Goal: Task Accomplishment & Management: Use online tool/utility

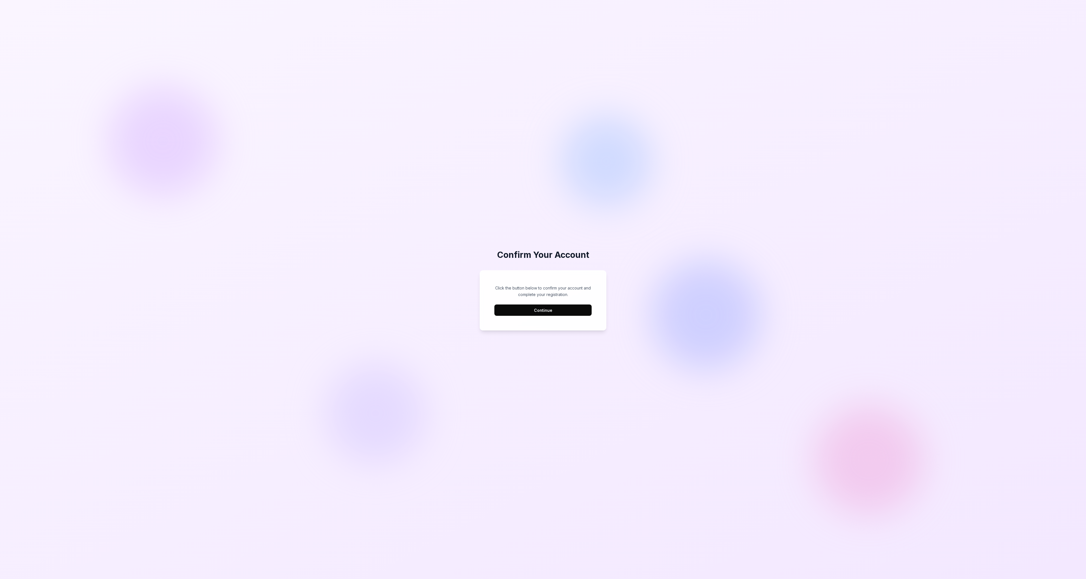
click at [540, 307] on button "Continue" at bounding box center [542, 309] width 97 height 11
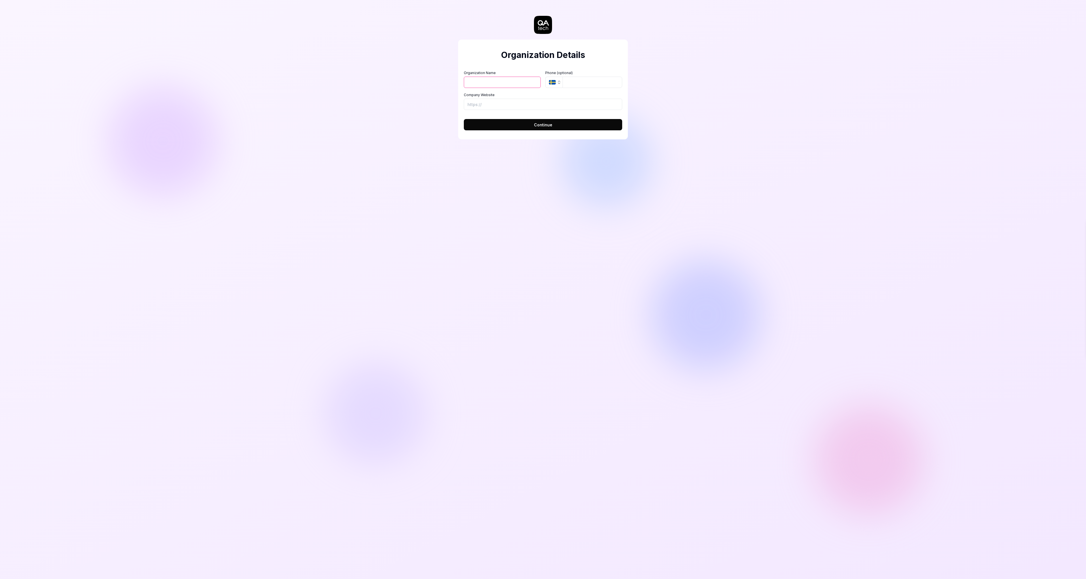
click at [471, 84] on input "Organization Name" at bounding box center [502, 82] width 77 height 11
type input "[PERSON_NAME]"
click at [489, 102] on input "Company Website" at bounding box center [543, 104] width 158 height 11
type input "[URL][DOMAIN_NAME]"
click at [524, 125] on button "Continue" at bounding box center [543, 124] width 158 height 11
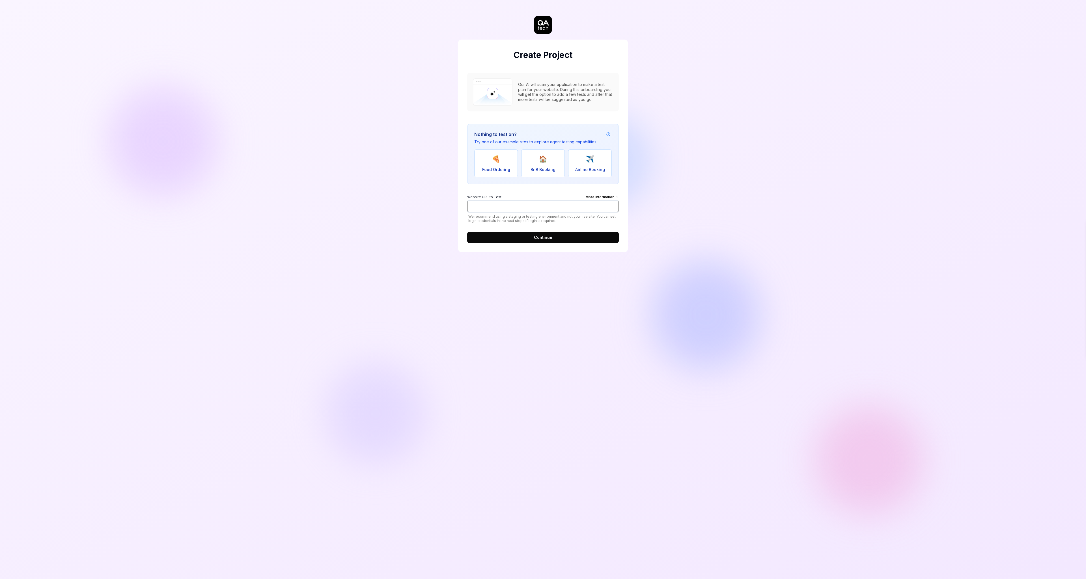
click at [507, 205] on input "Website URL to Test More Information" at bounding box center [543, 206] width 152 height 11
click at [324, 183] on div "Create Project Our AI will scan your application to make a test plan for your w…" at bounding box center [543, 289] width 1086 height 579
click at [504, 208] on input "Website URL to Test More Information" at bounding box center [543, 206] width 152 height 11
click at [544, 210] on input "Website URL to Test More Information" at bounding box center [543, 206] width 152 height 11
paste input "[URL][DOMAIN_NAME]"
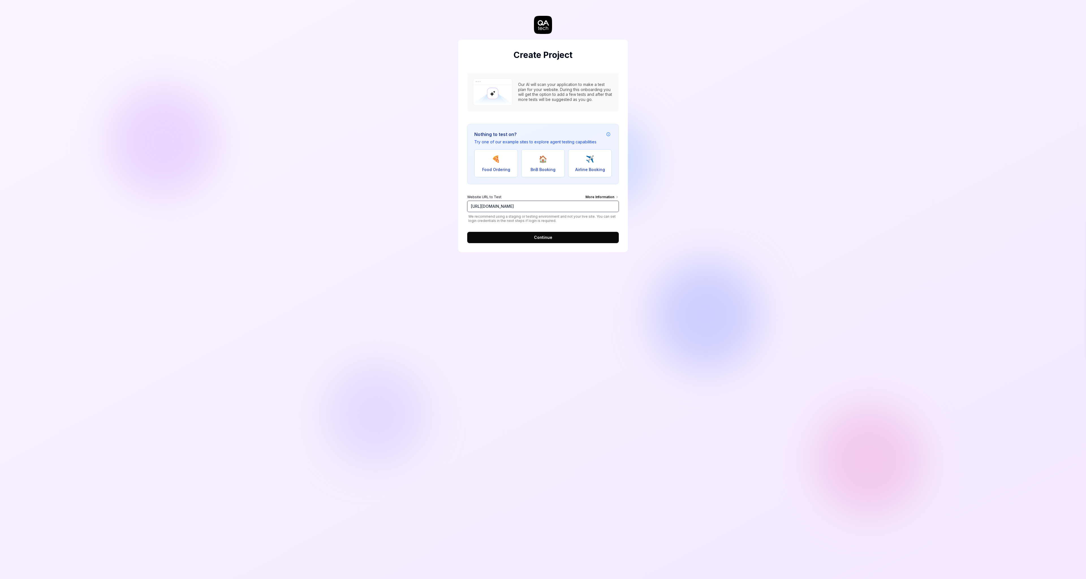
type input "[URL][DOMAIN_NAME]"
click at [531, 238] on button "Continue" at bounding box center [543, 237] width 152 height 11
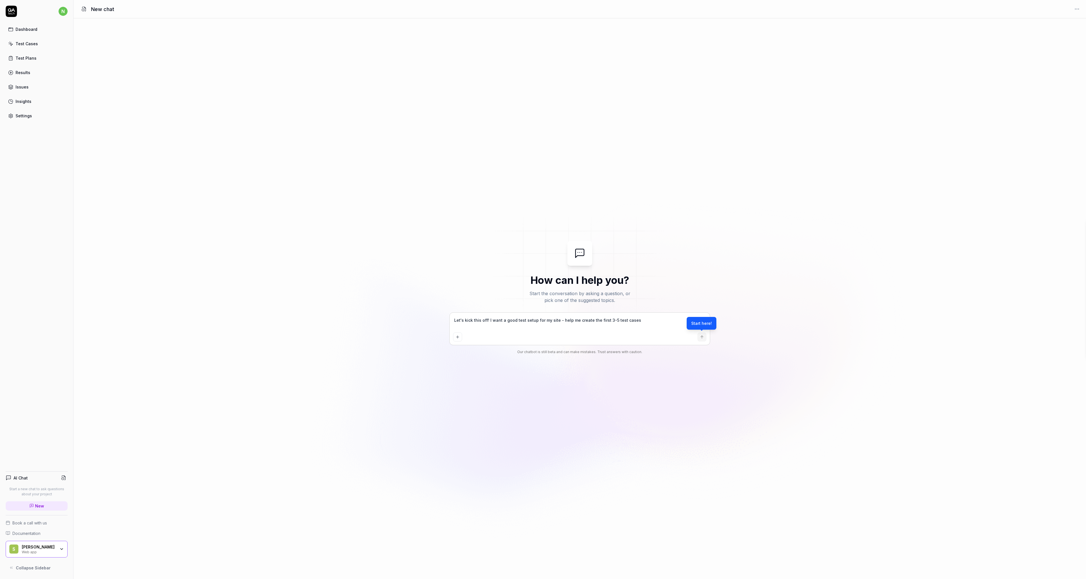
click at [703, 322] on div "Start here!" at bounding box center [701, 323] width 30 height 13
click at [607, 331] on div "Let's kick this off! I want a good test setup for my site - help me create the …" at bounding box center [580, 329] width 260 height 32
type textarea "*"
click at [581, 325] on textarea "Let's kick this off! I want a good test setup for my site - help me create the …" at bounding box center [579, 323] width 253 height 14
click at [606, 322] on textarea "Let's kick this off! I want a good test setup for my site - help me create the …" at bounding box center [579, 323] width 253 height 14
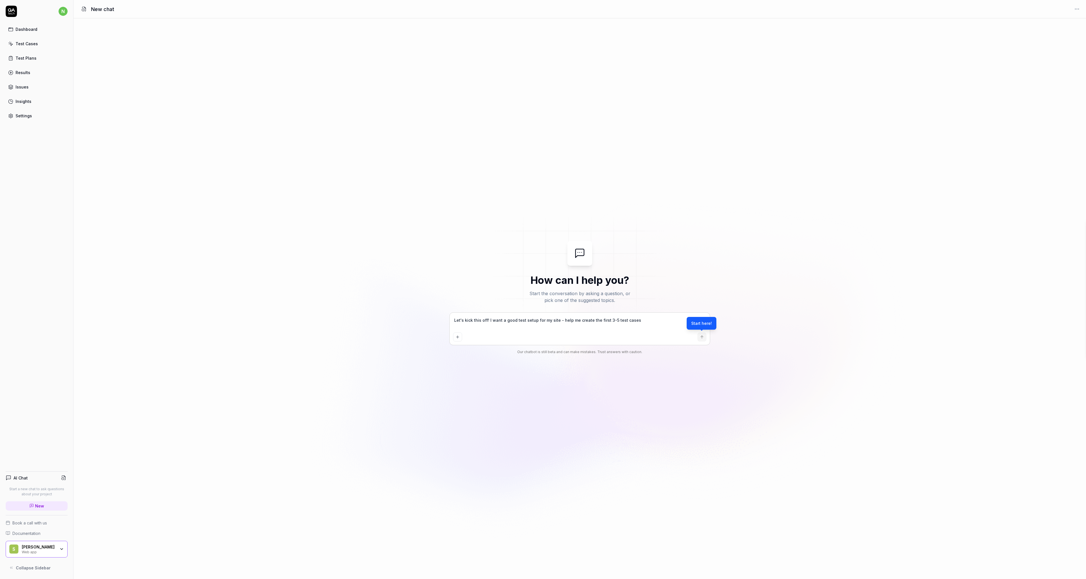
click at [606, 322] on textarea "Let's kick this off! I want a good test setup for my site - help me create the …" at bounding box center [579, 323] width 253 height 14
type textarea "E"
type textarea "*"
type textarea "Ex"
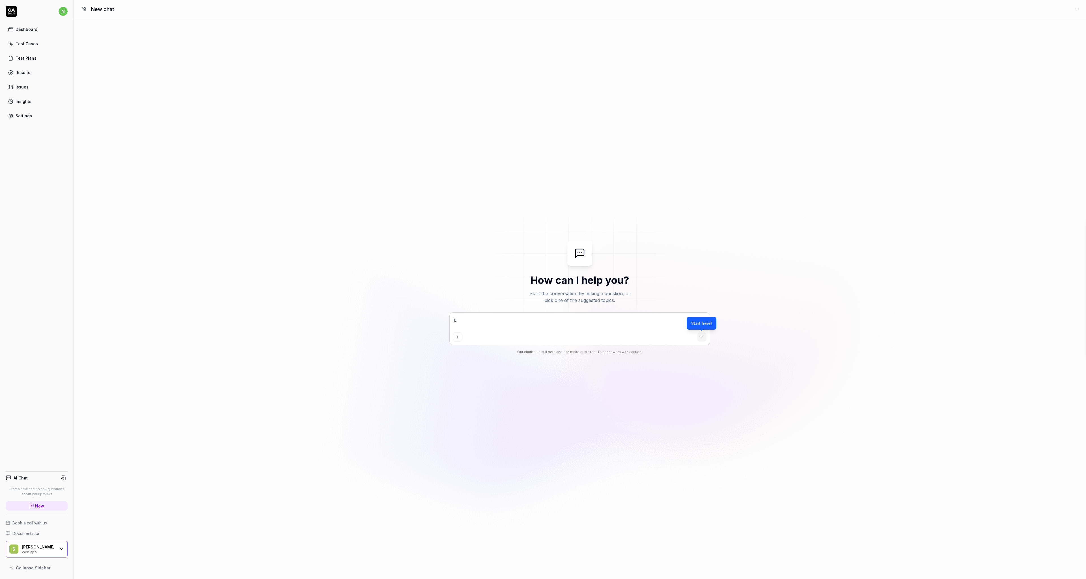
type textarea "*"
type textarea "Exp"
type textarea "*"
type textarea "Expl"
type textarea "*"
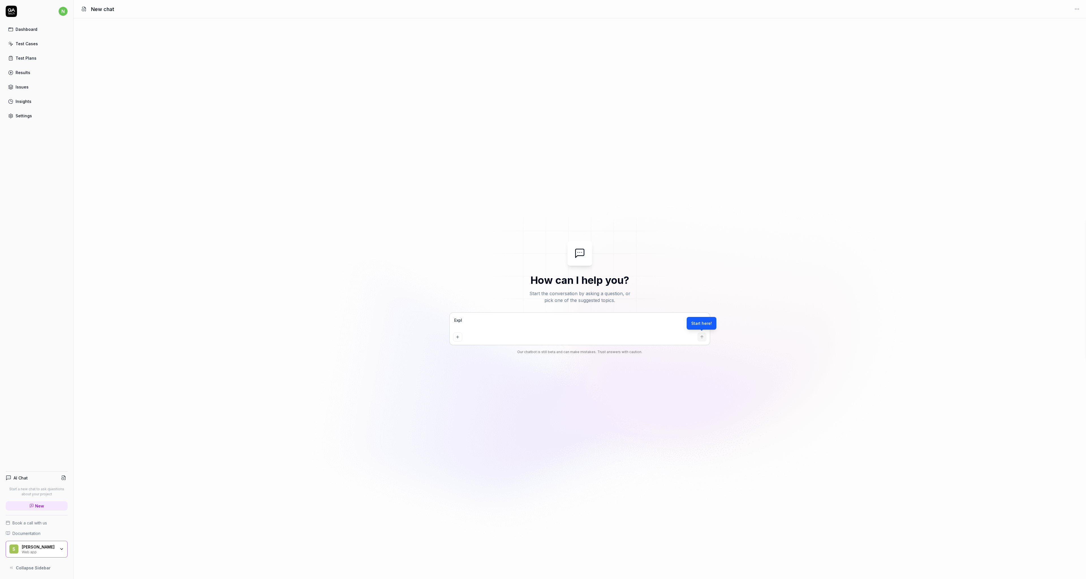
type textarea "Explo"
type textarea "*"
type textarea "Explor"
type textarea "*"
type textarea "Explore"
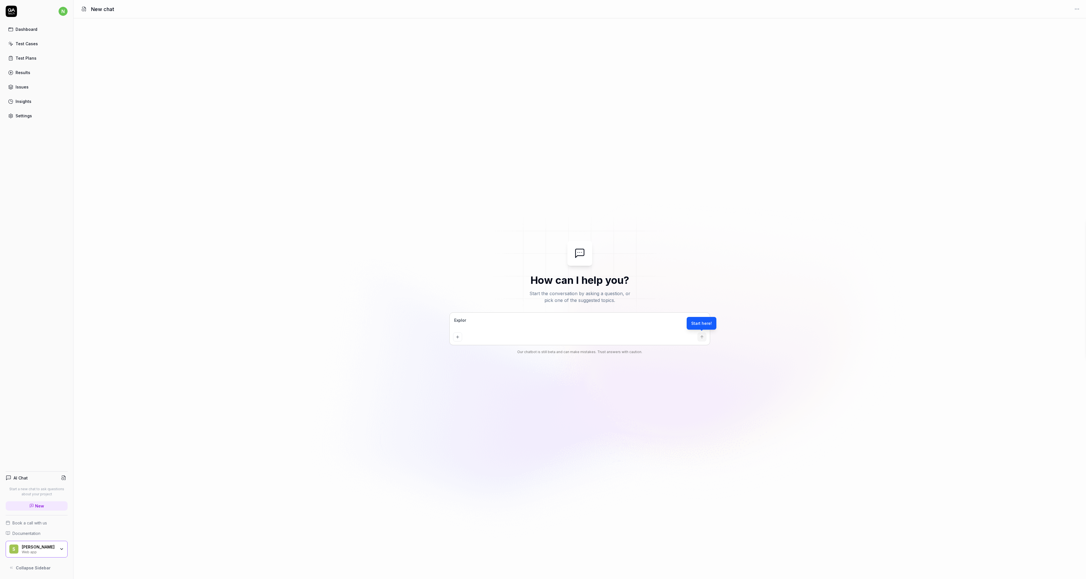
type textarea "*"
type textarea "Explore"
type textarea "*"
type textarea "Explore m"
type textarea "*"
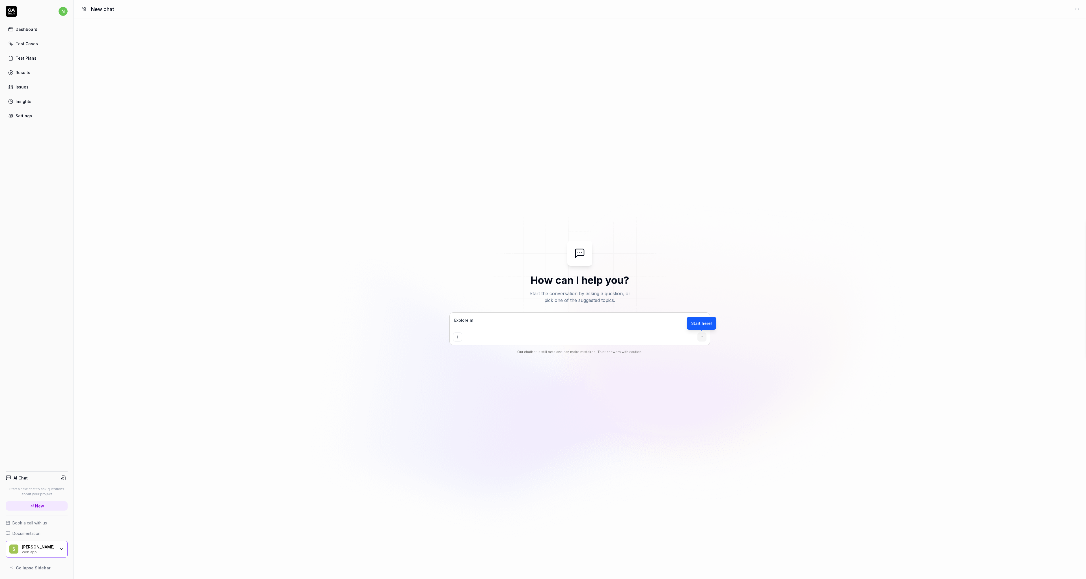
type textarea "Explore my"
type textarea "*"
type textarea "Explore my"
type textarea "*"
type textarea "Explore my s"
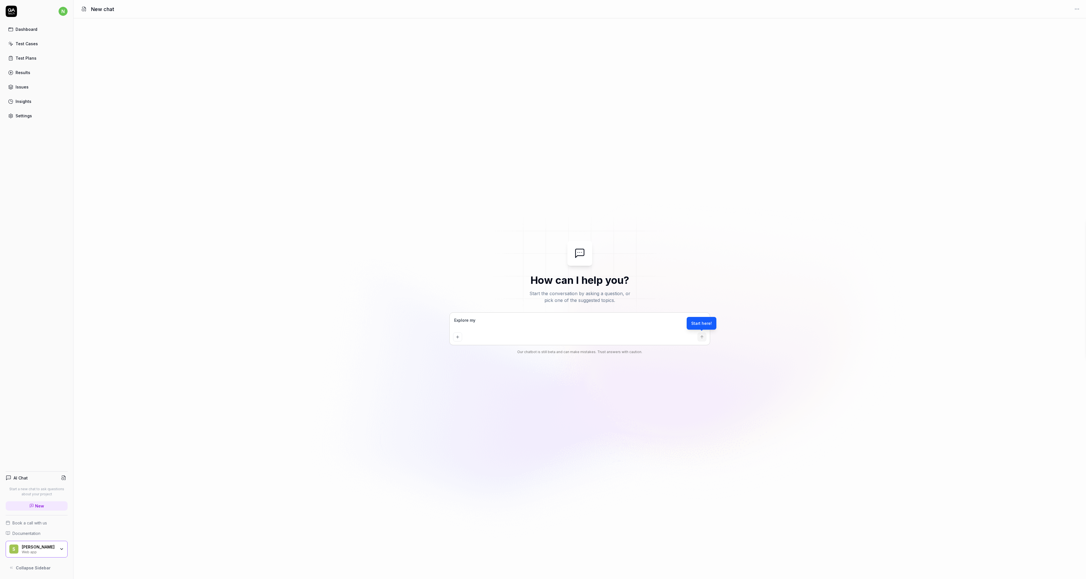
type textarea "*"
type textarea "Explore my si"
type textarea "*"
type textarea "Explore my sit"
type textarea "*"
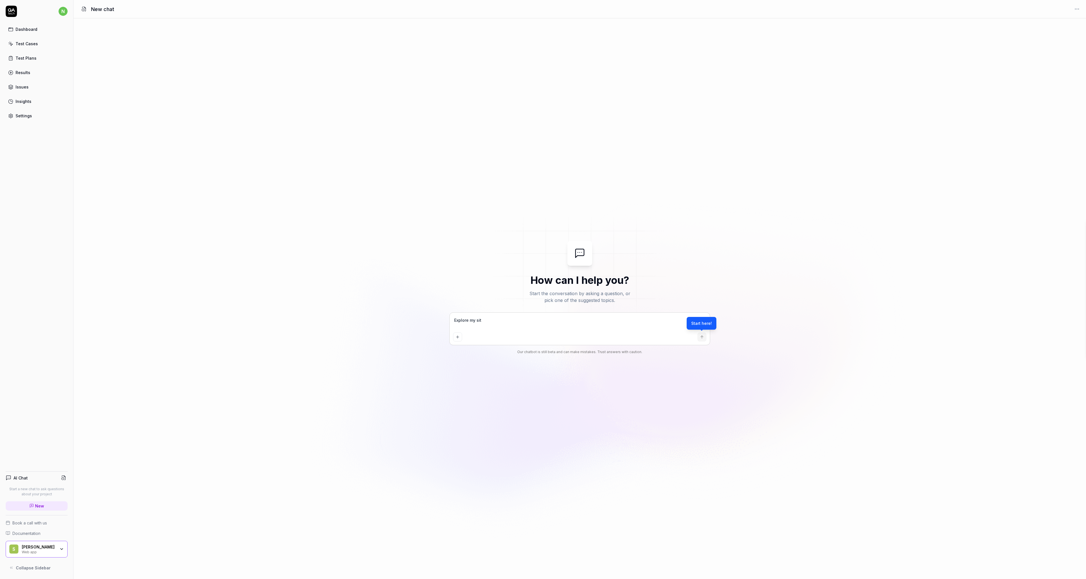
type textarea "Explore my site"
type textarea "*"
type textarea "Explore my site"
type textarea "*"
type textarea "Explore my site h"
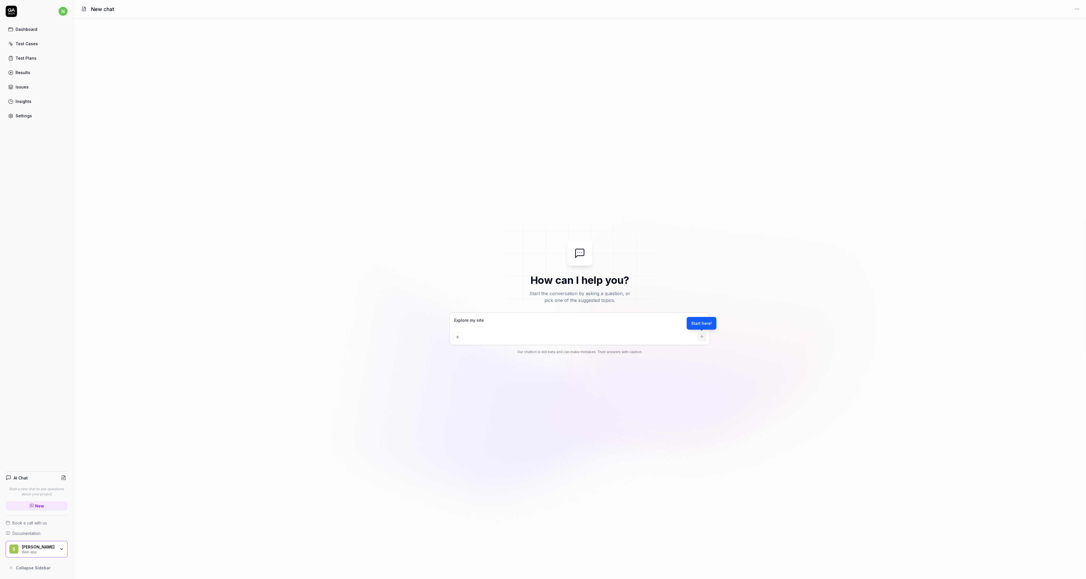
type textarea "*"
type textarea "Explore my site he"
type textarea "*"
type textarea "Explore my site her"
type textarea "*"
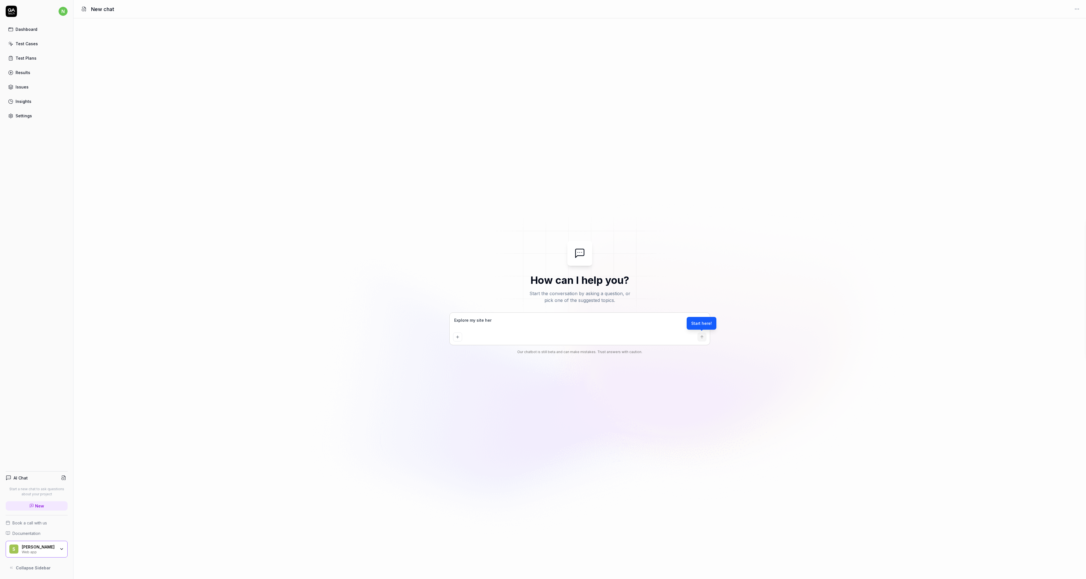
type textarea "Explore my site here"
type textarea "*"
type textarea "Explore my site here"
type textarea "*"
type textarea "Explore my site here a"
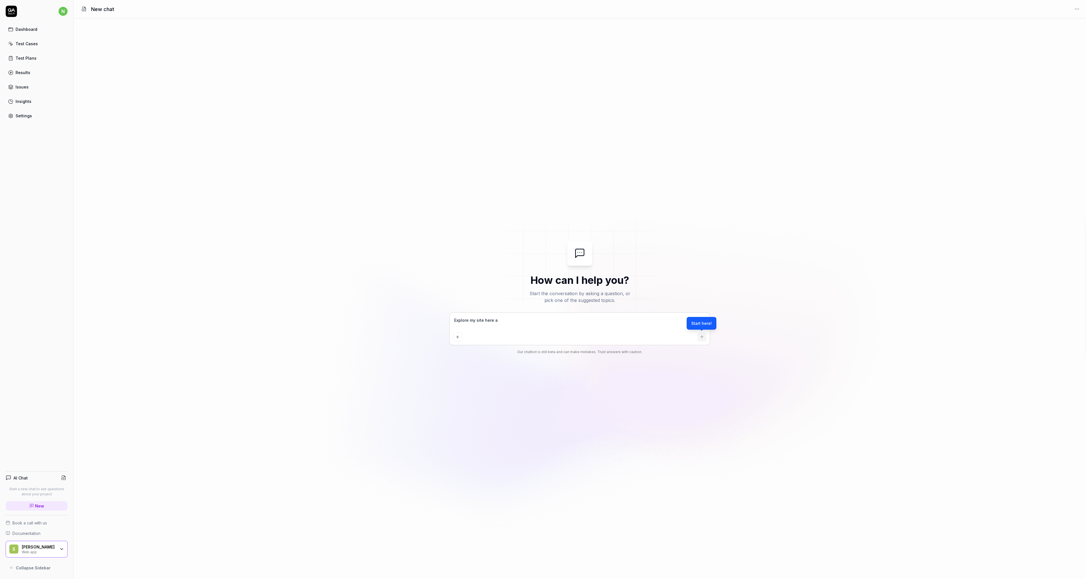
type textarea "*"
type textarea "Explore my site here ar"
type textarea "*"
type textarea "Explore my site here are"
type textarea "*"
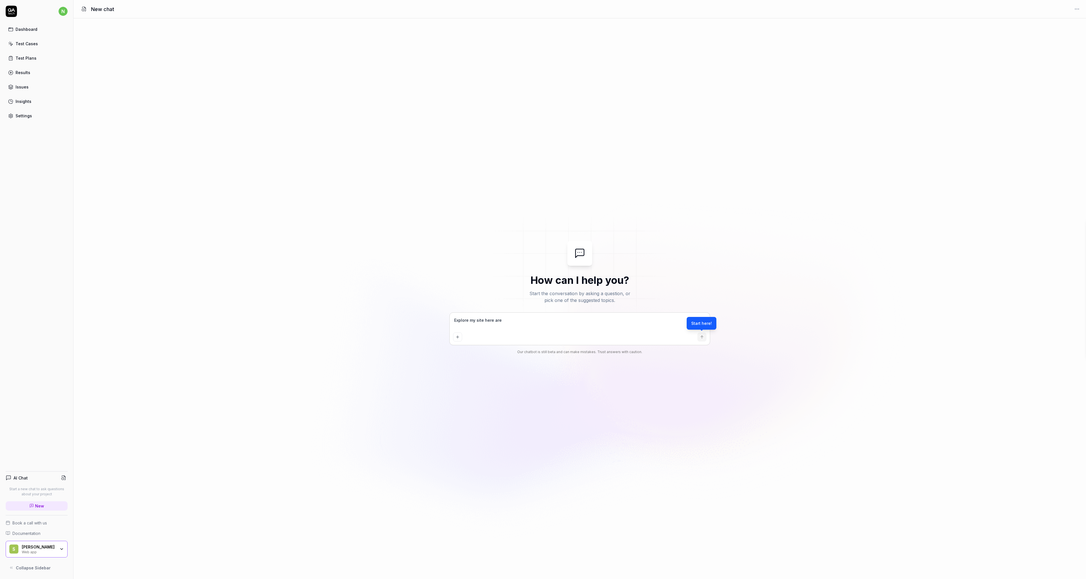
type textarea "Explore my site here are"
type textarea "*"
type textarea "Explore my site here are t"
type textarea "*"
type textarea "Explore my site here are th"
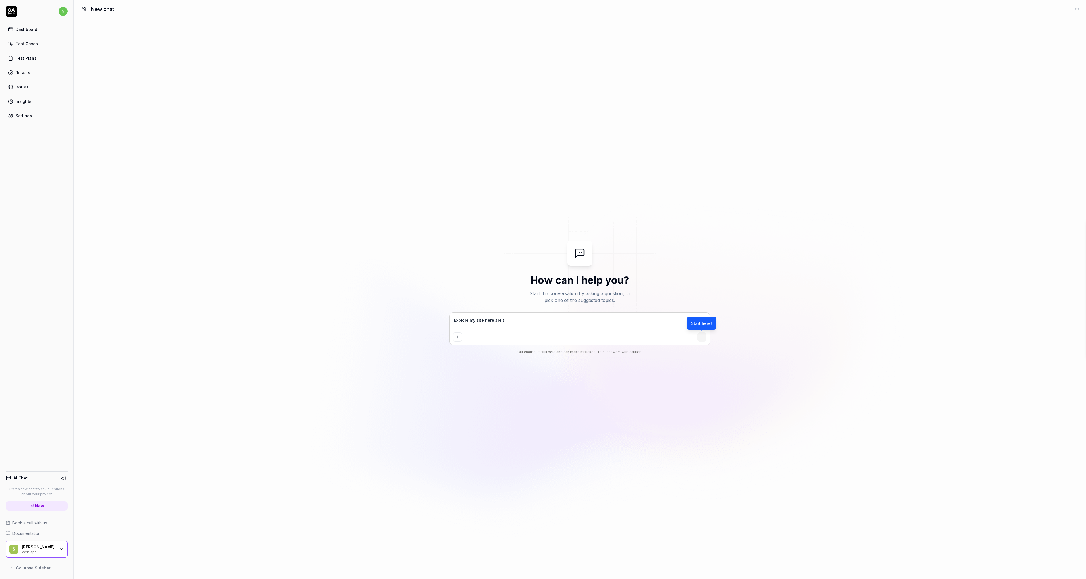
type textarea "*"
type textarea "Explore my site here are the"
type textarea "*"
type textarea "Explore my site here are the"
type textarea "*"
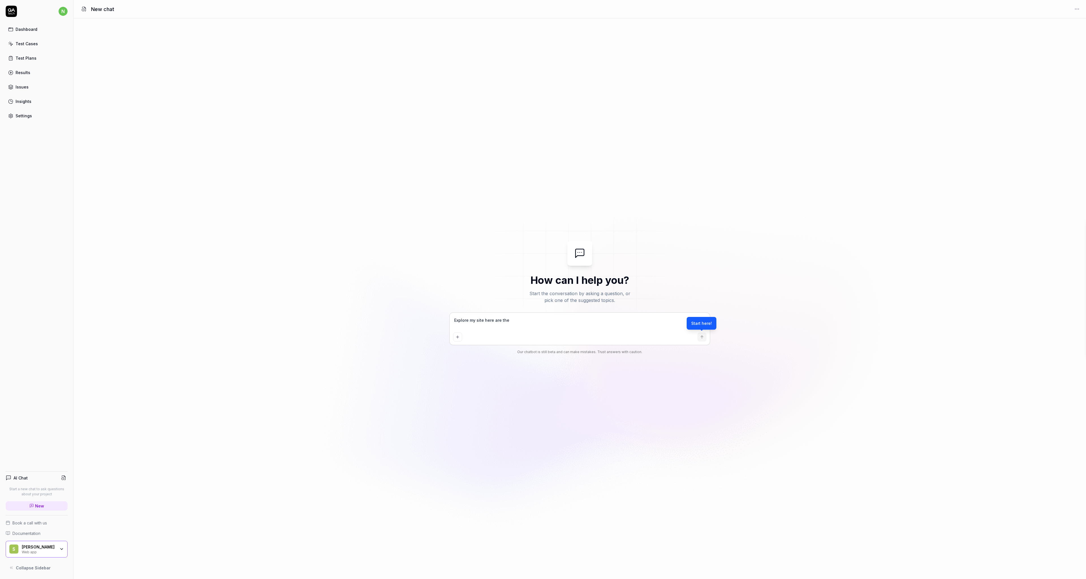
type textarea "Explore my site here are the c"
type textarea "*"
type textarea "Explore my site here are the cr"
type textarea "*"
type textarea "Explore my site here are the cre"
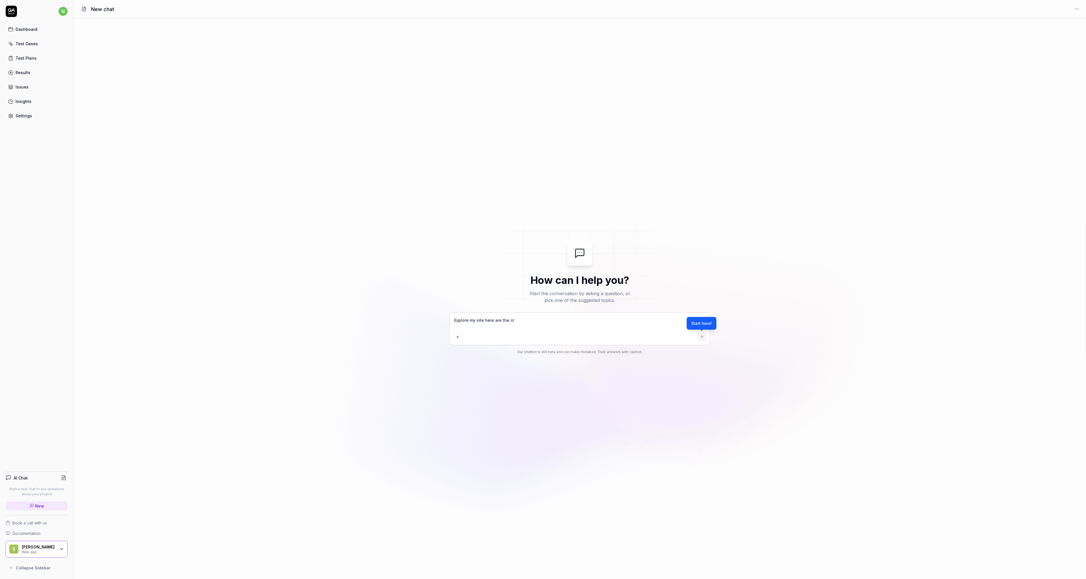
type textarea "*"
type textarea "Explore my site here are the cred"
type textarea "*"
type textarea "Explore my site here are the crede"
type textarea "*"
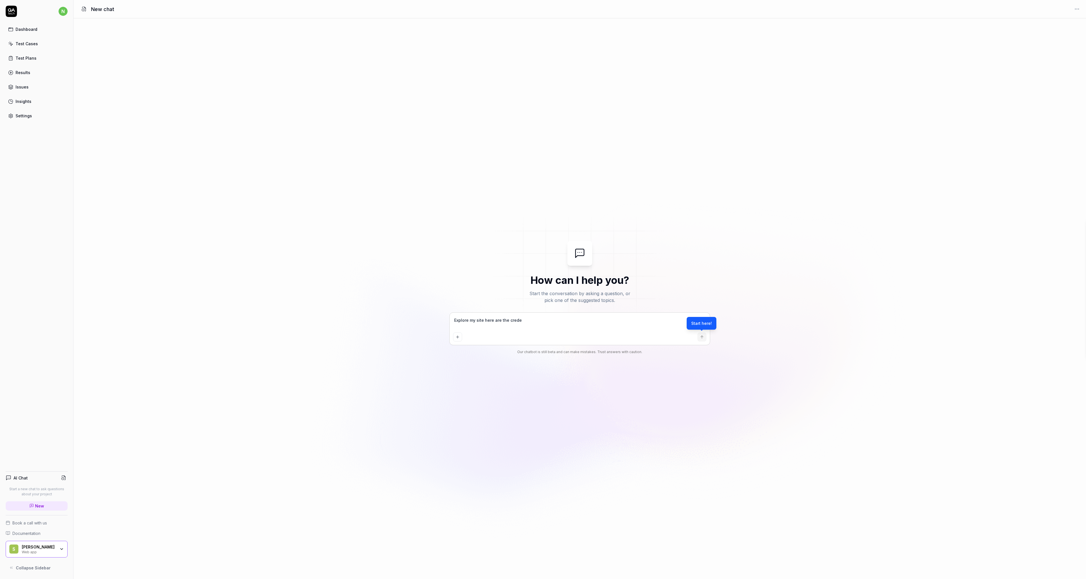
type textarea "Explore my site here are the creden"
type textarea "*"
type textarea "Explore my site here are the credent"
type textarea "*"
type textarea "Explore my site here are the credenti"
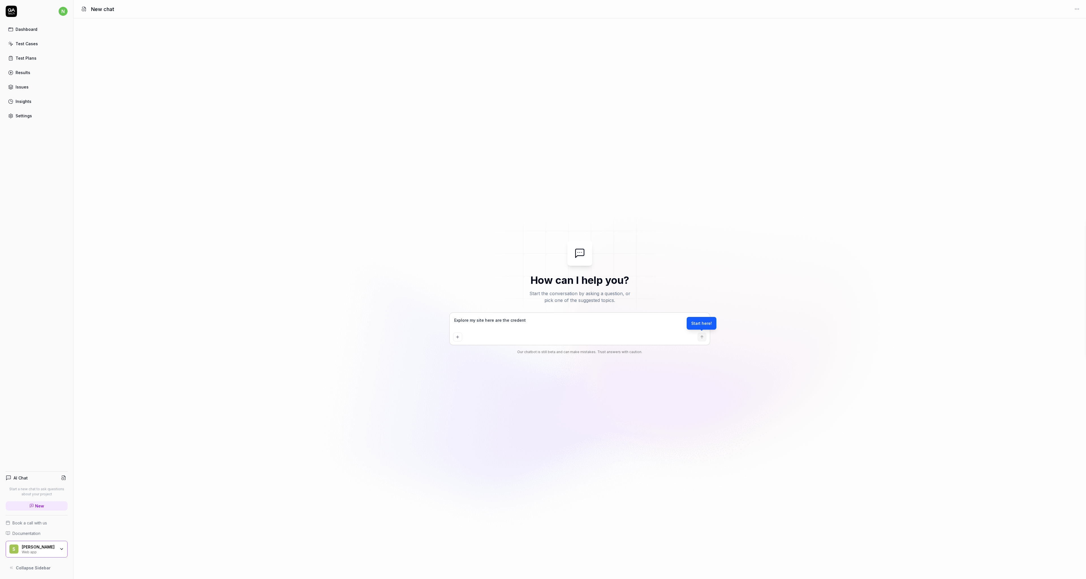
type textarea "*"
type textarea "Explore my site here are the credentia"
type textarea "*"
type textarea "Explore my site here are the credential"
type textarea "*"
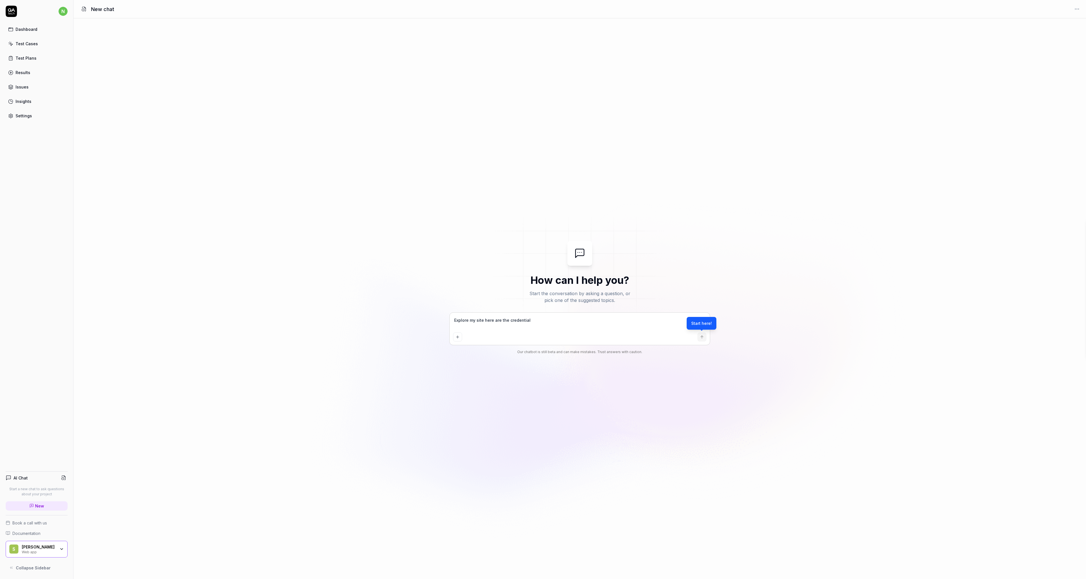
type textarea "Explore my site here are the credentialy"
type textarea "*"
type textarea "Explore my site here are the credential"
type textarea "*"
type textarea "Explore my site here are the credentials"
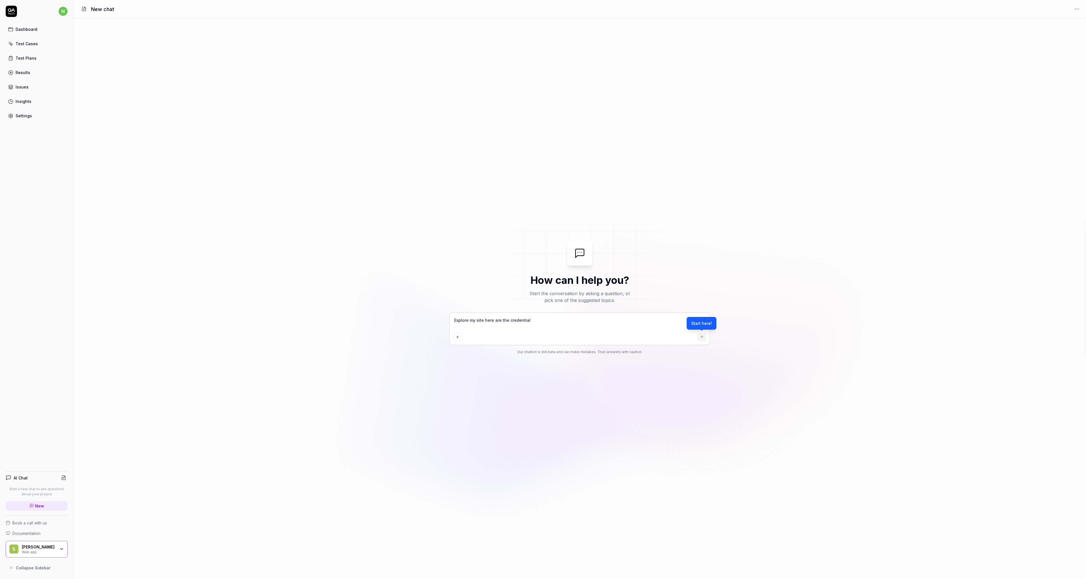
type textarea "*"
type textarea "Explore my site here are the credentials"
type textarea "*"
type textarea "Explore my site here are the credentials t"
type textarea "*"
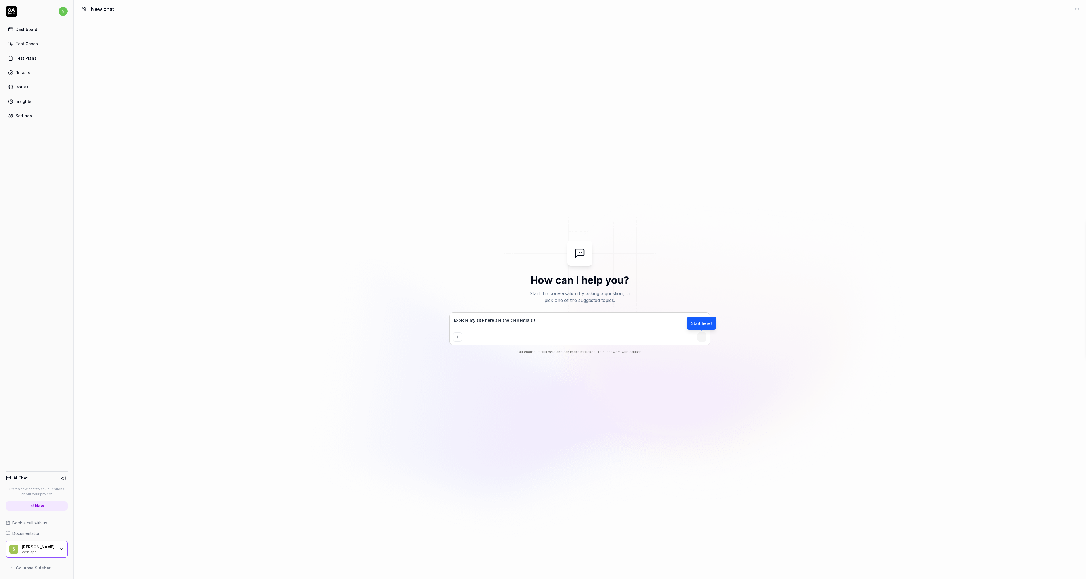
type textarea "Explore my site here are the credentials to"
type textarea "*"
type textarea "Explore my site here are the credentials to"
type textarea "*"
type textarea "Explore my site here are the credentials to u"
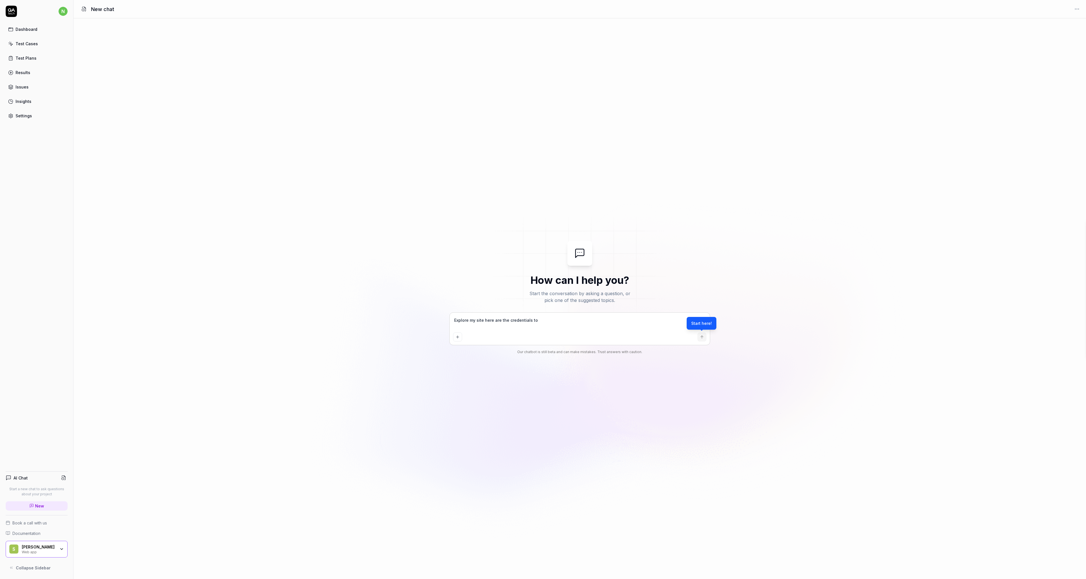
type textarea "*"
type textarea "Explore my site here are the credentials to [GEOGRAPHIC_DATA]"
type textarea "*"
type textarea "Explore my site here are the credentials to use"
type textarea "*"
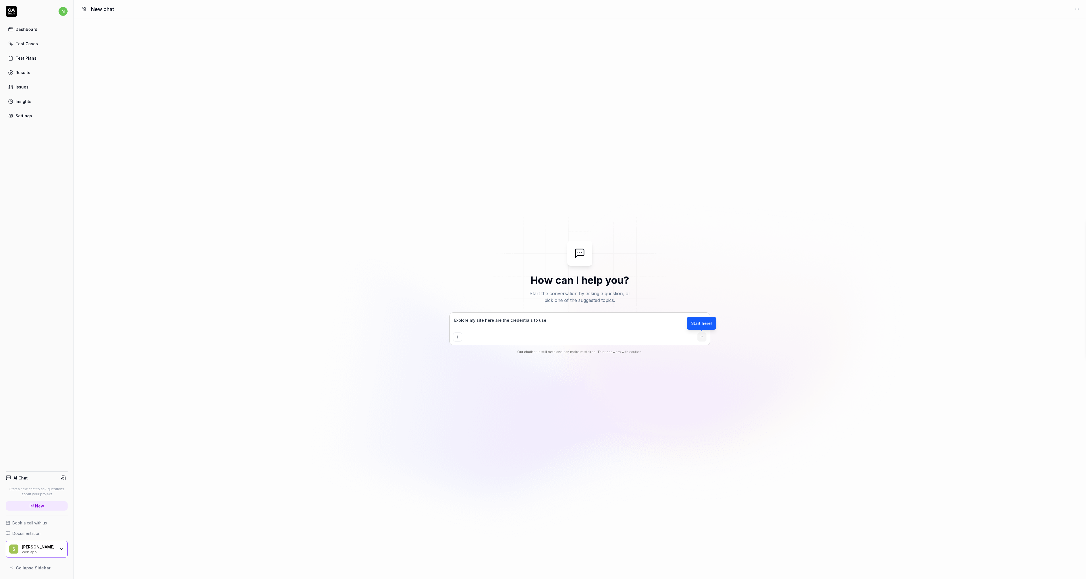
type textarea "Explore my site here are the credentials to use:"
type textarea "*"
type textarea "Explore my site here are the credentials to use:"
type textarea "*"
paste textarea "[URL][DOMAIN_NAME]"
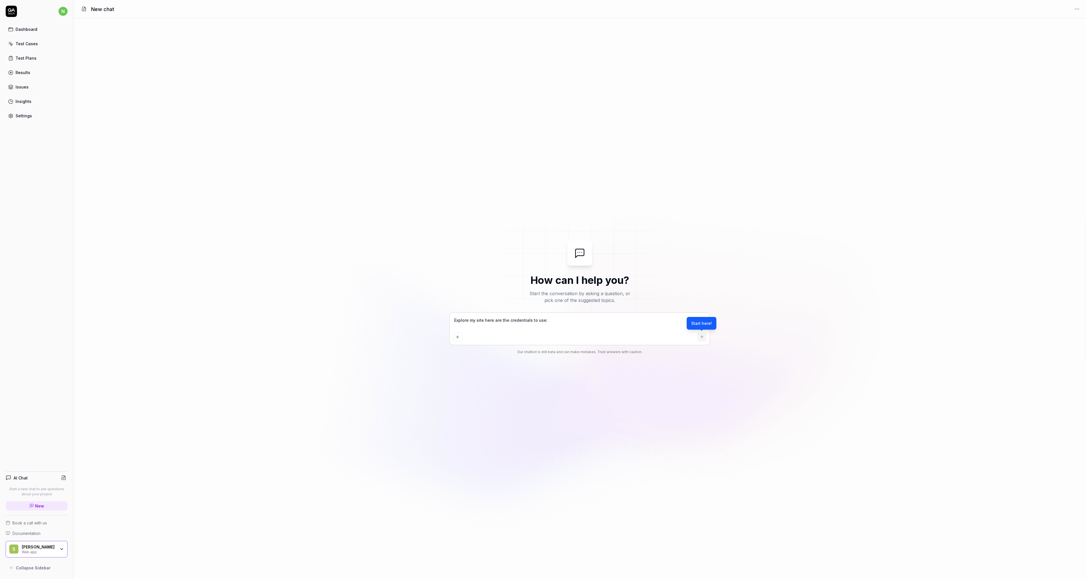
type textarea "Explore my site here are the credentials to use: [URL][DOMAIN_NAME]"
type textarea "*"
type textarea "Explore my site here are the credentials to use:"
type textarea "*"
type textarea "Explore my site here are the credentials to use:"
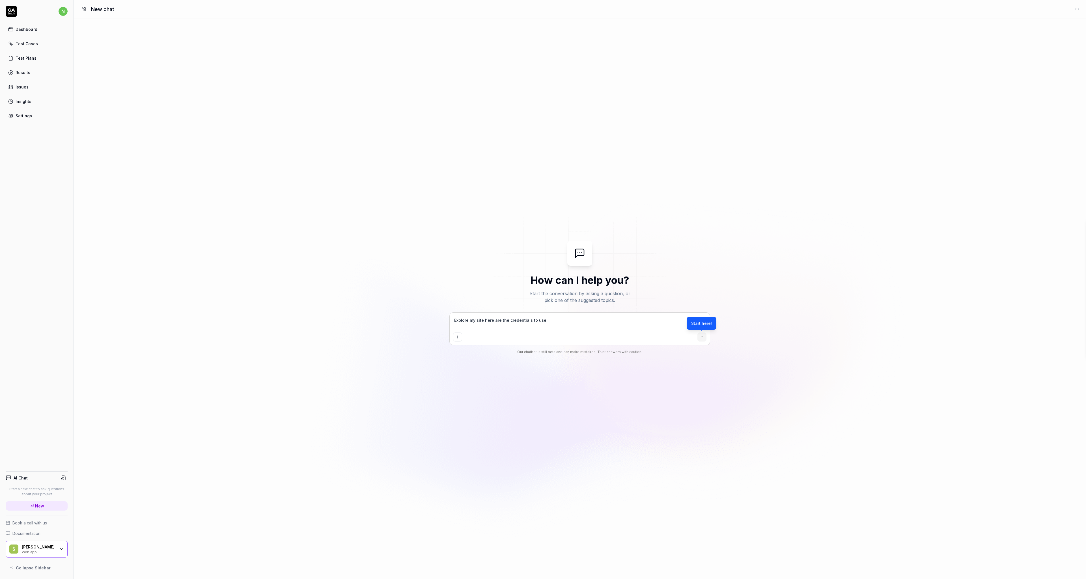
drag, startPoint x: 346, startPoint y: 290, endPoint x: 334, endPoint y: 283, distance: 13.8
click at [346, 290] on div "How can I help you? Start the conversation by asking a question, or pick one of…" at bounding box center [580, 299] width 1012 height 116
type textarea "*"
click at [25, 62] on link "Test Plans" at bounding box center [37, 58] width 62 height 11
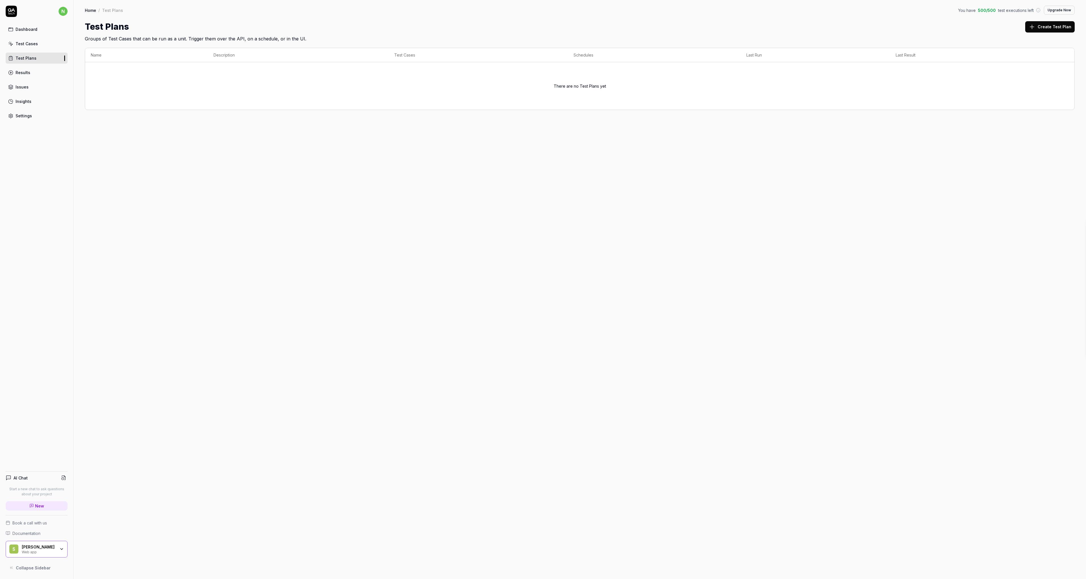
click at [1049, 28] on button "Create Test Plan" at bounding box center [1049, 26] width 49 height 11
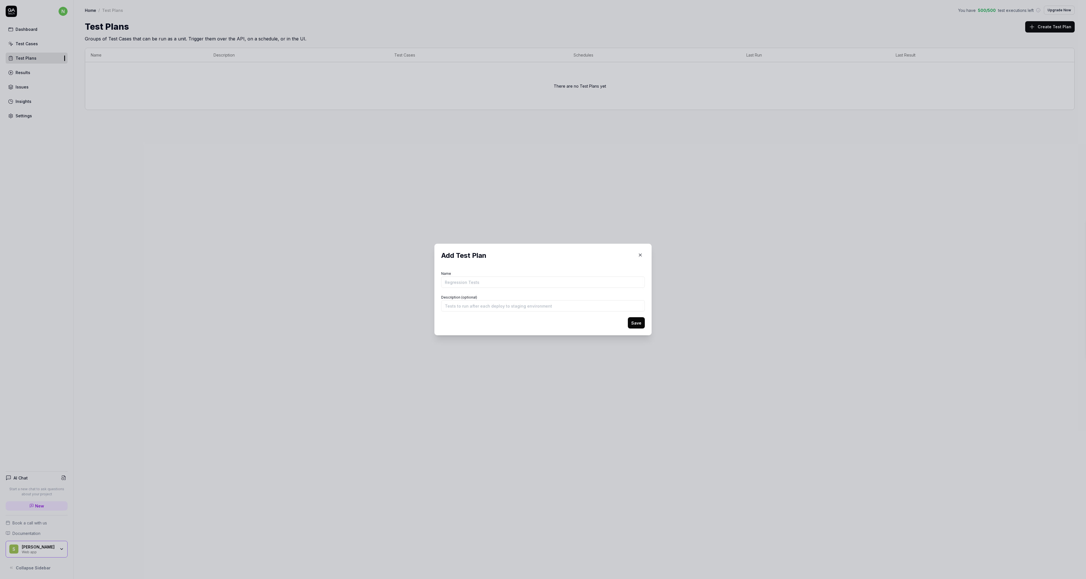
click at [640, 255] on icon "button" at bounding box center [640, 254] width 5 height 5
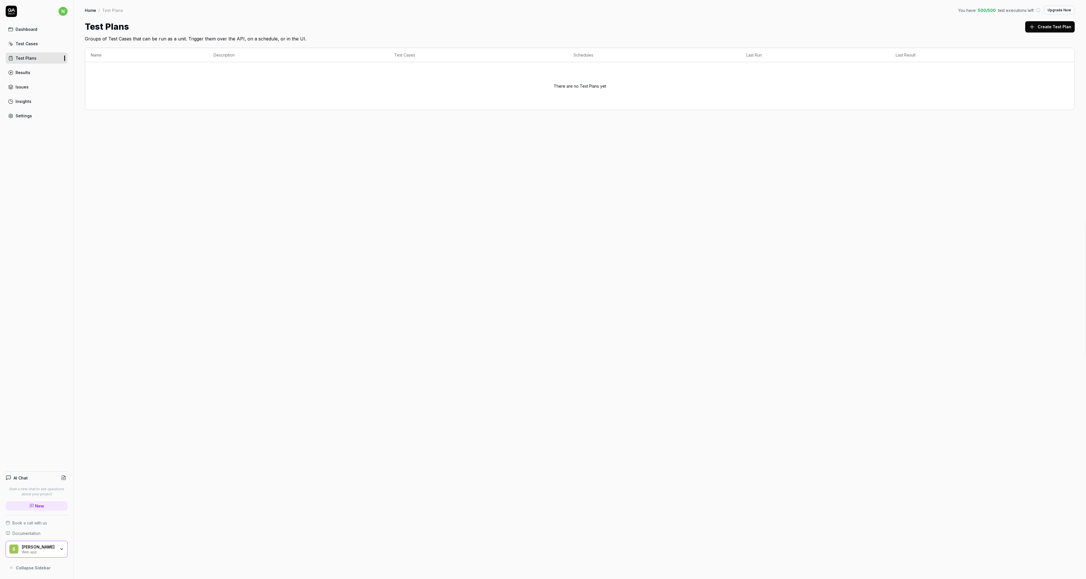
click at [34, 72] on link "Results" at bounding box center [37, 72] width 62 height 11
click at [21, 41] on div "Test Cases" at bounding box center [27, 44] width 22 height 6
click at [26, 87] on div "Issues" at bounding box center [22, 87] width 13 height 6
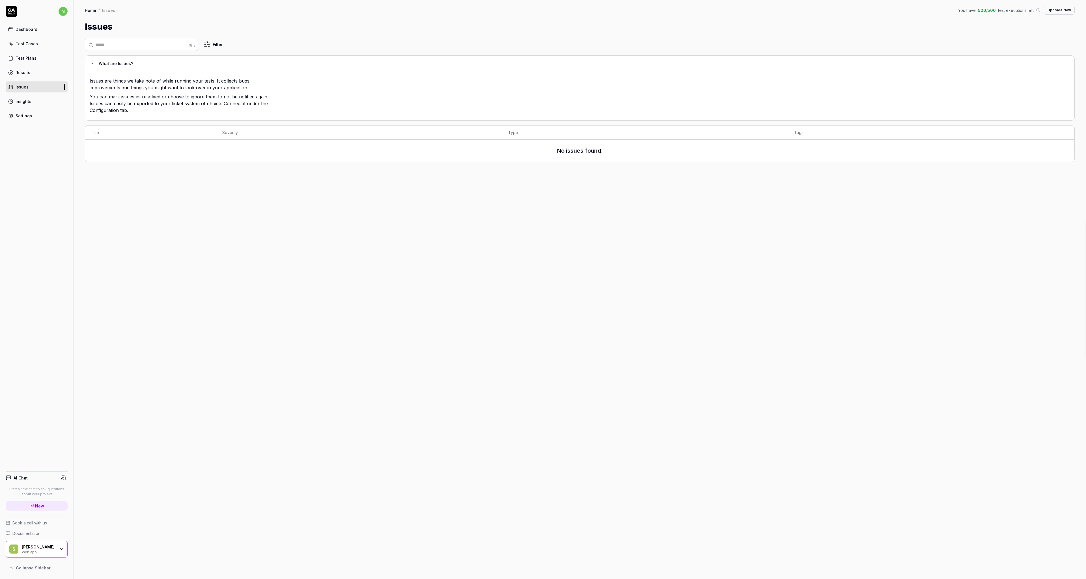
click at [26, 98] on link "Insights" at bounding box center [37, 101] width 62 height 11
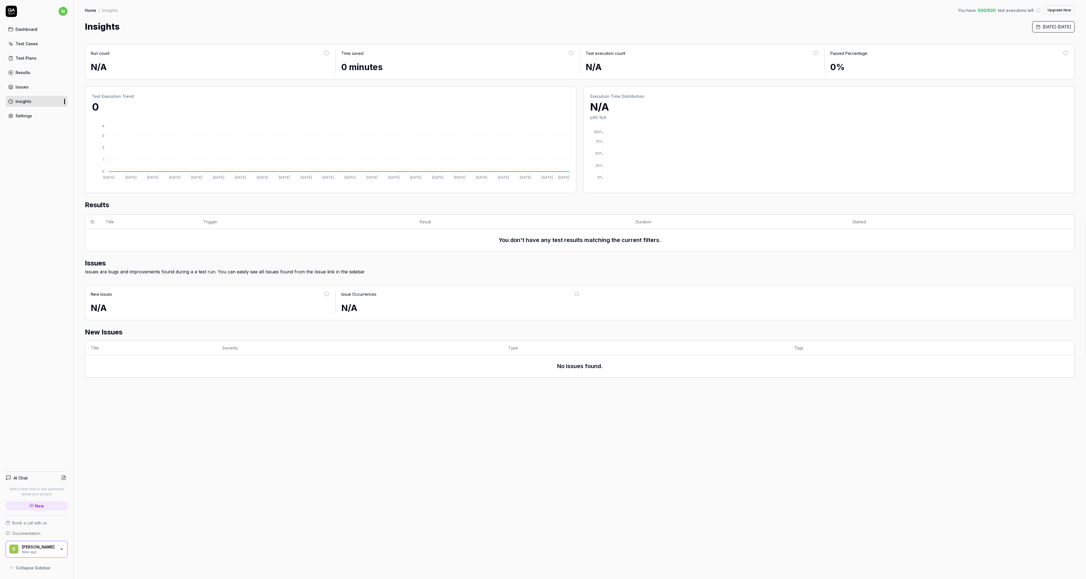
click at [37, 115] on link "Settings" at bounding box center [37, 115] width 62 height 11
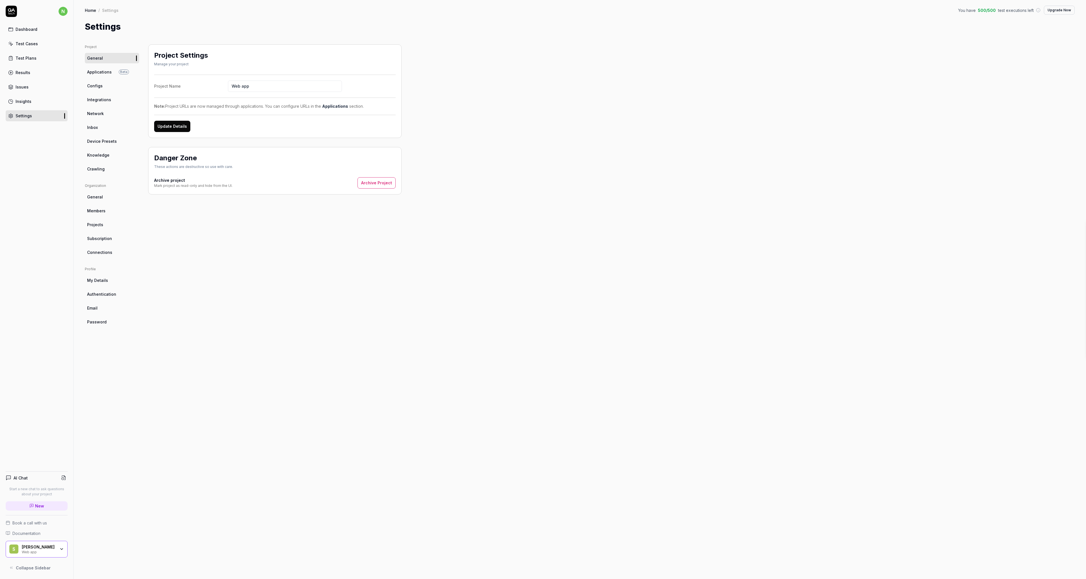
click at [116, 73] on link "Applications Beta" at bounding box center [112, 72] width 54 height 10
click at [382, 64] on button "Create Application" at bounding box center [370, 60] width 52 height 11
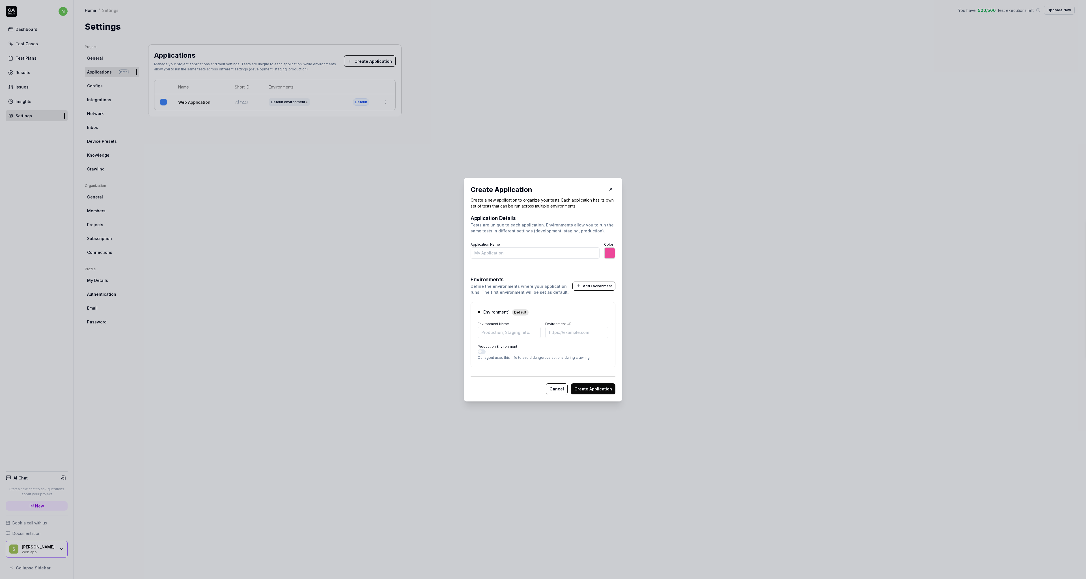
type input "*******"
click at [555, 384] on button "Cancel" at bounding box center [557, 388] width 22 height 11
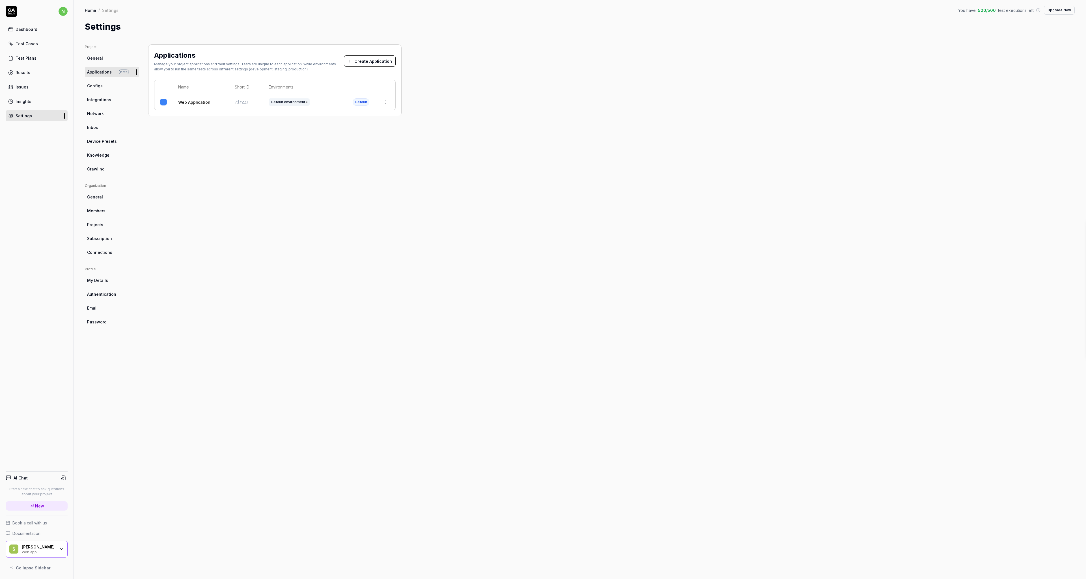
click at [107, 60] on link "General" at bounding box center [112, 58] width 54 height 10
click at [94, 98] on span "Integrations" at bounding box center [99, 100] width 24 height 6
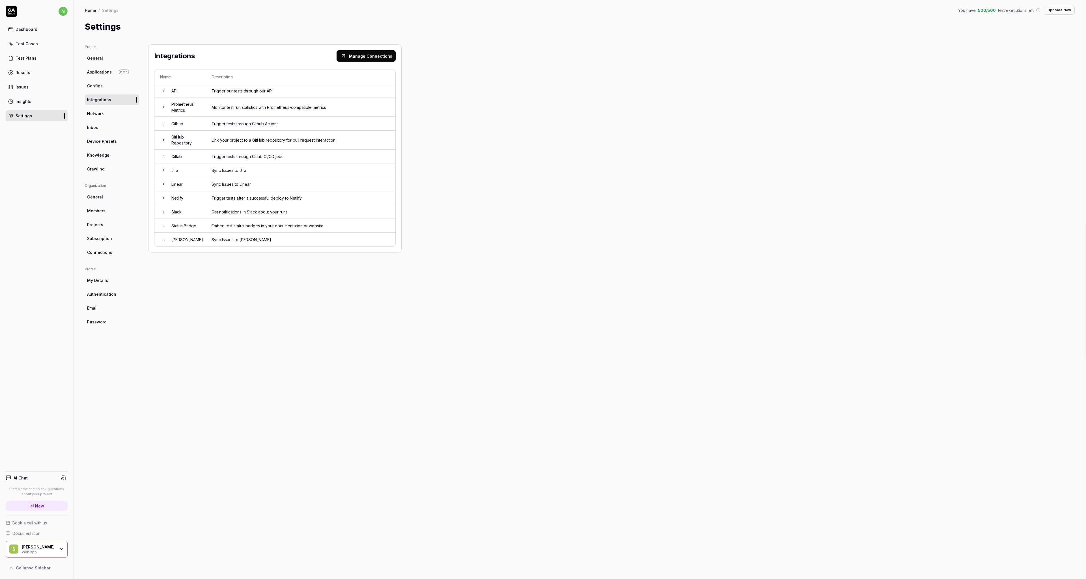
click at [89, 113] on span "Network" at bounding box center [95, 114] width 17 height 6
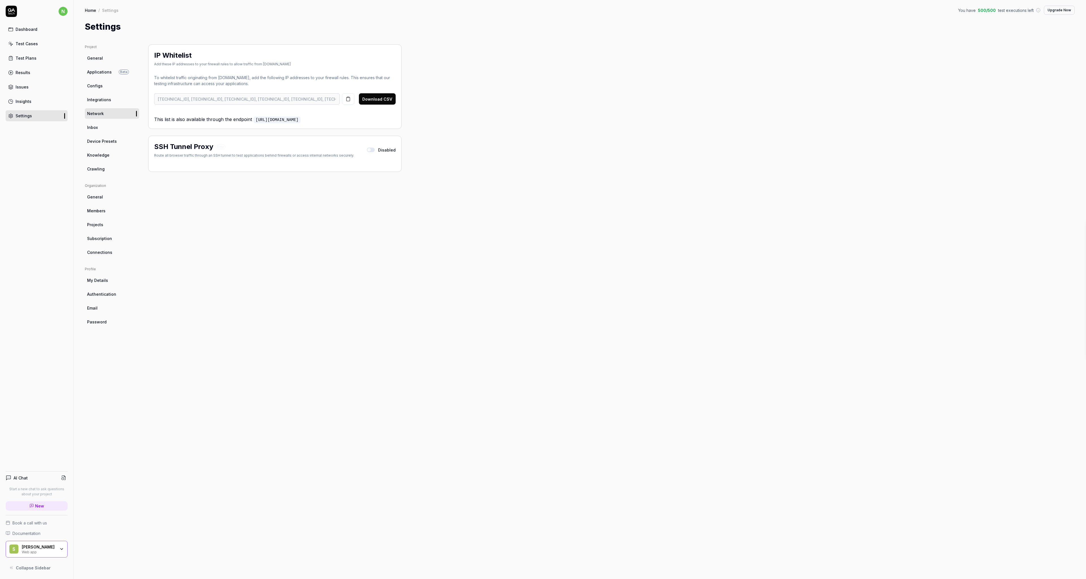
click at [334, 221] on div "IP Whitelist Add these IP addresses to your firewall rules to allow traffic fro…" at bounding box center [274, 305] width 253 height 523
click at [100, 129] on link "Inbox" at bounding box center [112, 127] width 54 height 10
click at [327, 167] on div "Inbox Read incoming email to this project. These emails are used by the agent t…" at bounding box center [274, 305] width 253 height 523
click at [99, 146] on link "Device Presets" at bounding box center [112, 141] width 54 height 10
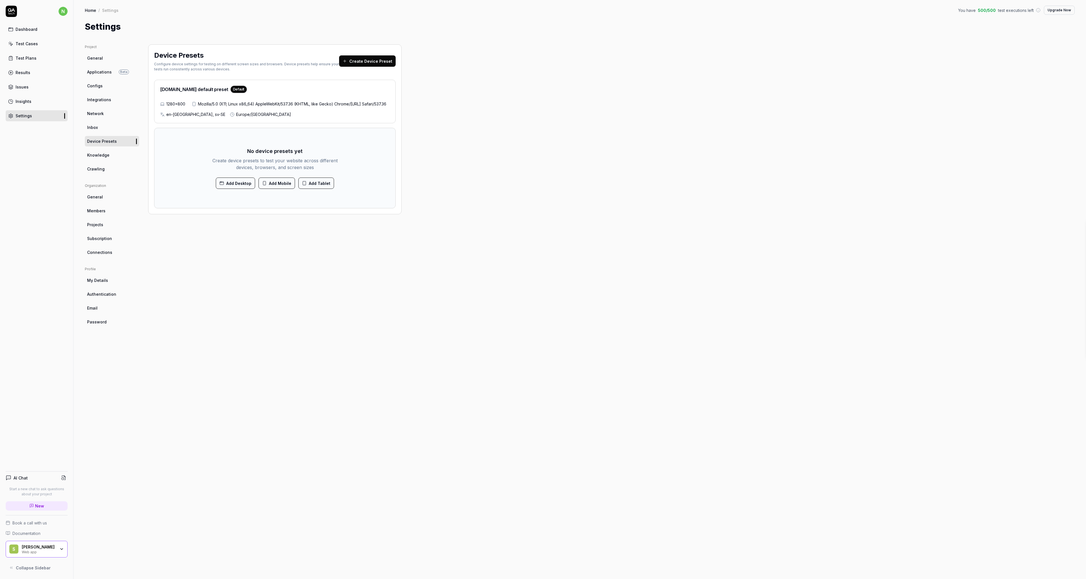
click at [264, 185] on icon at bounding box center [264, 183] width 5 height 5
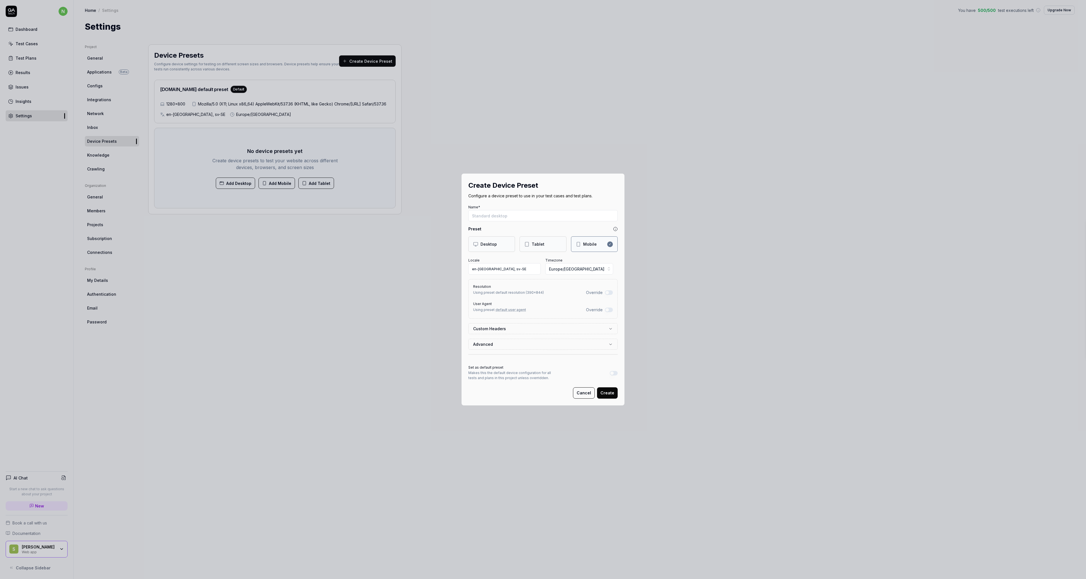
click at [545, 332] on button "Custom Headers" at bounding box center [543, 328] width 140 height 10
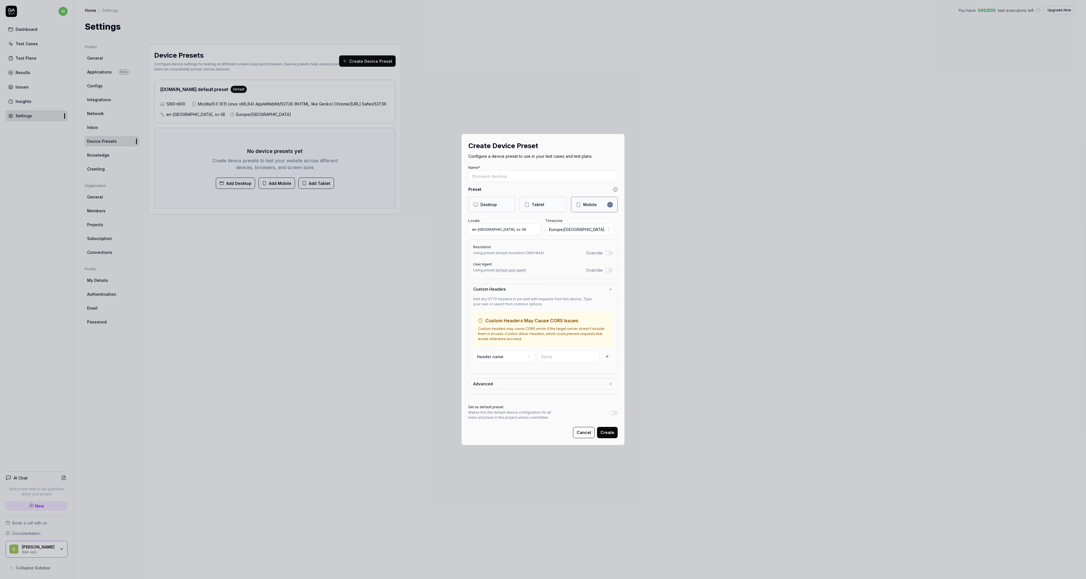
click at [547, 287] on label "Custom Headers" at bounding box center [540, 289] width 135 height 6
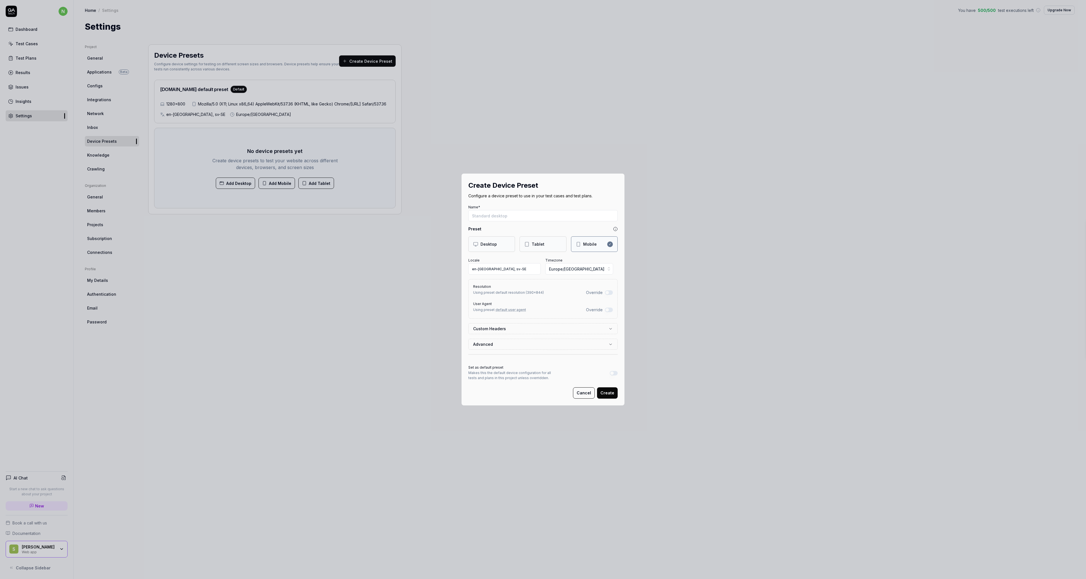
click at [499, 345] on button "Advanced" at bounding box center [543, 344] width 140 height 10
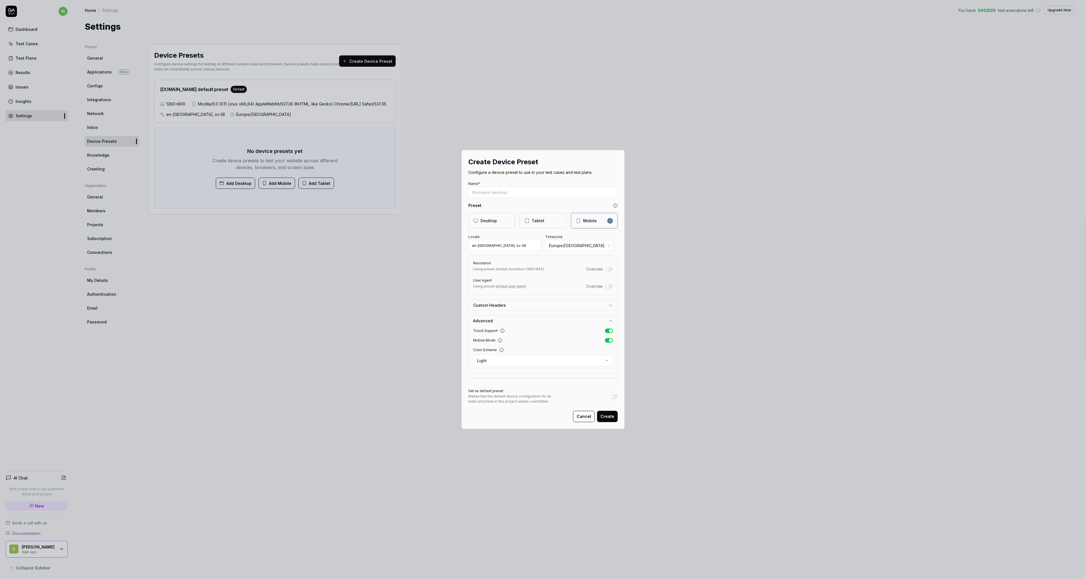
click at [569, 317] on button "Advanced" at bounding box center [543, 321] width 140 height 10
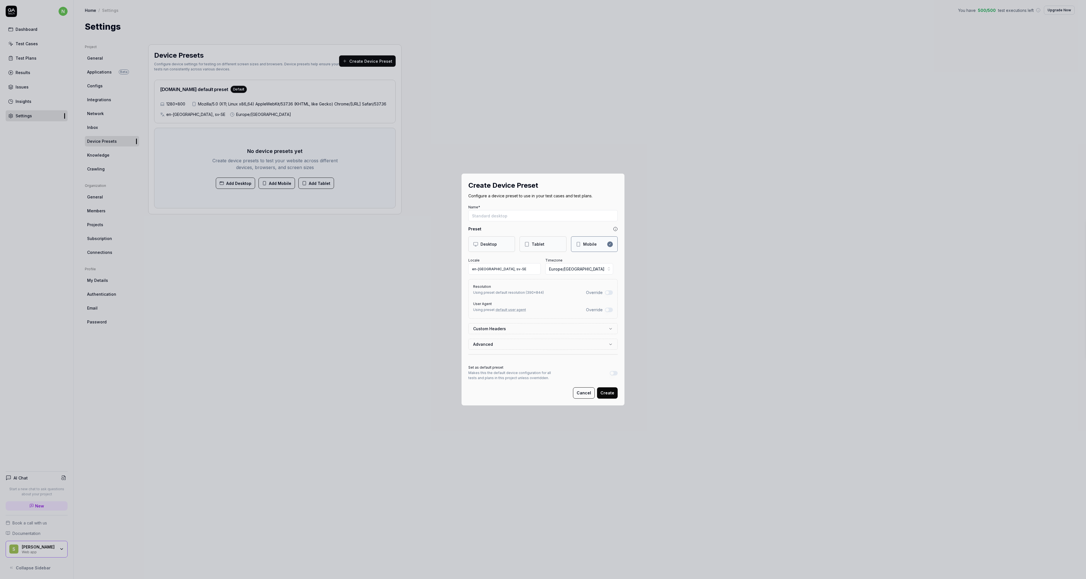
click at [588, 395] on button "Cancel" at bounding box center [584, 392] width 22 height 11
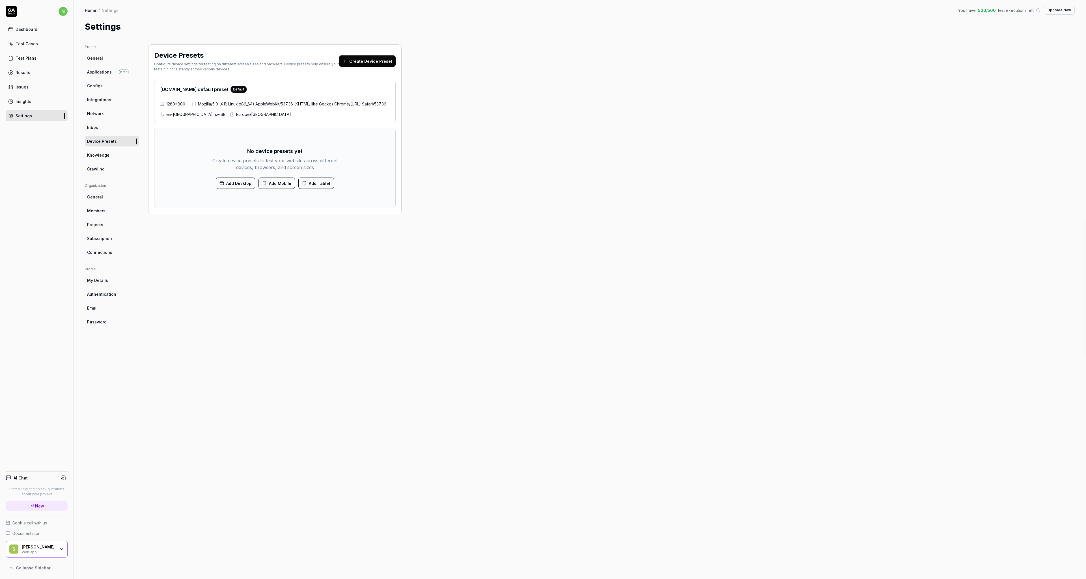
click at [95, 152] on span "Knowledge" at bounding box center [98, 155] width 22 height 6
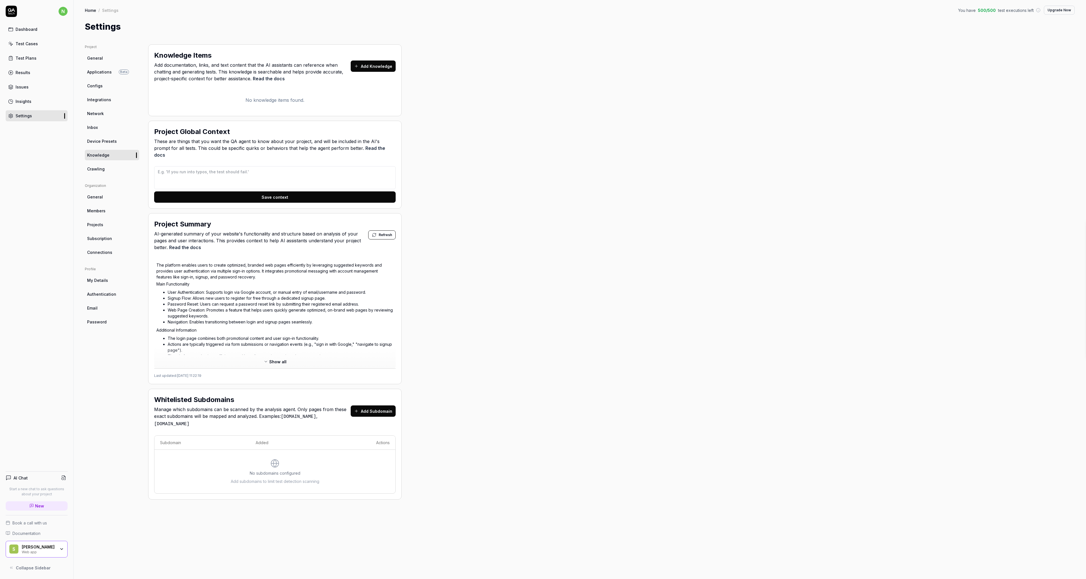
click at [550, 150] on div "Project General Applications Beta Configs Integrations Network Inbox Device Pre…" at bounding box center [580, 305] width 990 height 523
click at [383, 73] on div "Knowledge Items Add documentation, links, and text content that the AI assistan…" at bounding box center [274, 67] width 241 height 34
click at [384, 69] on button "Add Knowledge" at bounding box center [373, 66] width 45 height 11
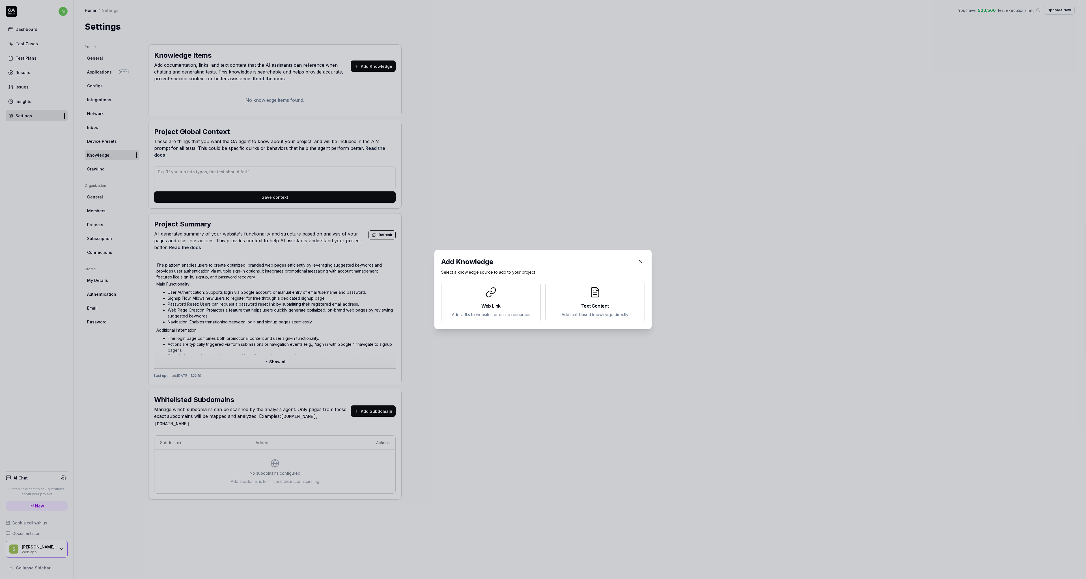
click at [641, 263] on button "button" at bounding box center [640, 261] width 9 height 9
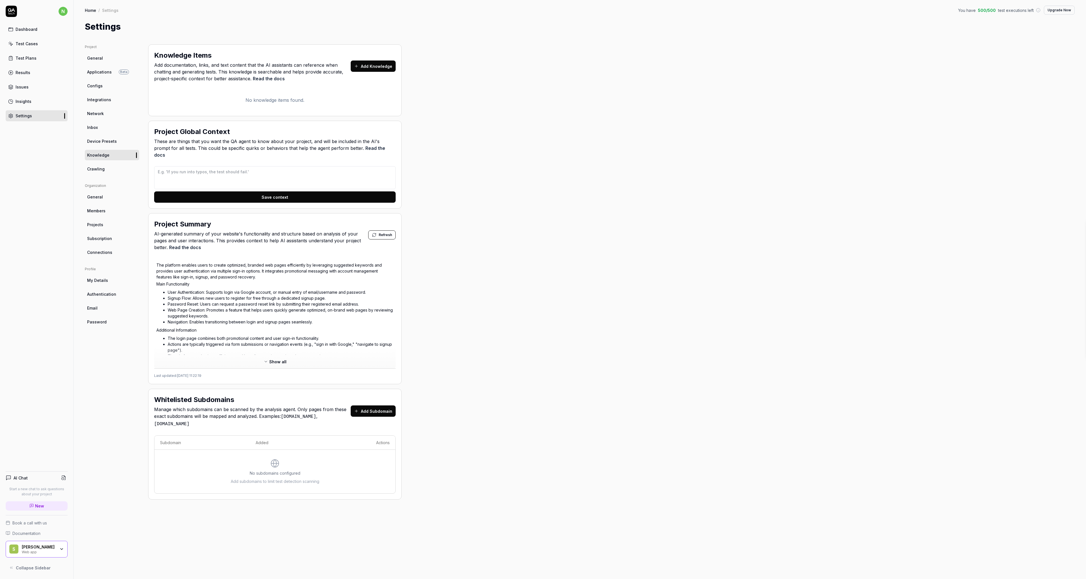
click at [465, 150] on div "Project General Applications Beta Configs Integrations Network Inbox Device Pre…" at bounding box center [580, 305] width 990 height 523
click at [452, 185] on div "Project General Applications Beta Configs Integrations Network Inbox Device Pre…" at bounding box center [580, 305] width 990 height 523
click at [258, 359] on div "Show all" at bounding box center [274, 362] width 241 height 11
click at [270, 359] on span "Show all" at bounding box center [277, 362] width 17 height 6
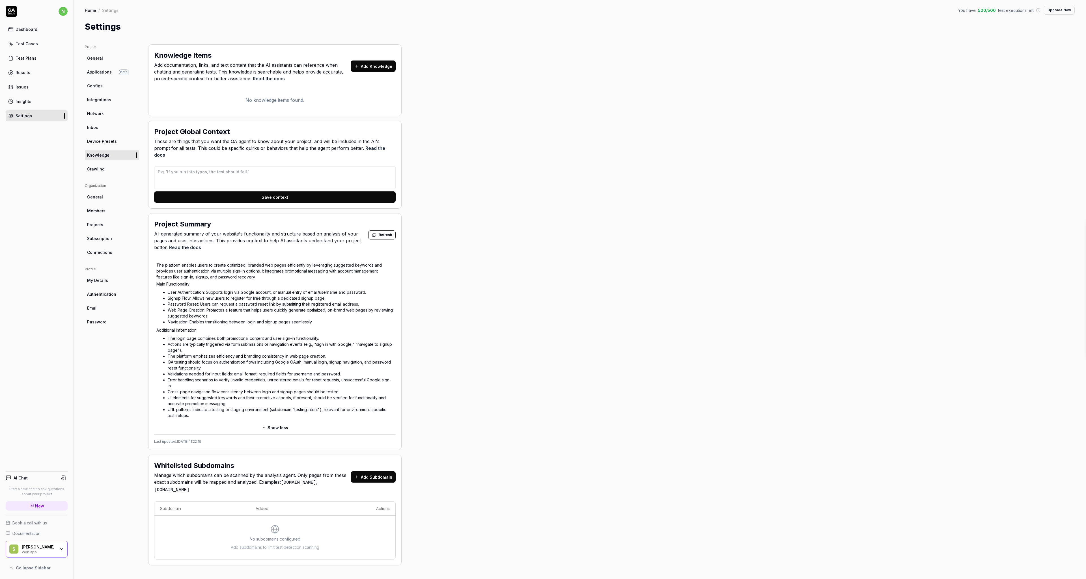
click at [442, 333] on div "Project General Applications Beta Configs Integrations Network Inbox Device Pre…" at bounding box center [580, 305] width 990 height 523
click at [105, 169] on link "Crawling" at bounding box center [112, 169] width 54 height 10
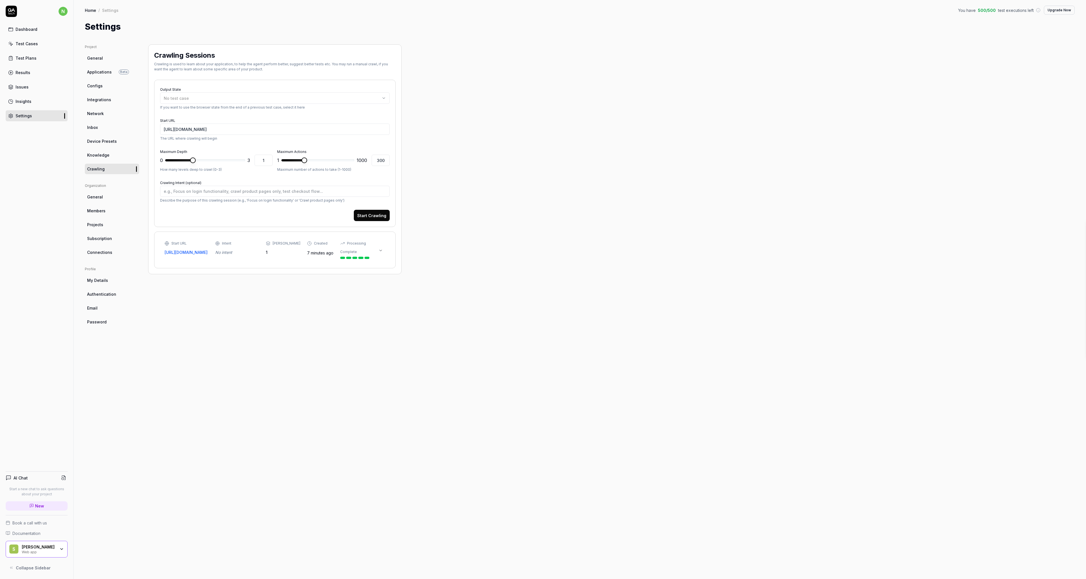
click at [228, 104] on div "No test case If you want to use the browser state from the end of a previous te…" at bounding box center [275, 101] width 230 height 18
click at [231, 100] on div "No test case" at bounding box center [272, 98] width 217 height 6
click at [501, 124] on div "Project General Applications Beta Configs Integrations Network Inbox Device Pre…" at bounding box center [580, 305] width 990 height 523
click at [382, 251] on icon at bounding box center [380, 250] width 5 height 5
click at [252, 332] on div "/login Source action: click other ( QA.TwfO ) Depth: 1 Found actions: 10" at bounding box center [275, 319] width 230 height 26
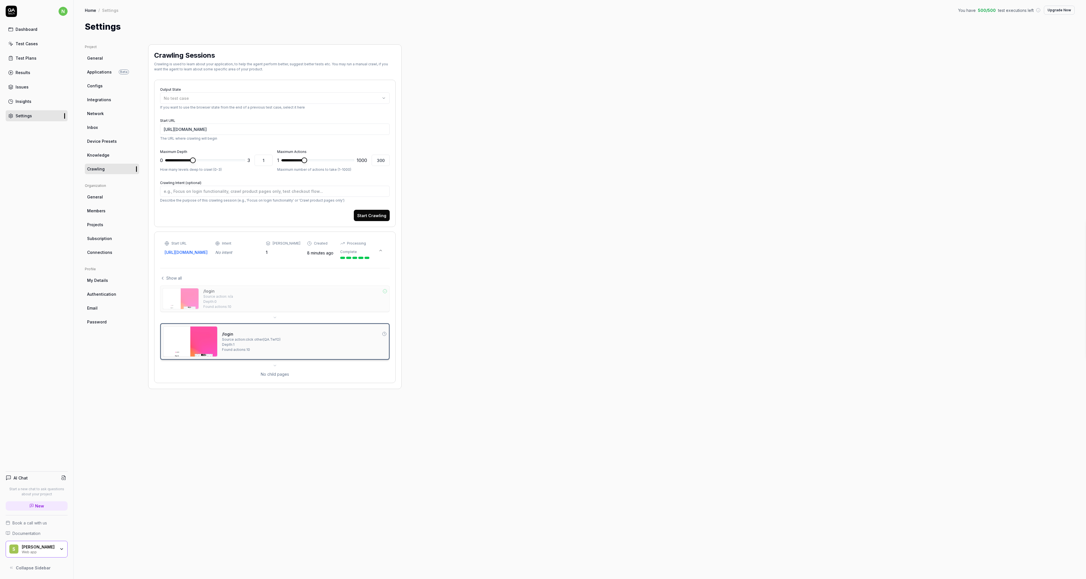
click at [244, 319] on div "/login Source action: n/a Depth: 0 Found actions: 10 /login Source action: clic…" at bounding box center [275, 332] width 230 height 92
click at [239, 300] on div "/login Source action: n/a Depth: 0 Found actions: 10" at bounding box center [295, 298] width 184 height 21
click at [245, 347] on div "Source action: click other ( QA.TwfO )" at bounding box center [241, 344] width 59 height 5
click at [271, 369] on div "/login Source action: n/a Depth: 0 Found actions: 10 /login Source action: clic…" at bounding box center [275, 332] width 230 height 92
click at [274, 375] on div "No child pages" at bounding box center [275, 374] width 230 height 6
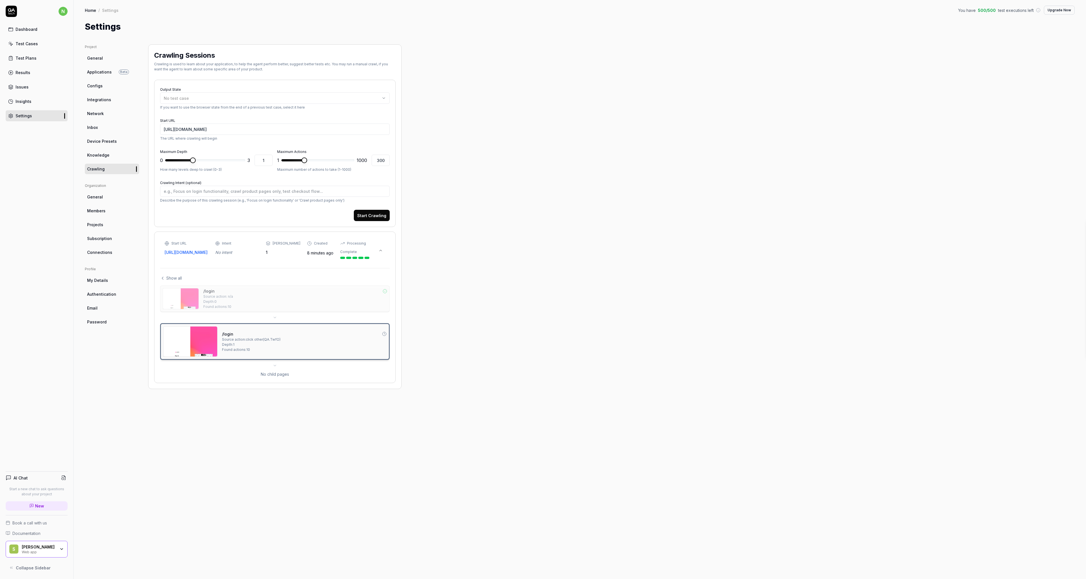
click at [233, 299] on div "/login Source action: n/a Depth: 0 Found actions: 10" at bounding box center [295, 298] width 184 height 21
click at [125, 200] on link "General" at bounding box center [112, 197] width 54 height 10
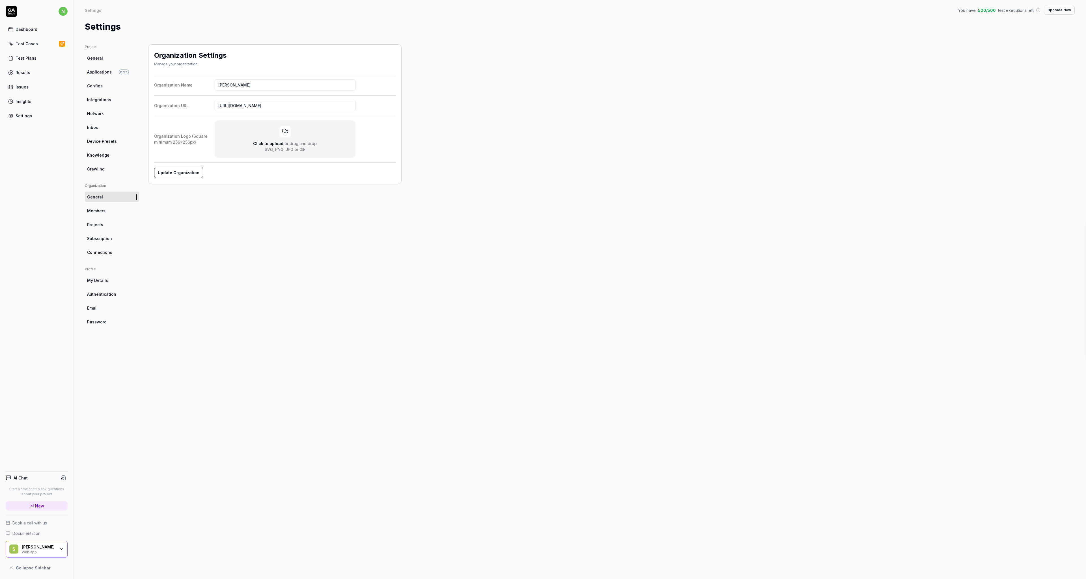
click at [104, 208] on span "Members" at bounding box center [96, 211] width 18 height 6
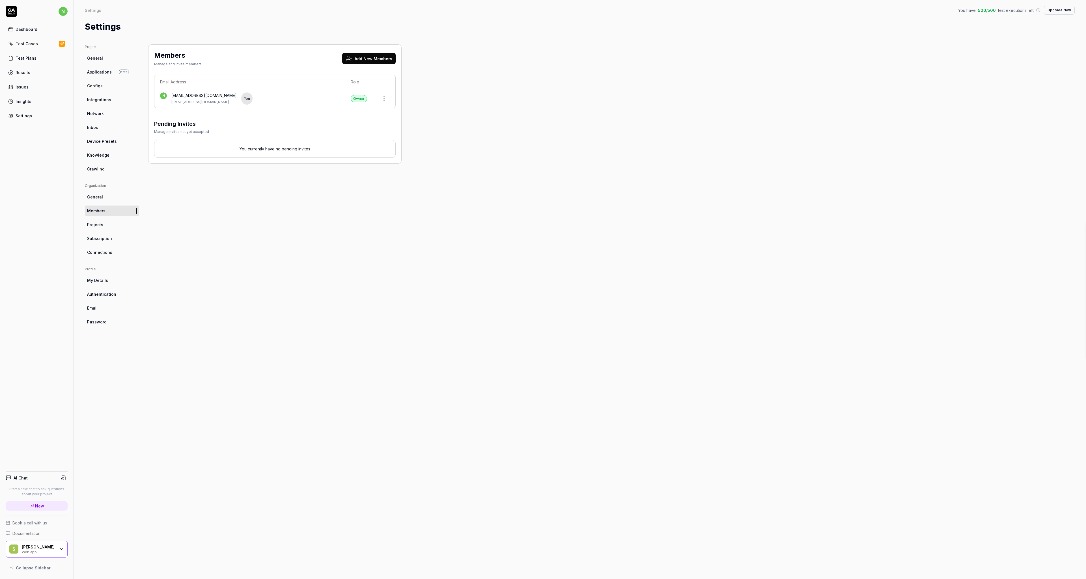
click at [96, 221] on link "Projects" at bounding box center [112, 224] width 54 height 10
click at [104, 241] on span "Subscription" at bounding box center [99, 239] width 25 height 6
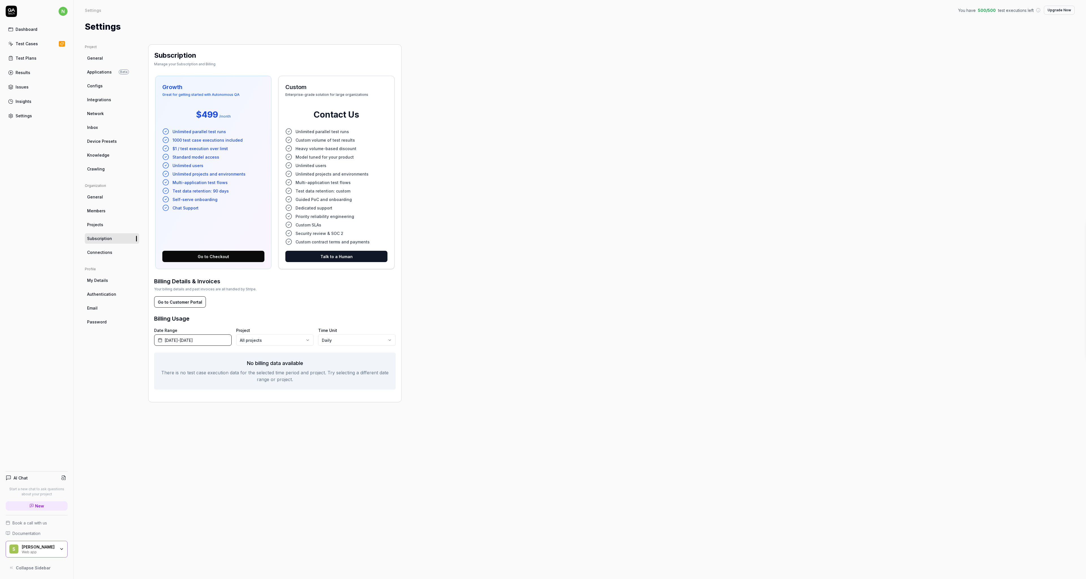
click at [101, 253] on span "Connections" at bounding box center [99, 252] width 25 height 6
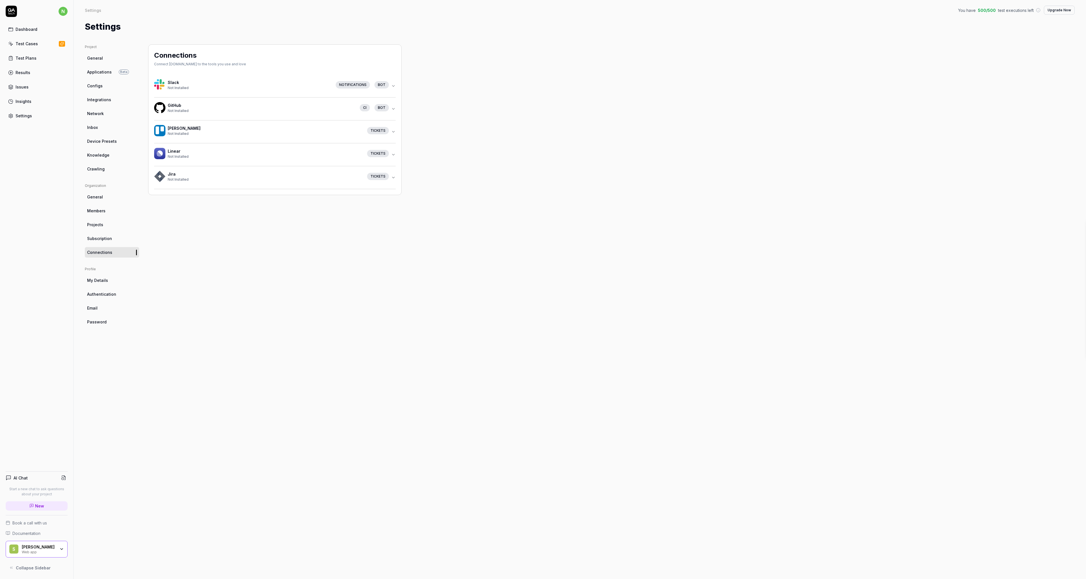
click at [392, 178] on icon "button" at bounding box center [393, 177] width 5 height 5
click at [382, 175] on div "Tickets" at bounding box center [378, 176] width 22 height 7
click at [161, 211] on button "Connect Jira" at bounding box center [170, 204] width 33 height 11
click at [112, 276] on link "My Details" at bounding box center [112, 280] width 54 height 10
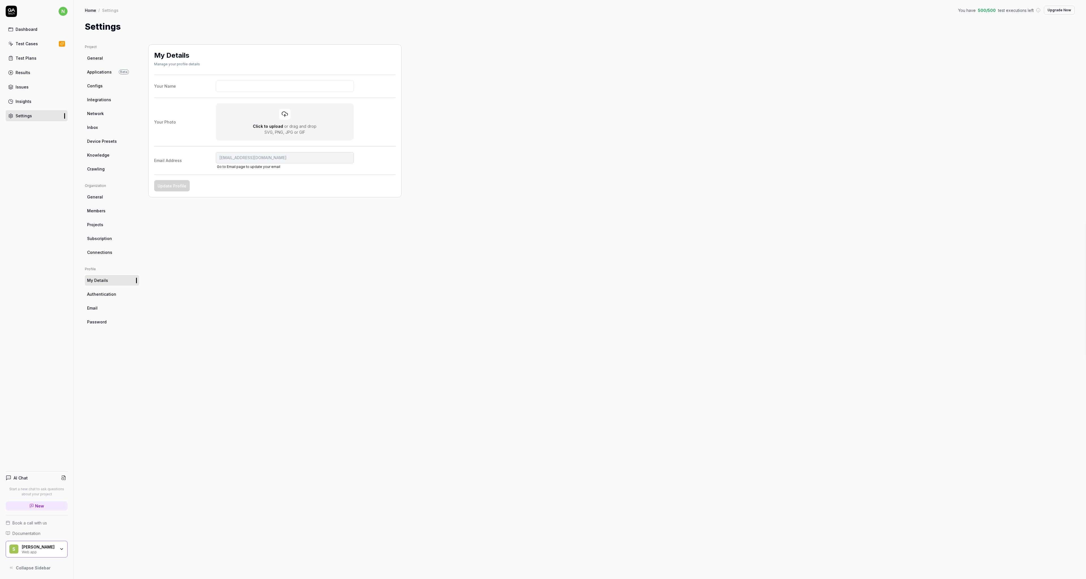
click at [108, 299] on link "Authentication" at bounding box center [112, 294] width 54 height 10
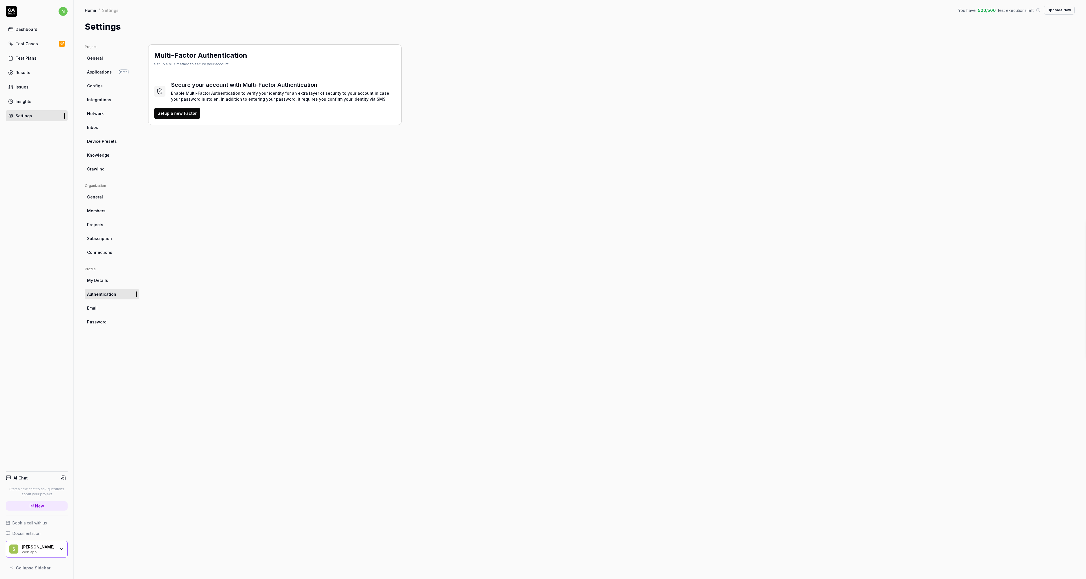
click at [90, 306] on span "Email" at bounding box center [92, 308] width 10 height 6
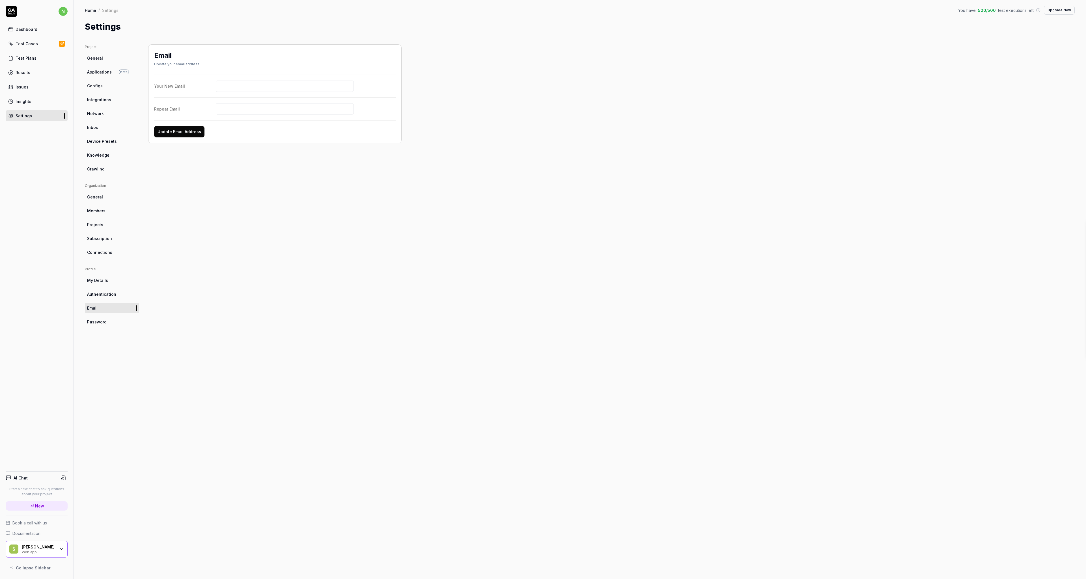
click at [107, 323] on link "Password" at bounding box center [112, 322] width 54 height 10
click at [88, 55] on span "General" at bounding box center [95, 58] width 16 height 6
click at [91, 70] on span "Applications" at bounding box center [99, 72] width 25 height 6
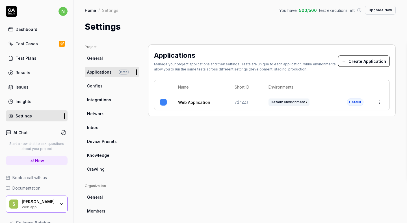
click at [204, 100] on link "Web Application" at bounding box center [194, 102] width 32 height 6
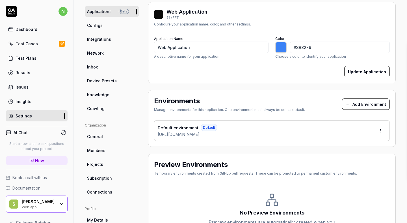
scroll to position [64, 0]
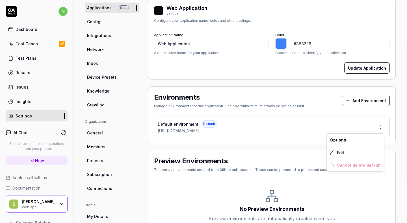
click at [377, 125] on html "n Dashboard Test Cases Test Plans Results Issues Insights Settings AI Chat Star…" at bounding box center [203, 111] width 407 height 223
click at [345, 148] on div "Edit" at bounding box center [355, 152] width 57 height 12
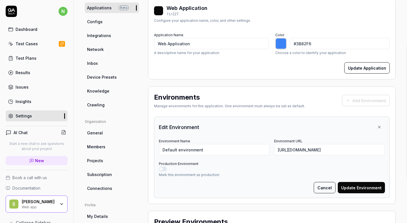
click at [319, 186] on button "Cancel" at bounding box center [325, 187] width 22 height 11
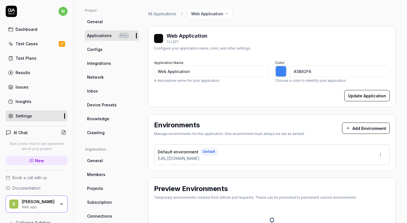
scroll to position [40, 0]
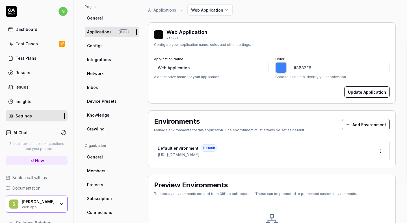
click at [90, 117] on span "Knowledge" at bounding box center [98, 115] width 22 height 6
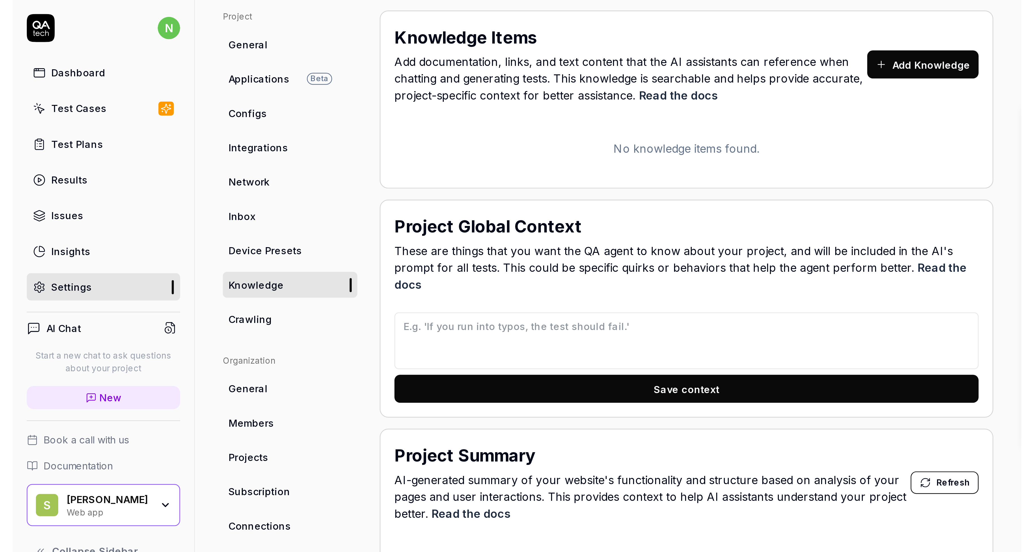
scroll to position [40, 0]
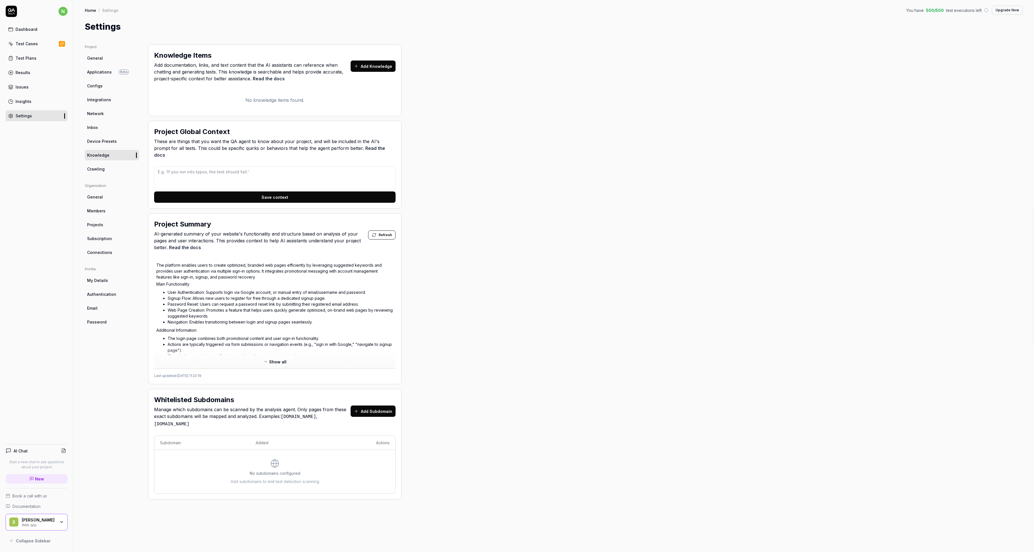
type textarea "*"
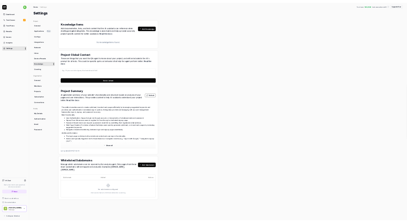
scroll to position [0, 0]
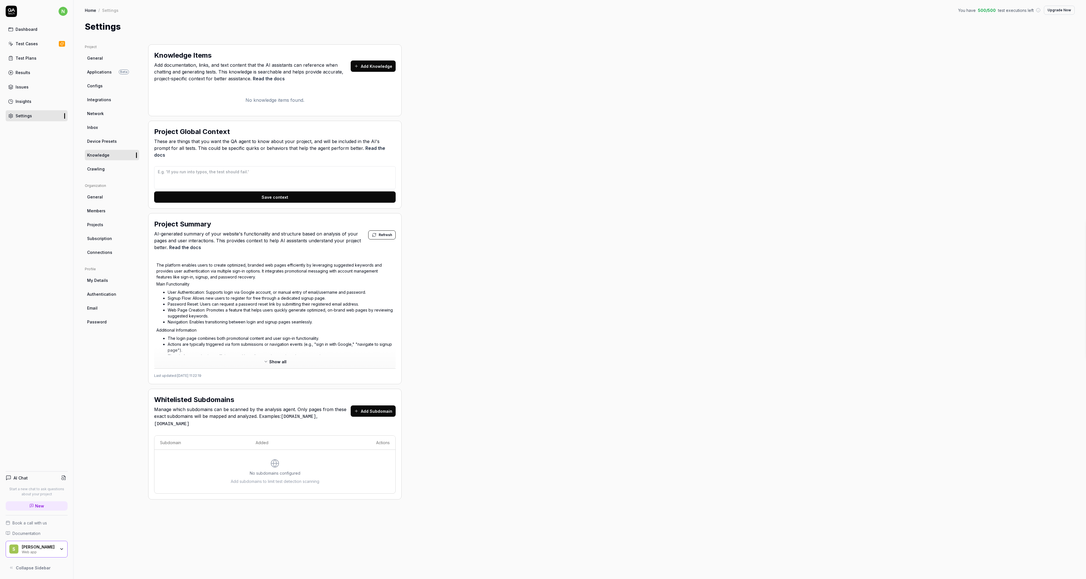
click at [182, 94] on div "No knowledge items found." at bounding box center [274, 100] width 241 height 20
click at [104, 140] on span "Device Presets" at bounding box center [102, 141] width 30 height 6
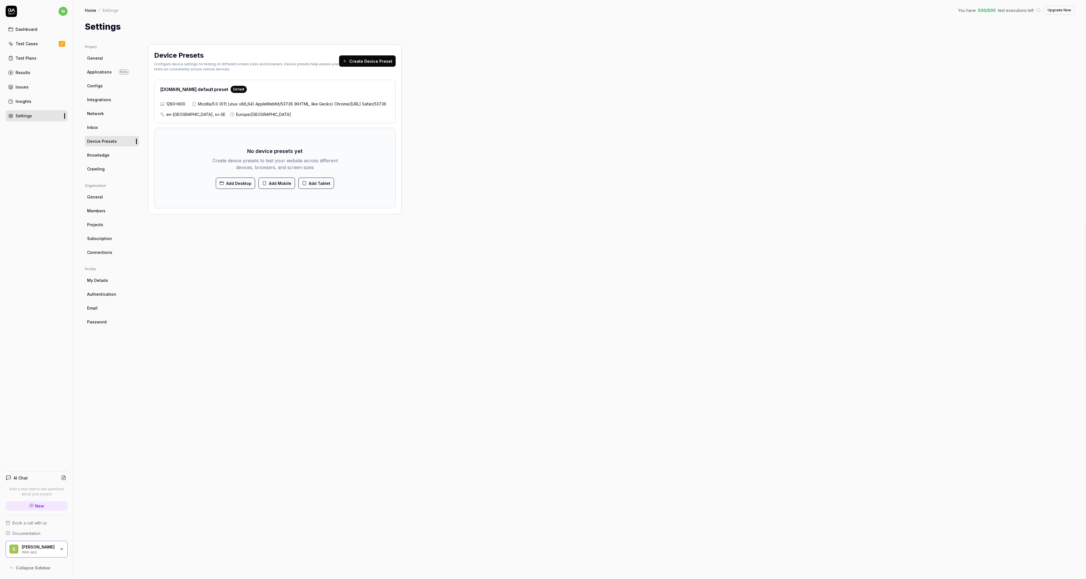
click at [100, 130] on link "Inbox" at bounding box center [112, 127] width 54 height 10
click at [98, 116] on link "Network" at bounding box center [112, 113] width 54 height 10
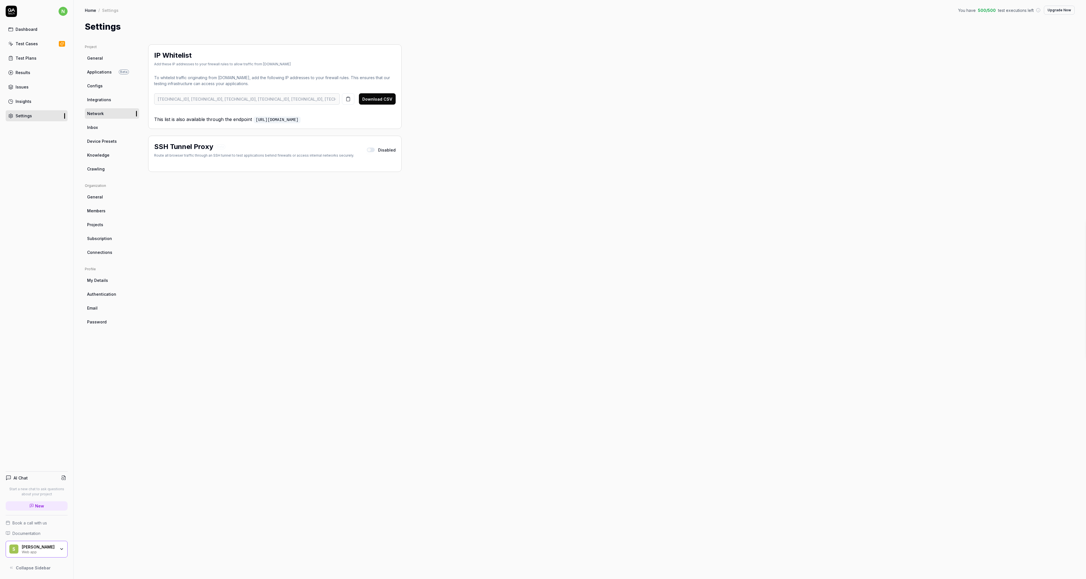
click at [373, 148] on button "button" at bounding box center [371, 150] width 8 height 5
click at [372, 148] on button "button" at bounding box center [372, 150] width 8 height 5
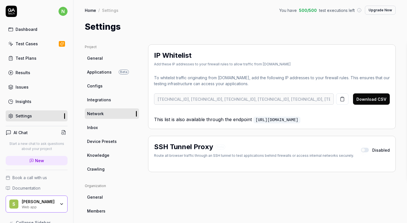
click at [96, 70] on span "Applications" at bounding box center [99, 72] width 25 height 6
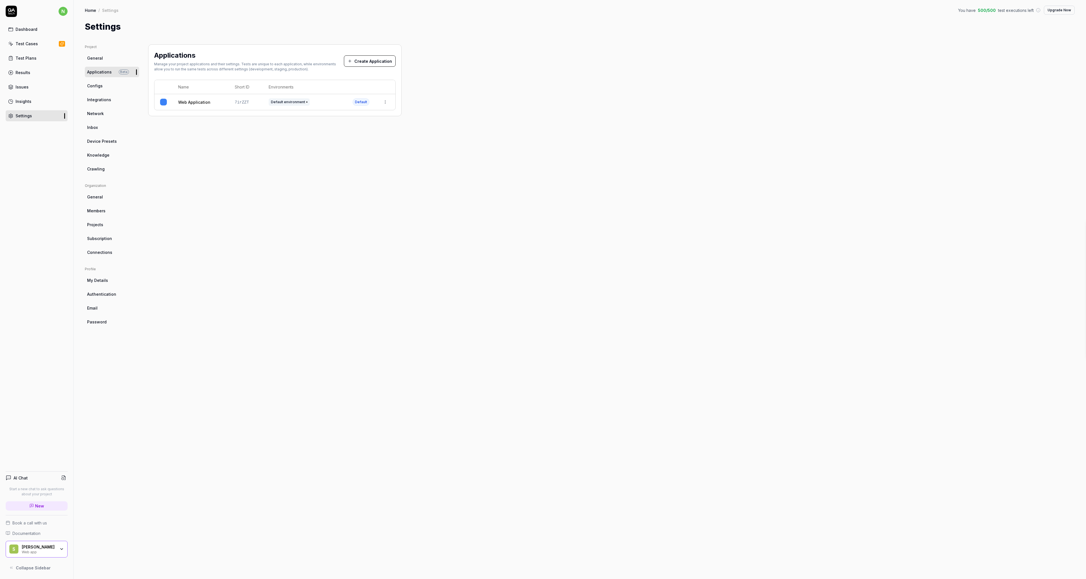
click at [213, 102] on div "Web Application" at bounding box center [200, 102] width 45 height 6
click at [385, 101] on html "n Dashboard Test Cases Test Plans Results Issues Insights Settings AI Chat Star…" at bounding box center [543, 289] width 1086 height 579
click at [301, 155] on html "n Dashboard Test Cases Test Plans Results Issues Insights Settings AI Chat Star…" at bounding box center [543, 289] width 1086 height 579
click at [199, 100] on link "Web Application" at bounding box center [194, 102] width 32 height 6
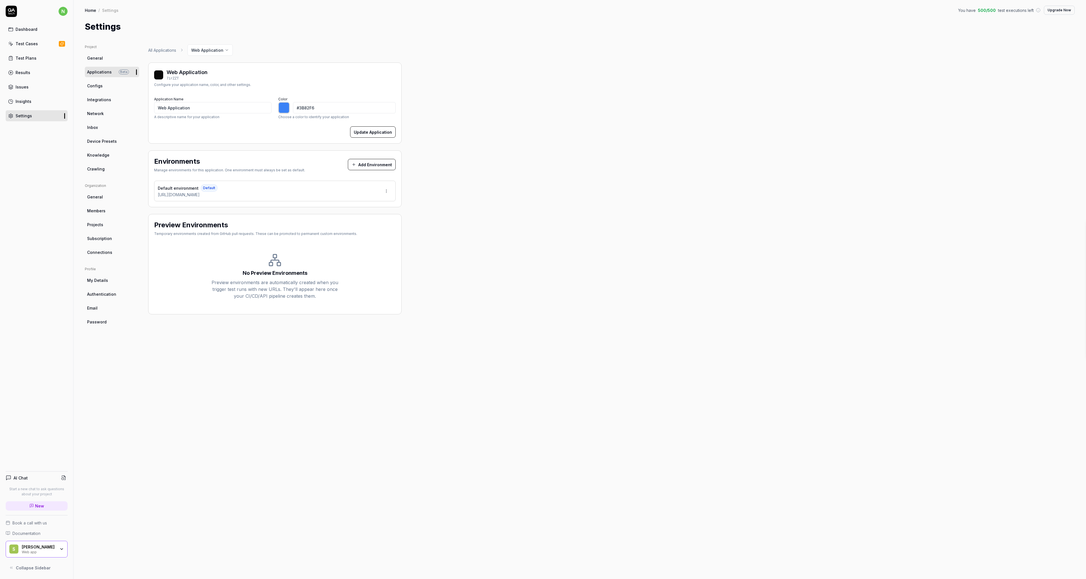
click at [384, 189] on html "n Dashboard Test Cases Test Plans Results Issues Insights Settings AI Chat Star…" at bounding box center [543, 289] width 1086 height 579
click at [360, 219] on div "Edit" at bounding box center [364, 217] width 57 height 12
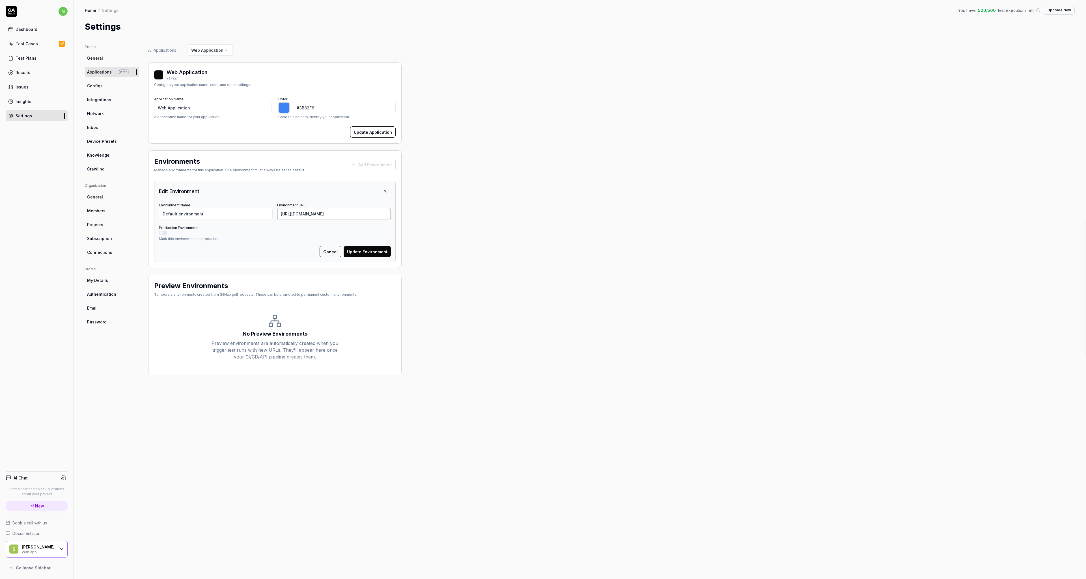
click at [308, 215] on input "[URL][DOMAIN_NAME]" at bounding box center [334, 213] width 114 height 11
paste input "auth.safetyculture"
type input "[URL][DOMAIN_NAME]"
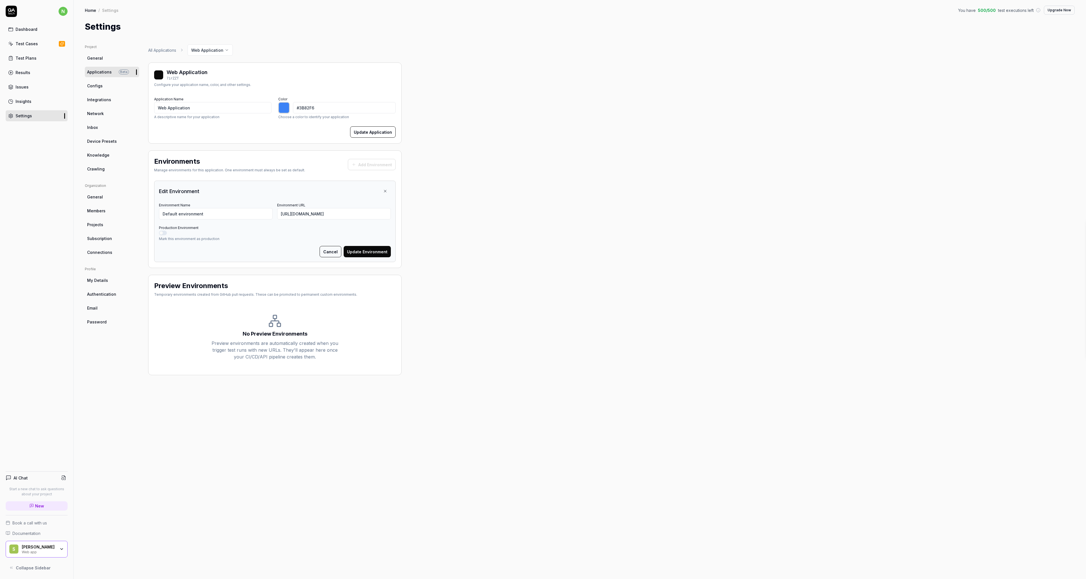
click at [361, 254] on button "Update Environment" at bounding box center [367, 251] width 47 height 11
type input "*******"
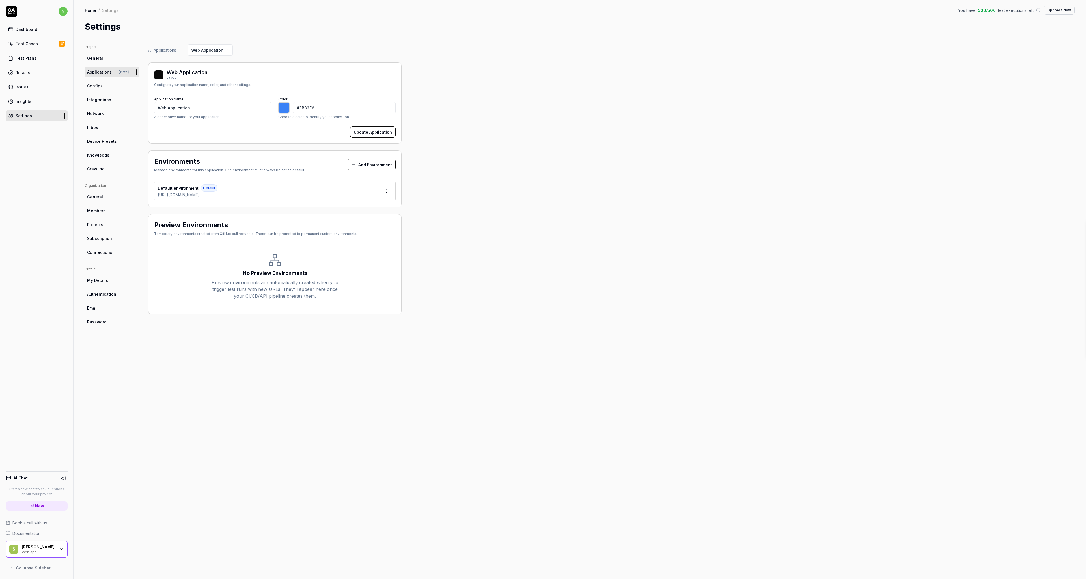
click at [103, 169] on span "Crawling" at bounding box center [96, 169] width 18 height 6
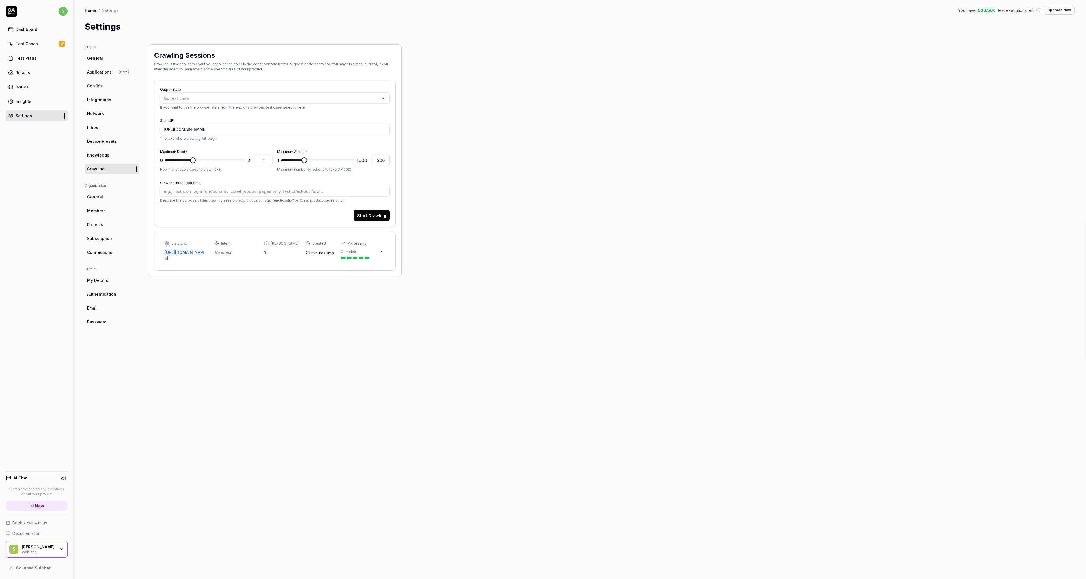
type textarea "*"
type input "[URL][DOMAIN_NAME]"
click at [198, 192] on textarea "Crawling Intent (optional)" at bounding box center [275, 191] width 230 height 11
type textarea "*"
type textarea "l"
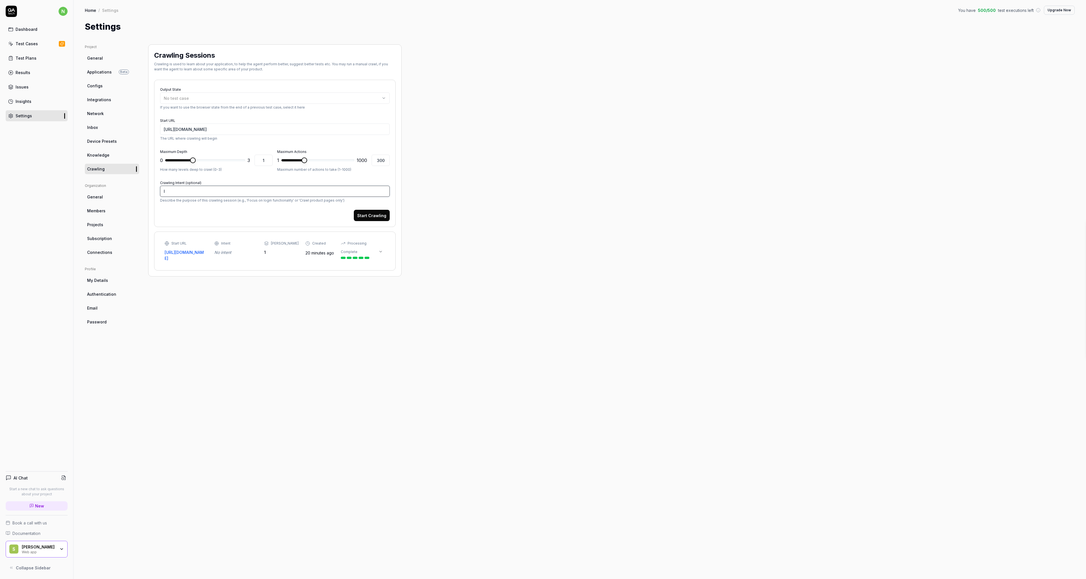
type textarea "*"
type textarea "lo"
type textarea "*"
type textarea "log"
type textarea "*"
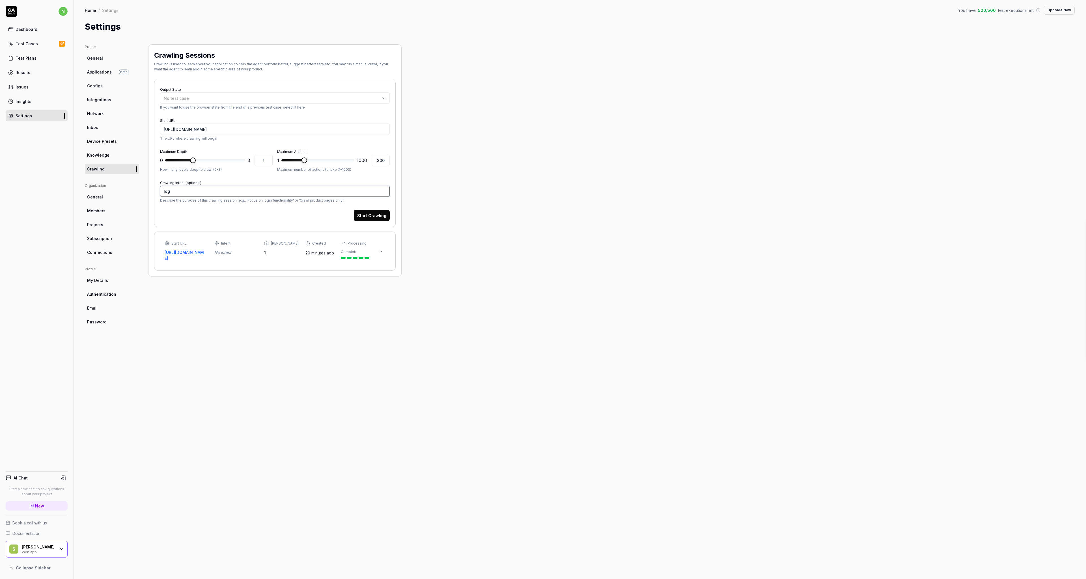
type textarea "logi"
type textarea "*"
type textarea "logiw"
type textarea "*"
type textarea "logi"
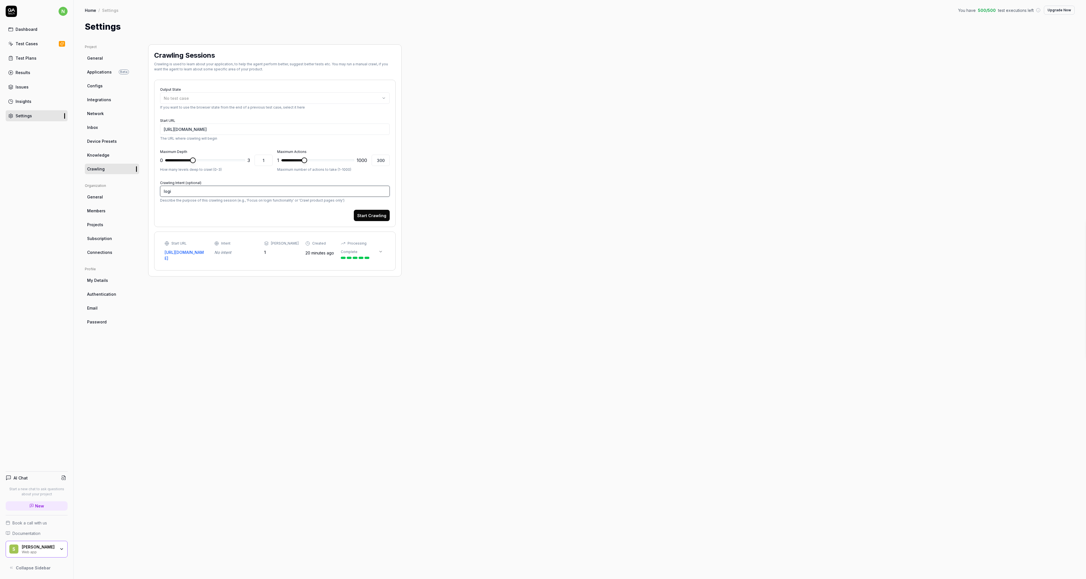
type textarea "*"
type textarea "login"
type textarea "*"
type textarea "login"
type textarea "*"
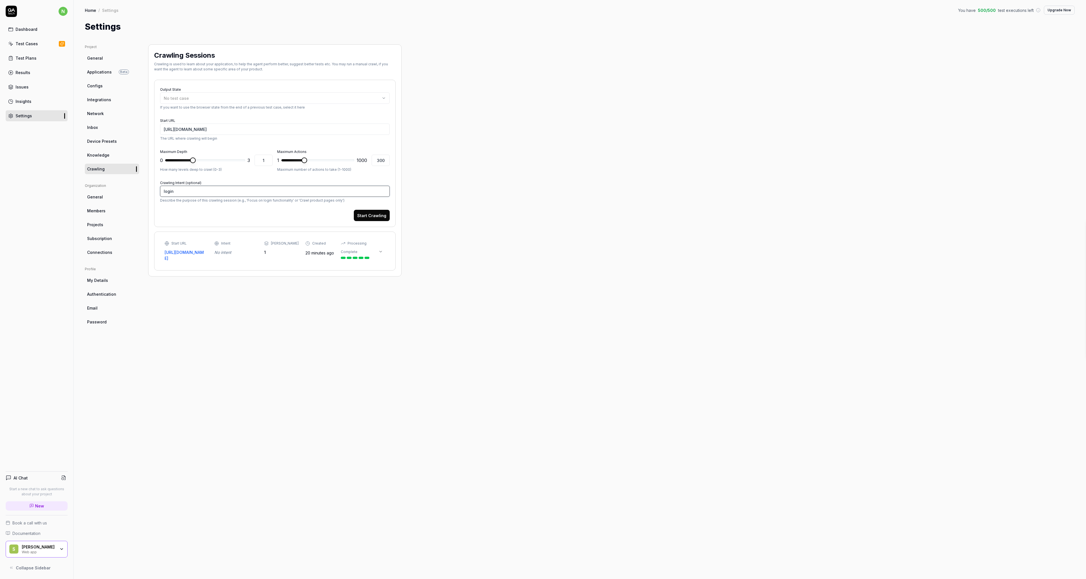
type textarea "login w"
type textarea "*"
type textarea "login wit"
type textarea "*"
type textarea "login with"
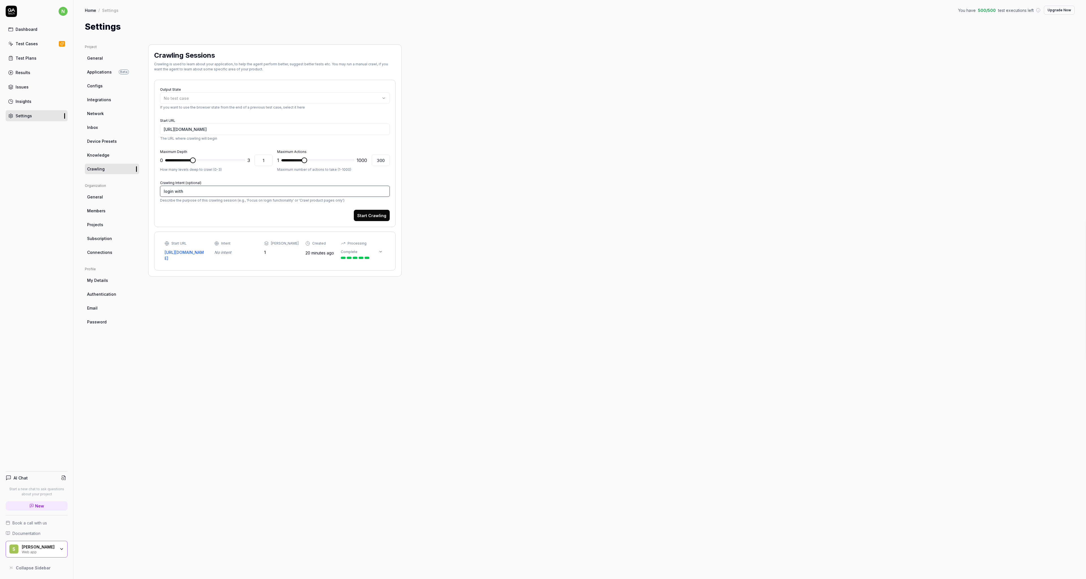
type textarea "*"
type textarea "login with"
paste textarea "[URL][DOMAIN_NAME]"
type textarea "*"
type textarea "login with [URL][DOMAIN_NAME]"
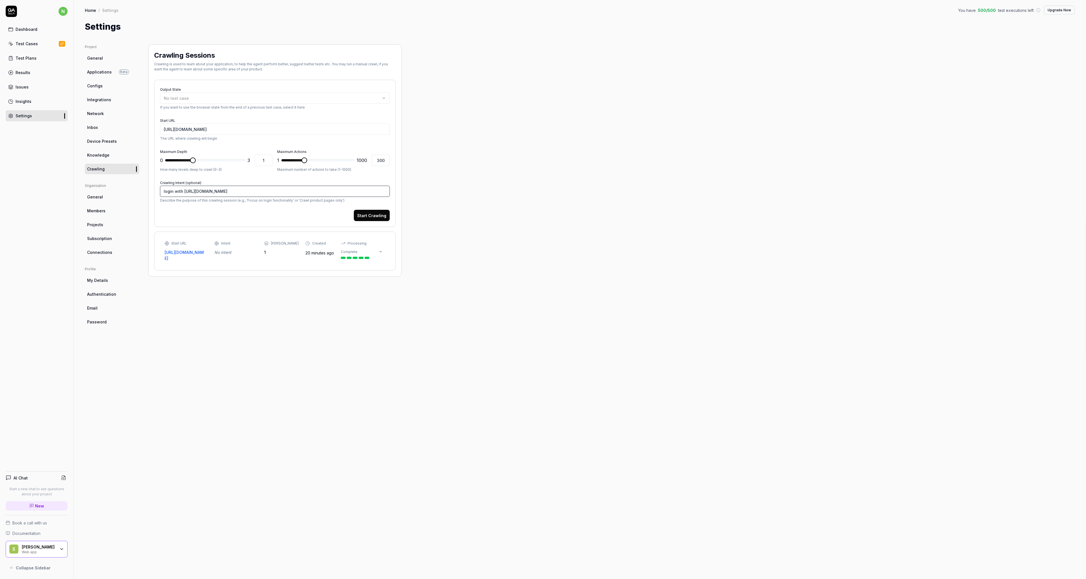
type textarea "*"
type textarea "login with"
type textarea "*"
type textarea "login with n"
type textarea "*"
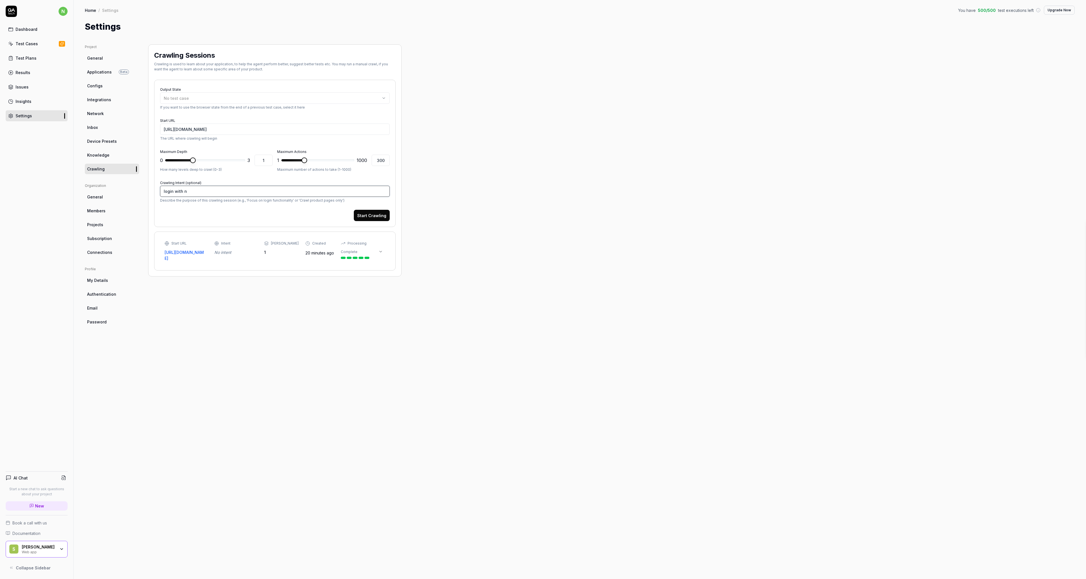
type textarea "login with nu"
type textarea "*"
type textarea "login with nuw"
type textarea "*"
type textarea "login with nuwa"
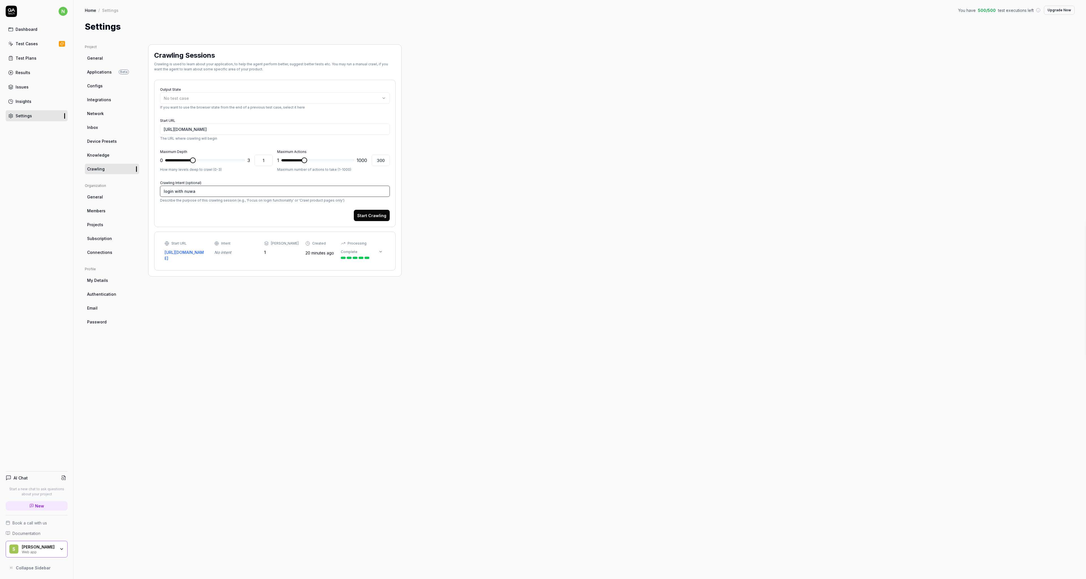
type textarea "*"
type textarea "login with [PERSON_NAME]"
type textarea "*"
type textarea "login with nuwans"
type textarea "*"
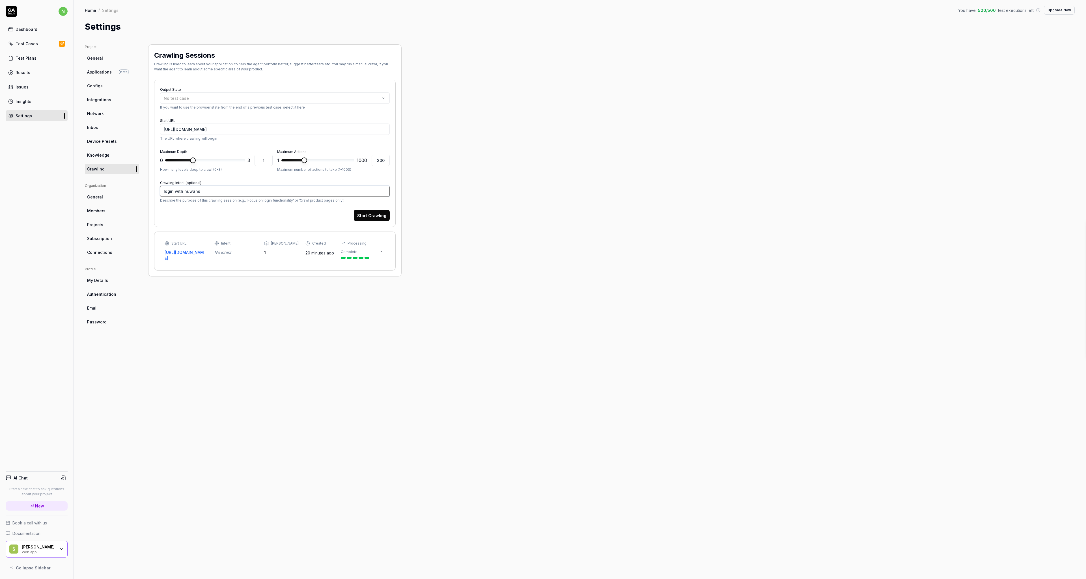
type textarea "login with nuwansa"
type textarea "*"
type textarea "login with nuwansam"
type textarea "*"
type textarea "login with nuwansam@"
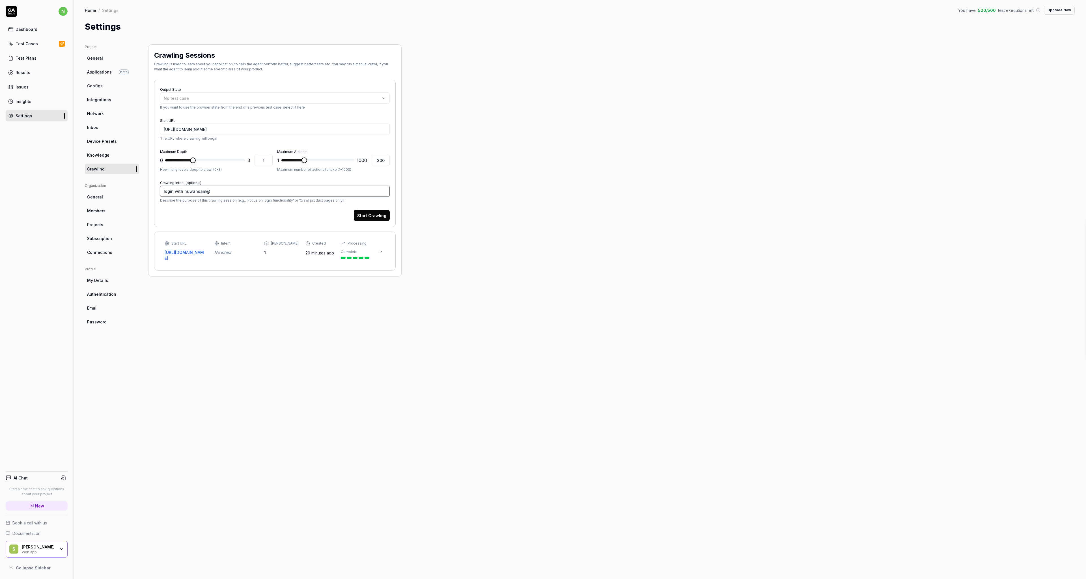
type textarea "*"
type textarea "login with nuwansam@t"
type textarea "*"
type textarea "login with nuwansam@"
type textarea "*"
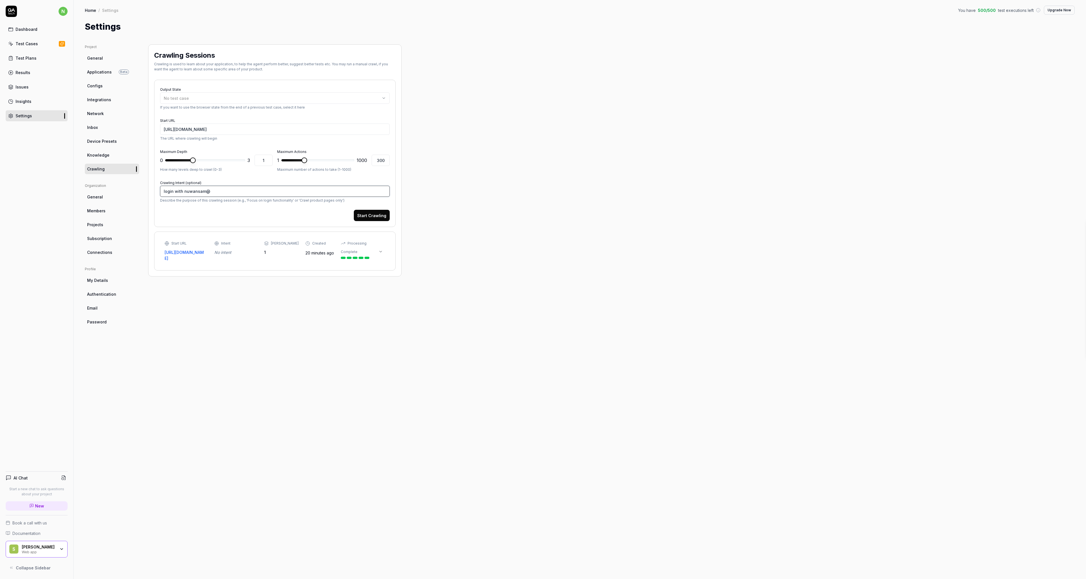
type textarea "login with nuwansam@g"
type textarea "*"
type textarea "login with nuwansam@gm"
type textarea "*"
type textarea "login with nuwansam@gma"
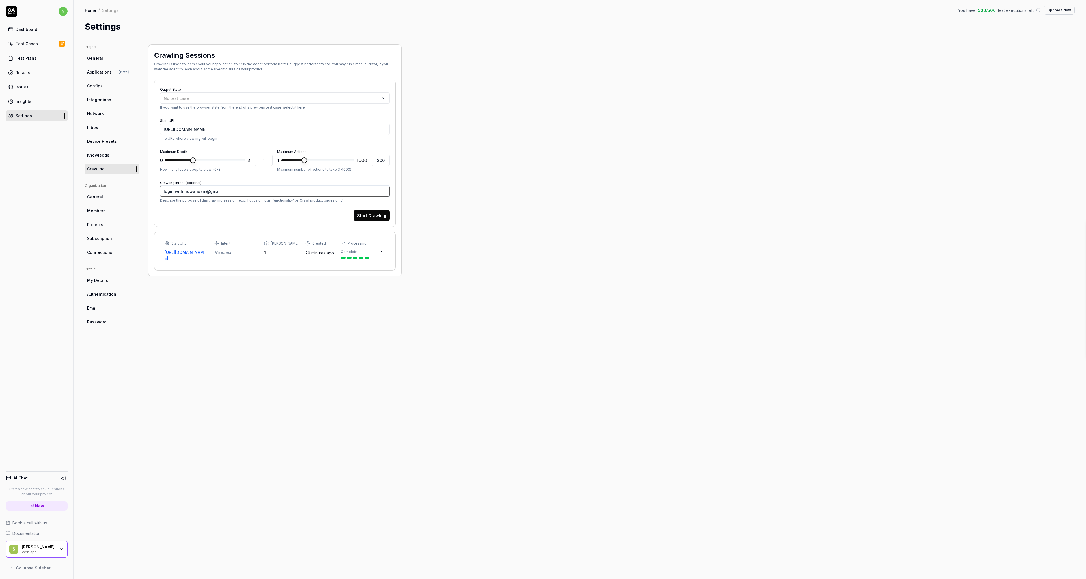
type textarea "*"
type textarea "login with nuwansam@gmai"
type textarea "*"
type textarea "login with [EMAIL_ADDRESS]"
type textarea "*"
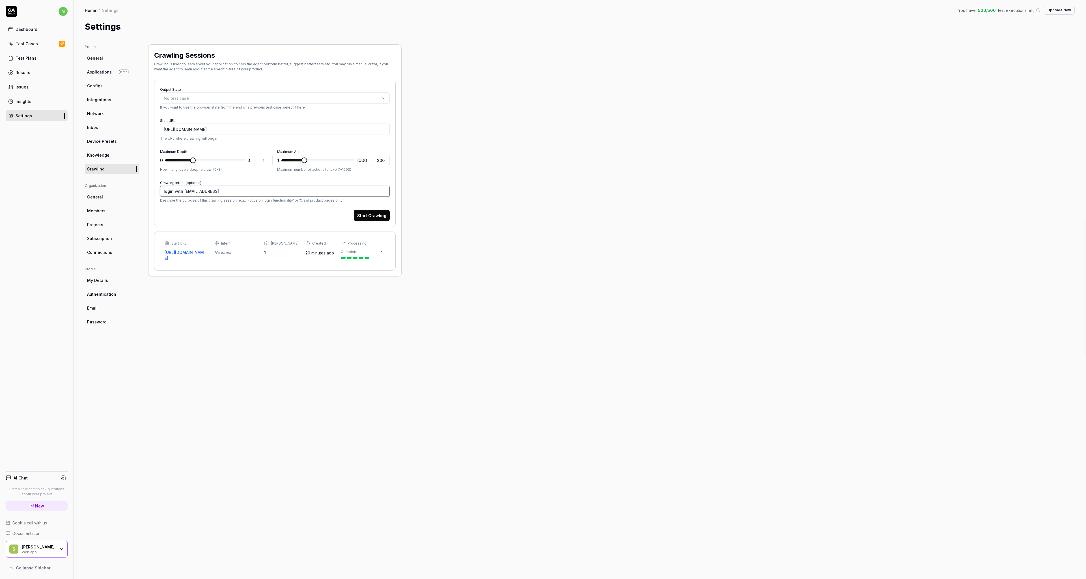
type textarea "login with [EMAIL_ADDRESS]."
type textarea "*"
type textarea "login with nuwansam@gmail.c"
type textarea "*"
type textarea "login with [EMAIL_ADDRESS][DOMAIN_NAME]"
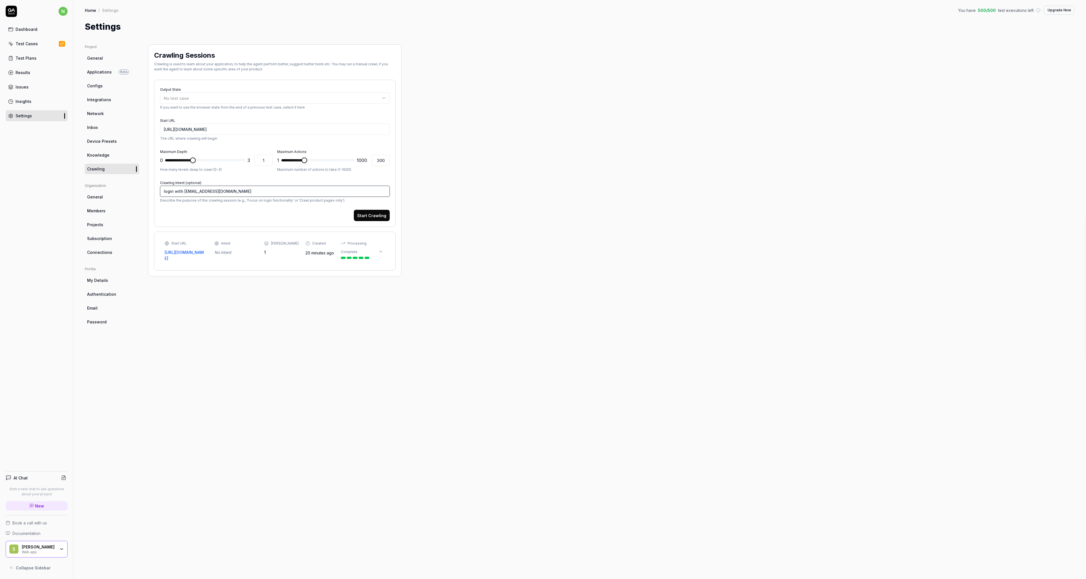
type textarea "*"
type textarea "login with [EMAIL_ADDRESS][DOMAIN_NAME]"
type textarea "*"
type textarea "login with [EMAIL_ADDRESS][DOMAIN_NAME]"
type textarea "*"
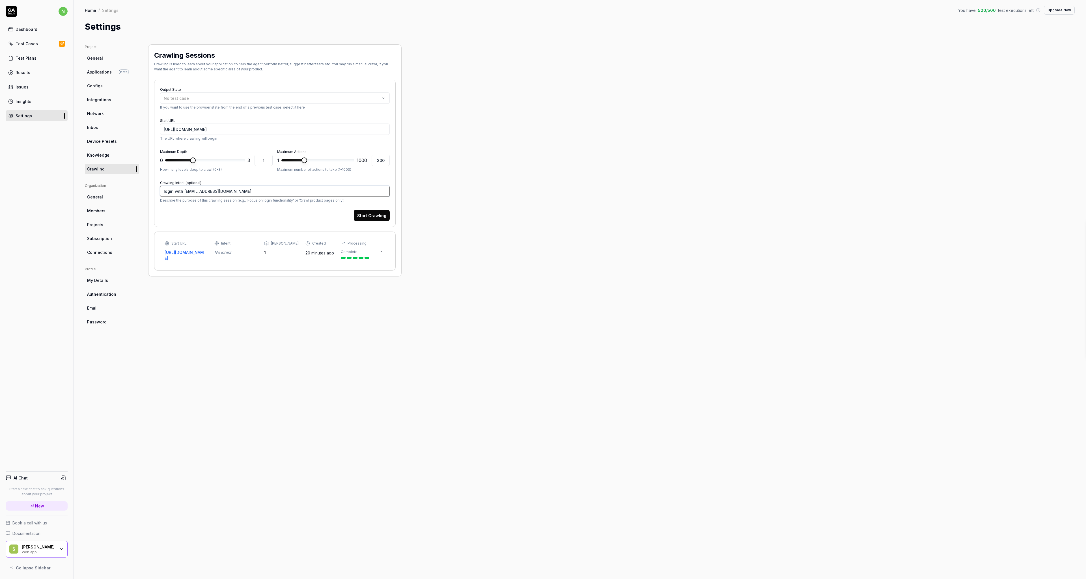
type textarea "login with [EMAIL_ADDRESS][DOMAIN_NAME]"
type textarea "*"
type textarea "login with [EMAIL_ADDRESS][DOMAIN_NAME],"
type textarea "*"
type textarea "login with [EMAIL_ADDRESS][DOMAIN_NAME],"
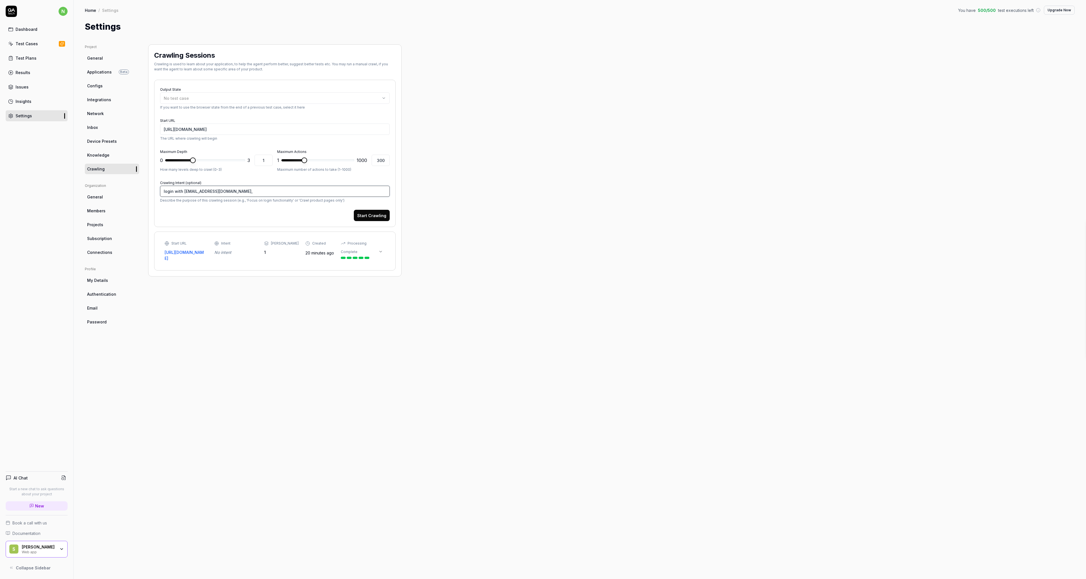
type textarea "*"
type textarea "login with [EMAIL_ADDRESS][DOMAIN_NAME], T"
type textarea "*"
type textarea "login with [EMAIL_ADDRESS][DOMAIN_NAME], Te"
type textarea "*"
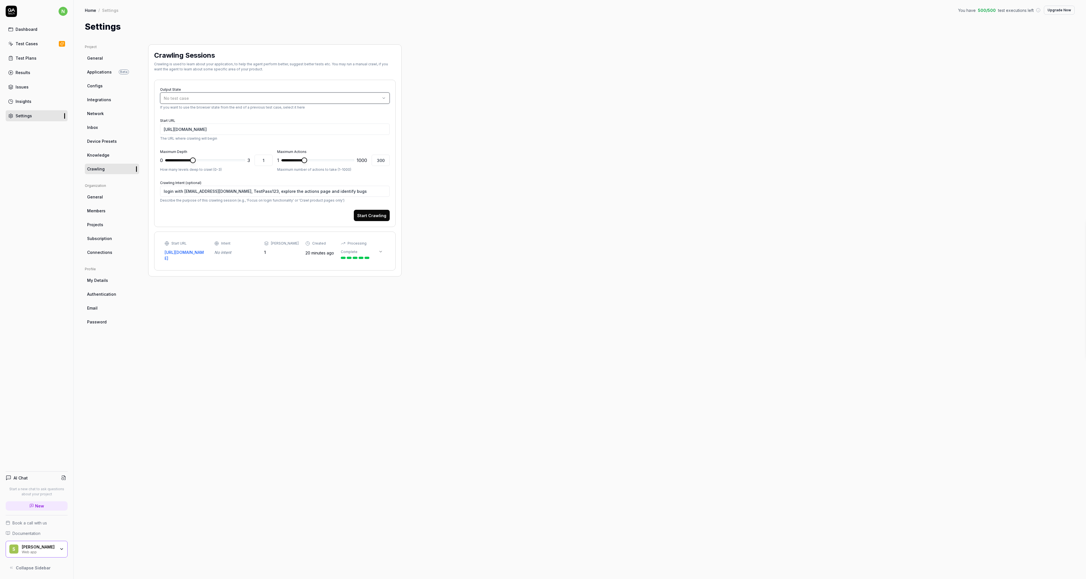
click at [201, 100] on div "No test case" at bounding box center [272, 98] width 217 height 6
click at [542, 100] on div "Project General Applications Beta Configs Integrations Network Inbox Device Pre…" at bounding box center [580, 305] width 990 height 523
click at [377, 160] on input "300" at bounding box center [381, 160] width 18 height 11
click at [448, 220] on div "Project General Applications Beta Configs Integrations Network Inbox Device Pre…" at bounding box center [580, 305] width 990 height 523
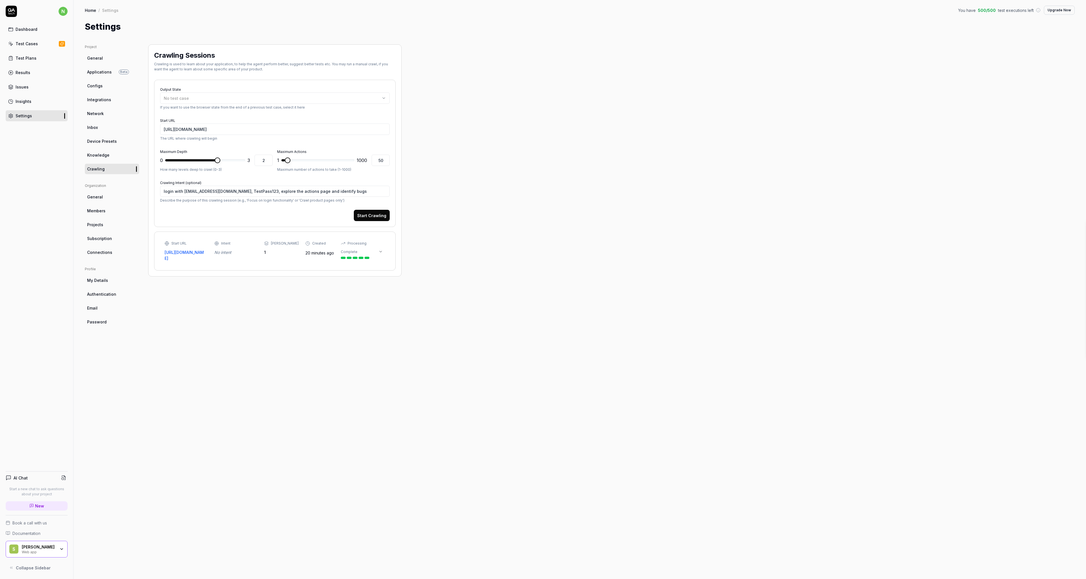
click at [220, 163] on span at bounding box center [218, 160] width 6 height 6
click at [380, 211] on button "Start Crawling" at bounding box center [372, 215] width 36 height 11
click at [381, 259] on button at bounding box center [380, 263] width 9 height 9
click at [585, 131] on div "Project General Applications Beta Configs Integrations Network Inbox Device Pre…" at bounding box center [580, 305] width 990 height 523
click at [252, 312] on div "/login Source action: n/a Depth: 0 Found actions: 8" at bounding box center [295, 314] width 184 height 21
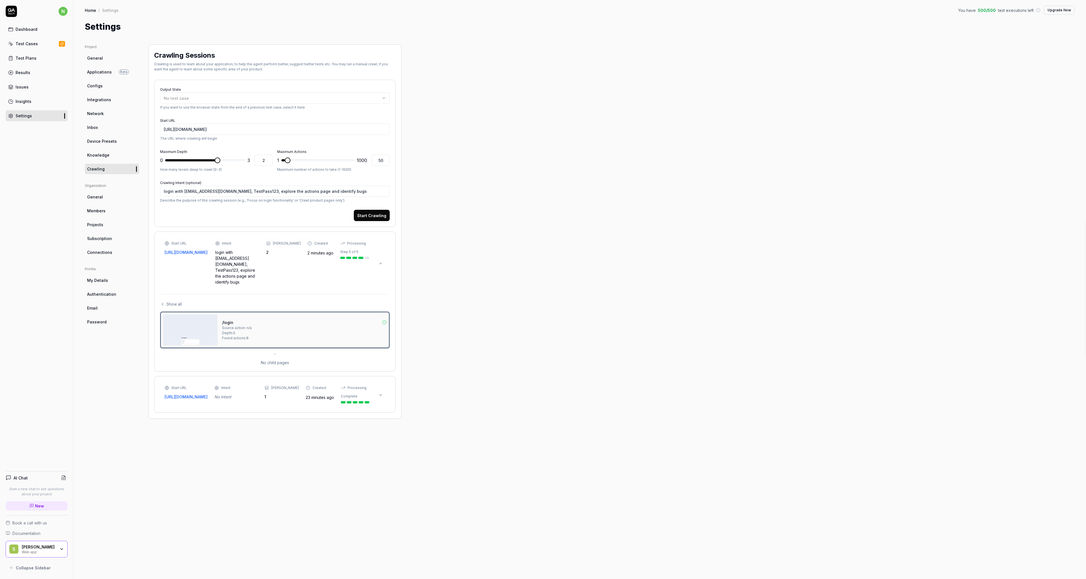
click at [192, 321] on img at bounding box center [190, 330] width 54 height 30
click at [358, 262] on div "Start URL [URL][DOMAIN_NAME] Intent login with [EMAIL_ADDRESS][DOMAIN_NAME], Te…" at bounding box center [267, 263] width 205 height 44
click at [188, 255] on link "[URL][DOMAIN_NAME]" at bounding box center [187, 252] width 44 height 6
click at [493, 264] on div "Project General Applications Beta Configs Integrations Network Inbox Device Pre…" at bounding box center [580, 305] width 990 height 523
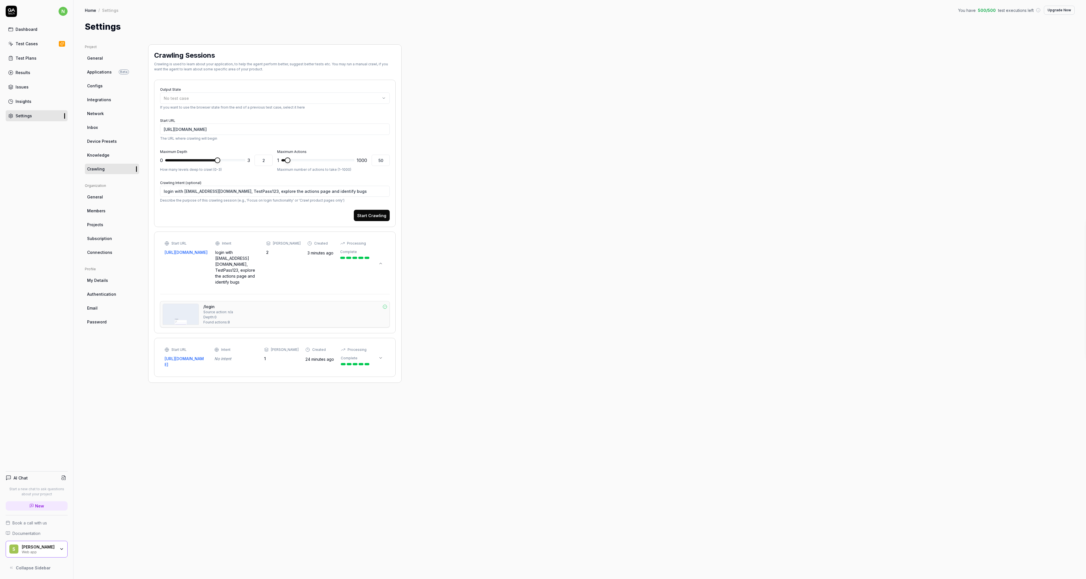
click at [351, 242] on div "Processing" at bounding box center [356, 243] width 19 height 5
click at [37, 569] on span "Collapse Sidebar" at bounding box center [33, 568] width 35 height 6
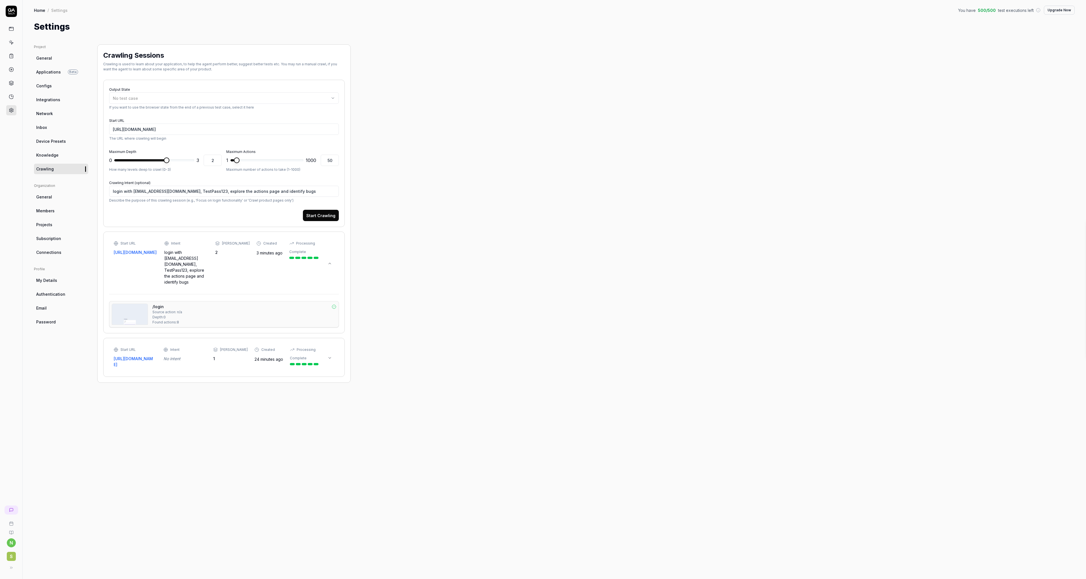
click at [13, 566] on button at bounding box center [11, 567] width 11 height 11
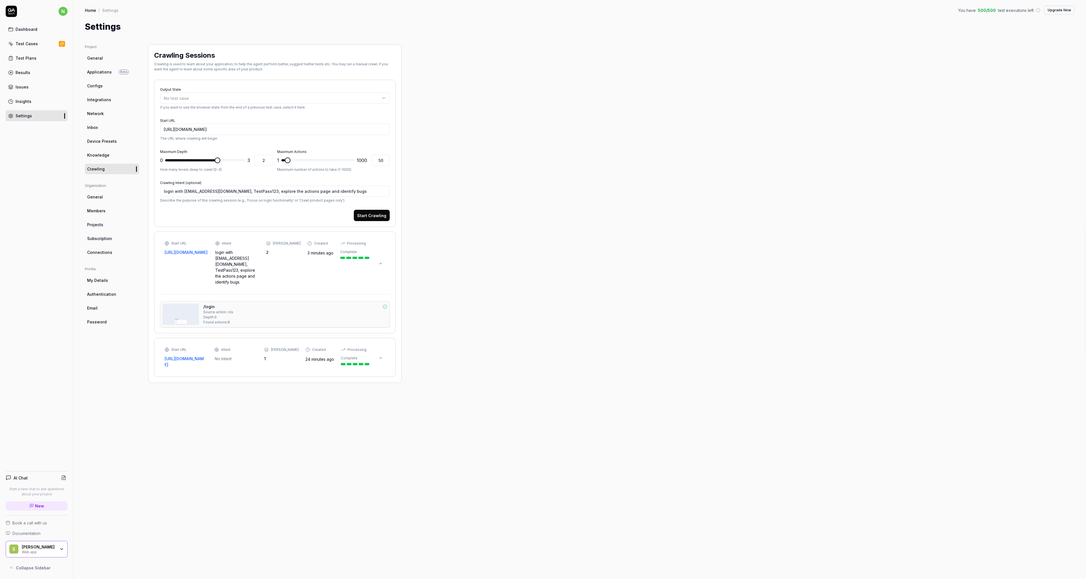
click at [28, 87] on link "Issues" at bounding box center [37, 86] width 62 height 11
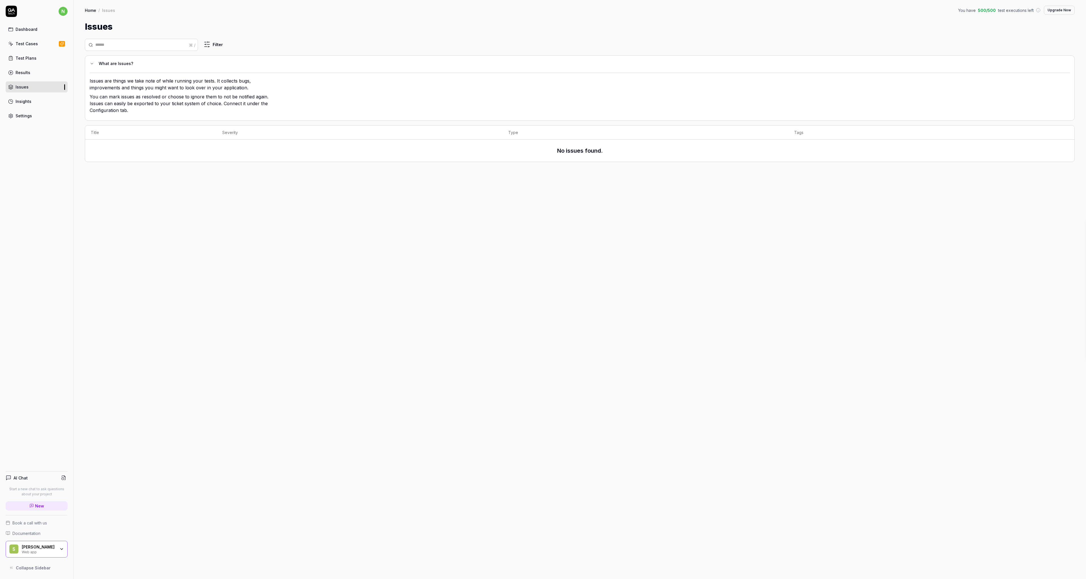
click at [20, 101] on div "Insights" at bounding box center [24, 101] width 16 height 6
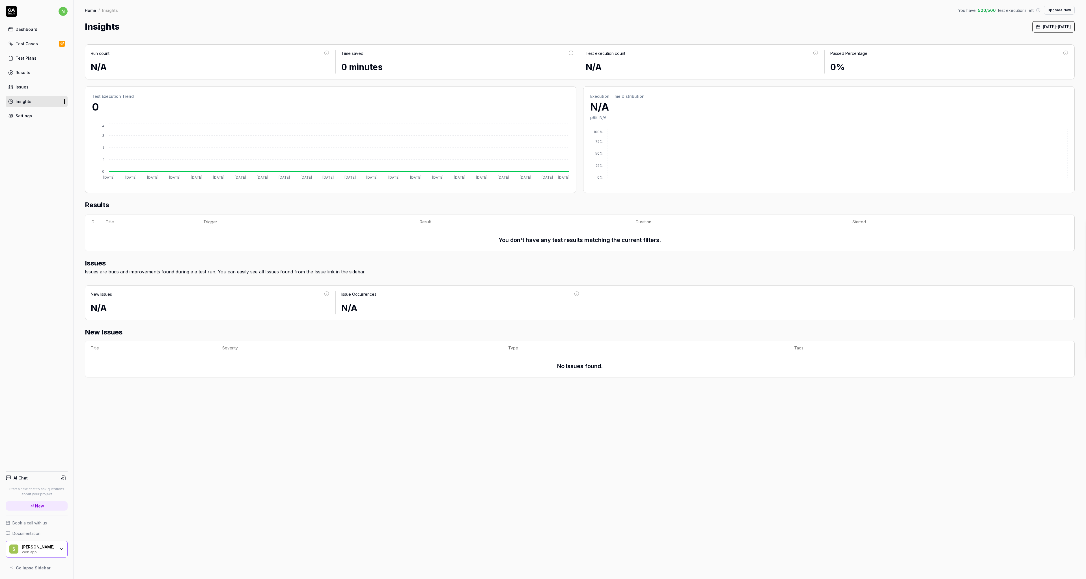
click at [32, 81] on div "Dashboard Test Cases Test Plans Results Issues Insights Settings" at bounding box center [37, 73] width 62 height 98
click at [28, 58] on div "Test Plans" at bounding box center [26, 58] width 21 height 6
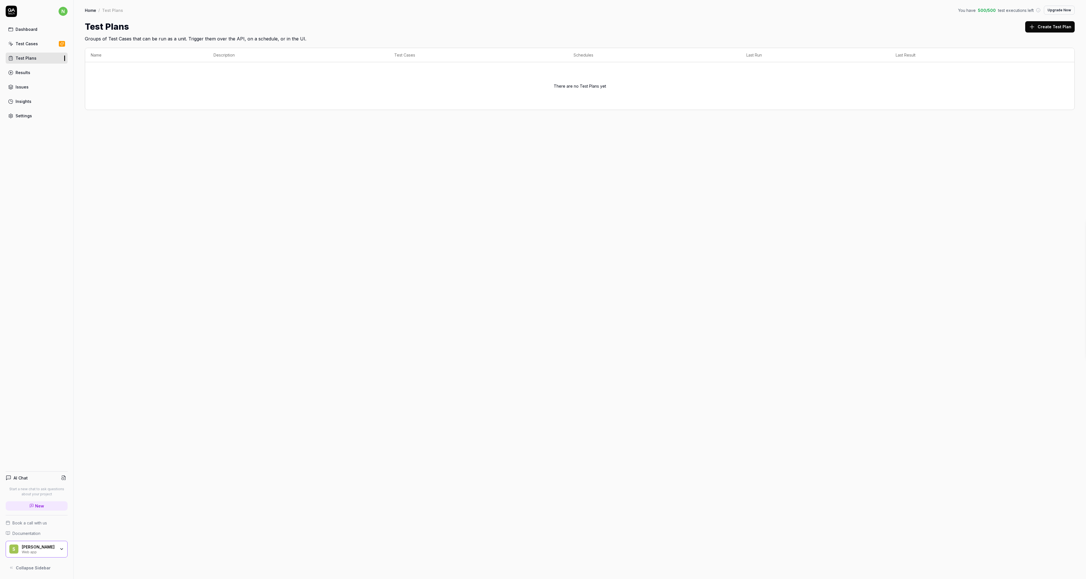
click at [21, 68] on link "Results" at bounding box center [37, 72] width 62 height 11
click at [11, 119] on link "Settings" at bounding box center [37, 115] width 62 height 11
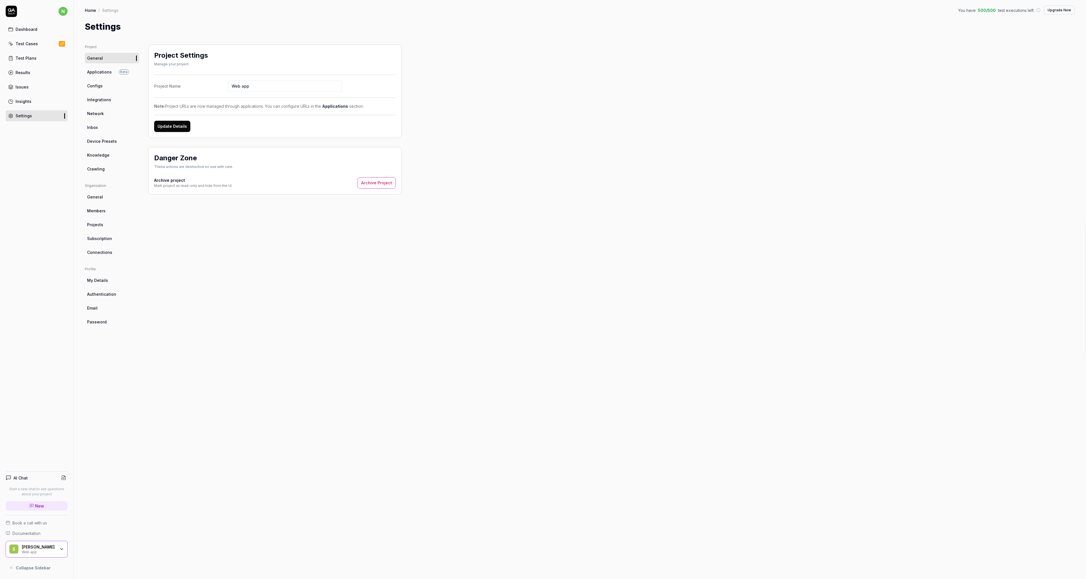
click at [95, 169] on span "Crawling" at bounding box center [96, 169] width 18 height 6
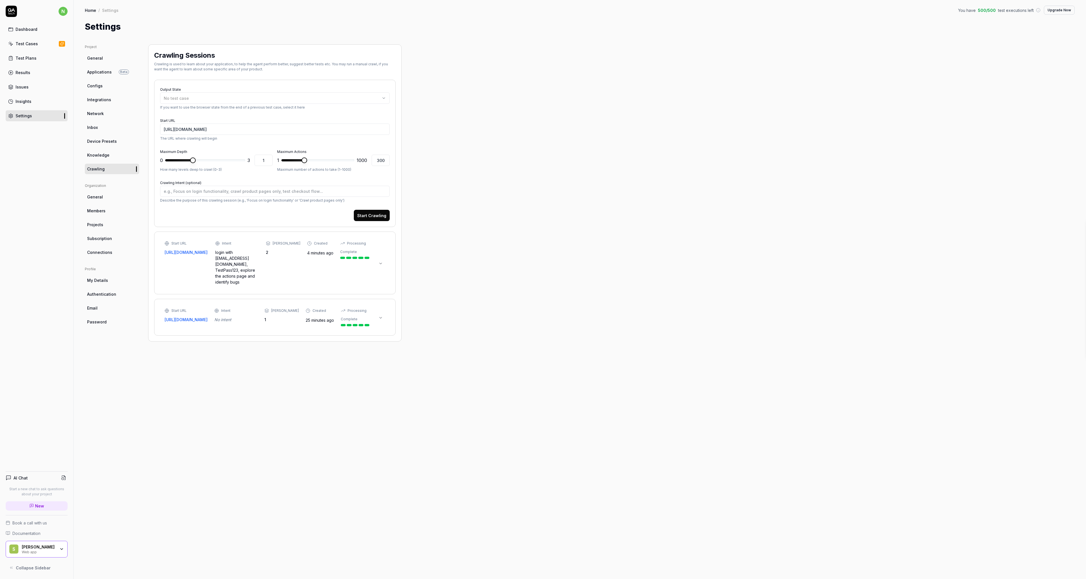
click at [277, 265] on div "Start URL [URL][DOMAIN_NAME] Intent login with [EMAIL_ADDRESS][DOMAIN_NAME], Te…" at bounding box center [267, 263] width 205 height 44
click at [309, 312] on div "/login Source action: n/a Depth: 0 Found actions: 8" at bounding box center [295, 314] width 184 height 21
click at [279, 361] on div "Start URL [URL][DOMAIN_NAME] Intent login with [EMAIL_ADDRESS][DOMAIN_NAME], Te…" at bounding box center [274, 302] width 241 height 140
click at [279, 360] on div "No child pages" at bounding box center [275, 363] width 230 height 6
click at [697, 236] on div "Project General Applications Beta Configs Integrations Network Inbox Device Pre…" at bounding box center [580, 305] width 990 height 523
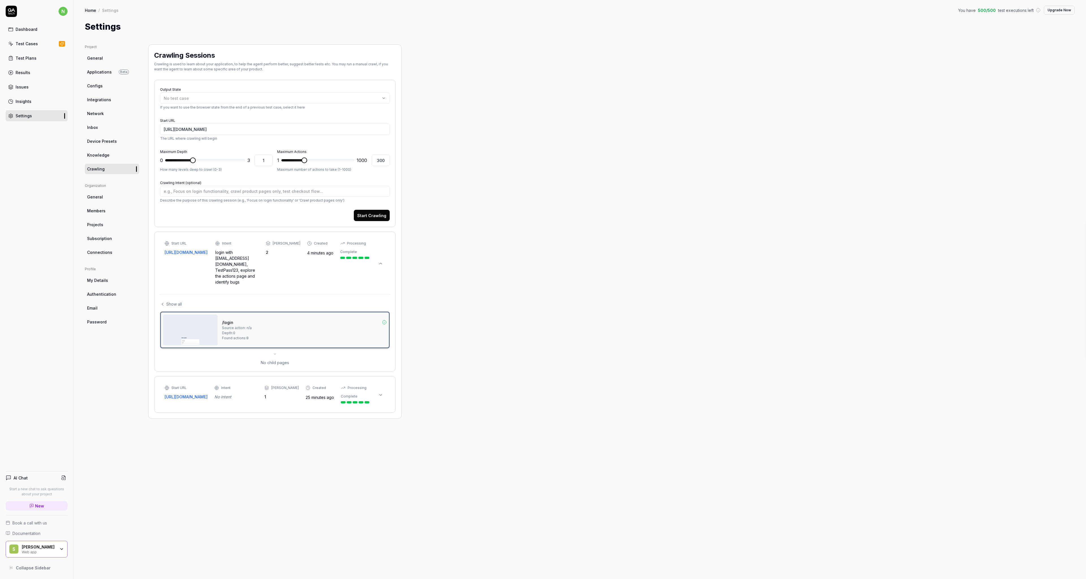
click at [636, 225] on div "Project General Applications Beta Configs Integrations Network Inbox Device Pre…" at bounding box center [580, 305] width 990 height 523
click at [104, 208] on span "Members" at bounding box center [96, 211] width 18 height 6
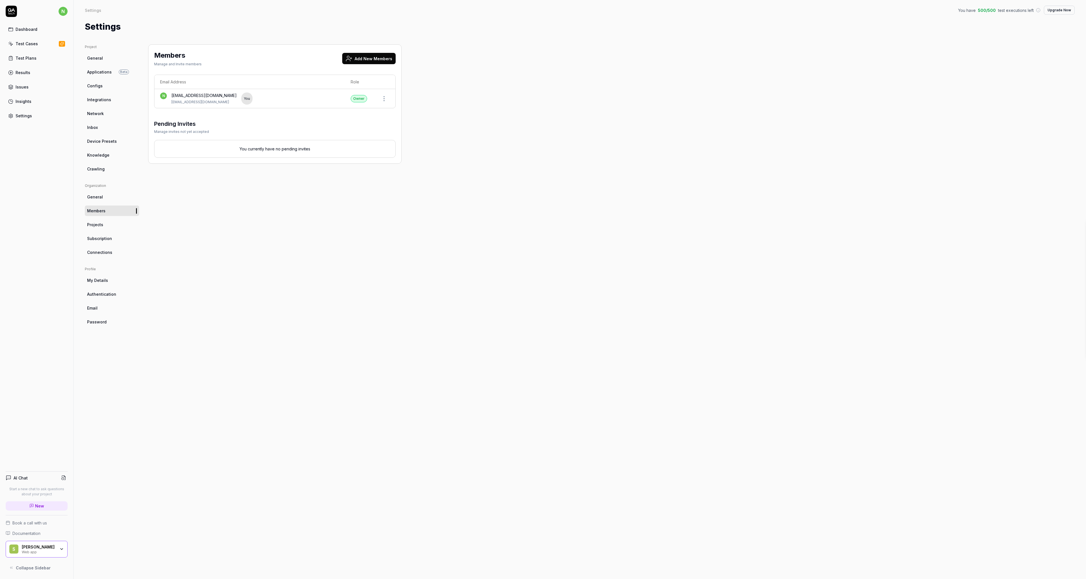
click at [363, 56] on button "Add New Members" at bounding box center [368, 58] width 53 height 11
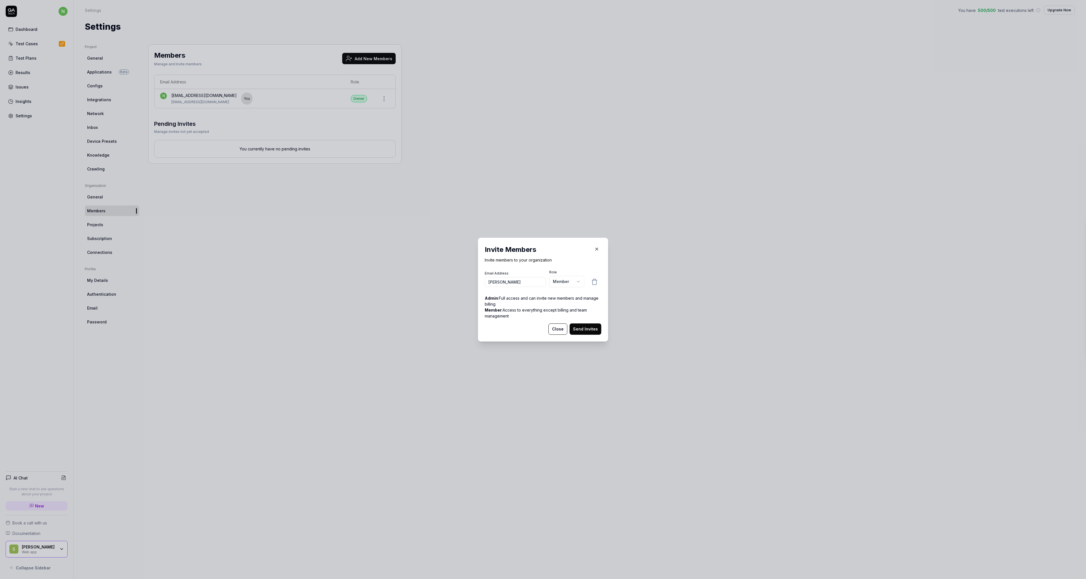
click at [558, 330] on button "Close" at bounding box center [557, 328] width 19 height 11
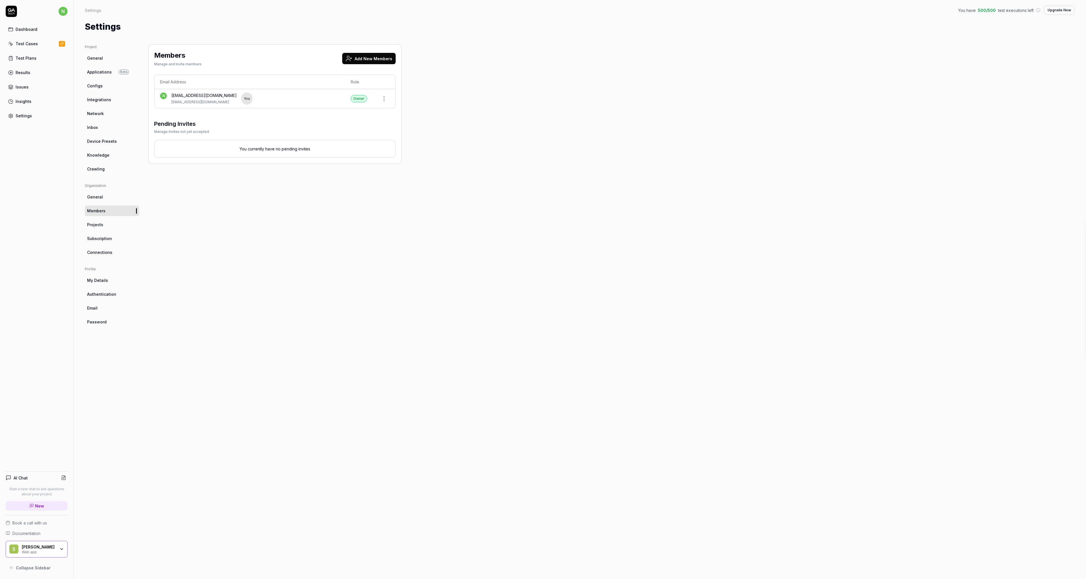
click at [94, 69] on span "Applications" at bounding box center [99, 72] width 25 height 6
click at [191, 102] on link "Web Application" at bounding box center [194, 102] width 32 height 6
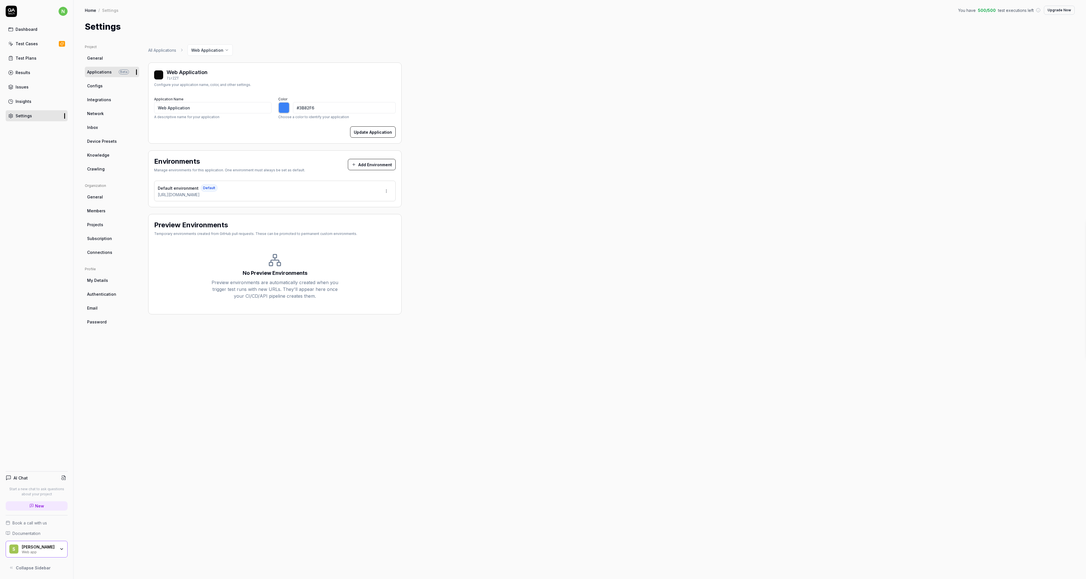
click at [104, 171] on link "Crawling" at bounding box center [112, 169] width 54 height 10
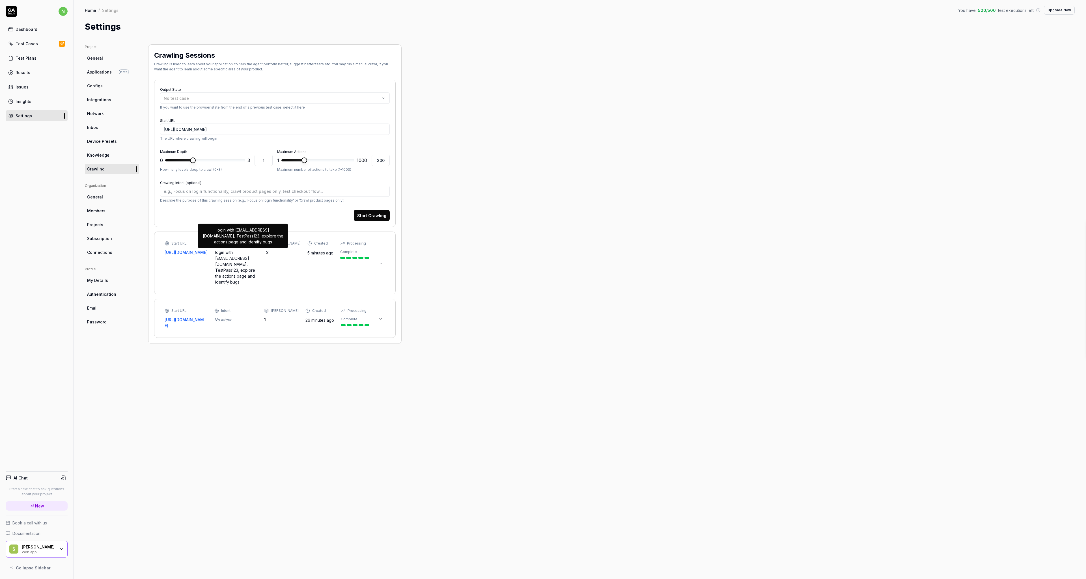
click at [217, 264] on div "Start URL [URL][DOMAIN_NAME] Intent login with [EMAIL_ADDRESS][DOMAIN_NAME], Te…" at bounding box center [267, 263] width 205 height 44
click at [272, 310] on div "/login Source action: n/a Depth: 0 Found actions: 8" at bounding box center [295, 314] width 184 height 21
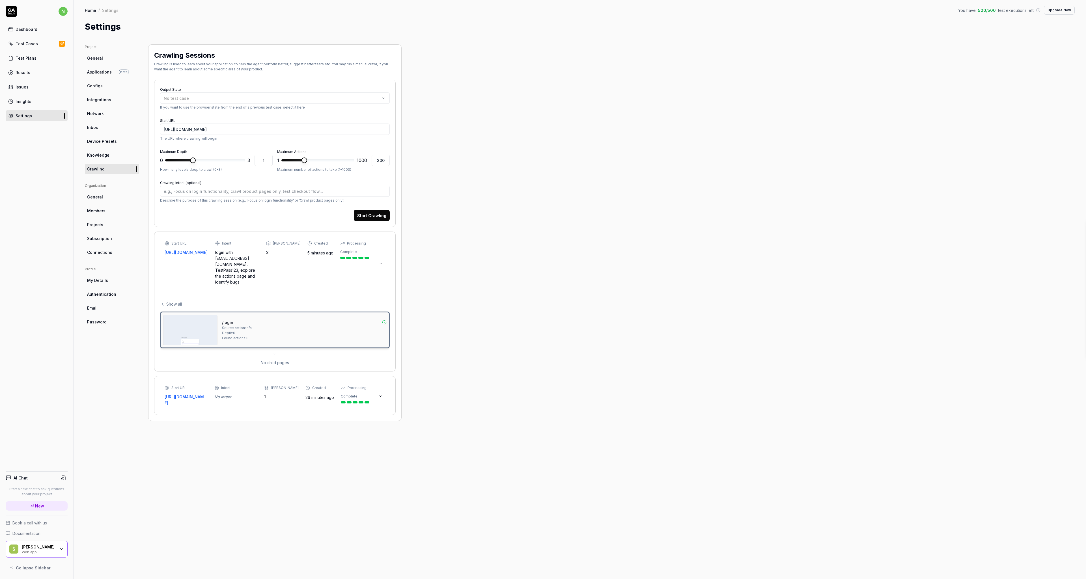
click at [755, 169] on div "Project General Applications Beta Configs Integrations Network Inbox Device Pre…" at bounding box center [580, 305] width 990 height 523
click at [17, 29] on div "Dashboard" at bounding box center [27, 29] width 22 height 6
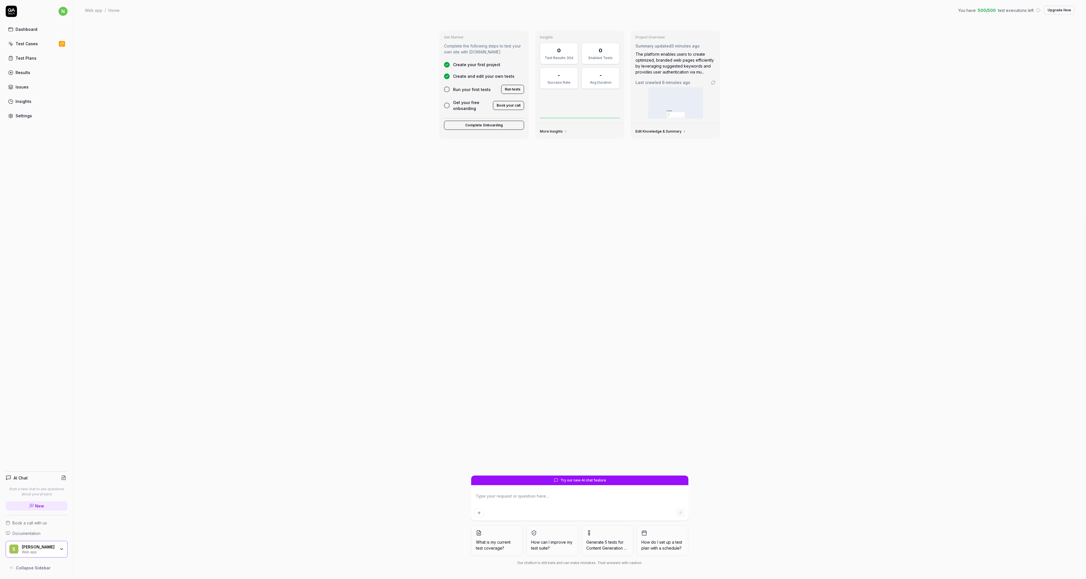
click at [347, 126] on div "Get Started Complete the following steps to test your own site with [DOMAIN_NAM…" at bounding box center [580, 299] width 1012 height 559
click at [560, 128] on div "More Insights" at bounding box center [579, 131] width 89 height 16
click at [557, 131] on link "More Insights" at bounding box center [553, 131] width 27 height 5
click at [900, 102] on div "Get Started Complete the following steps to test your own site with [DOMAIN_NAM…" at bounding box center [580, 299] width 1012 height 559
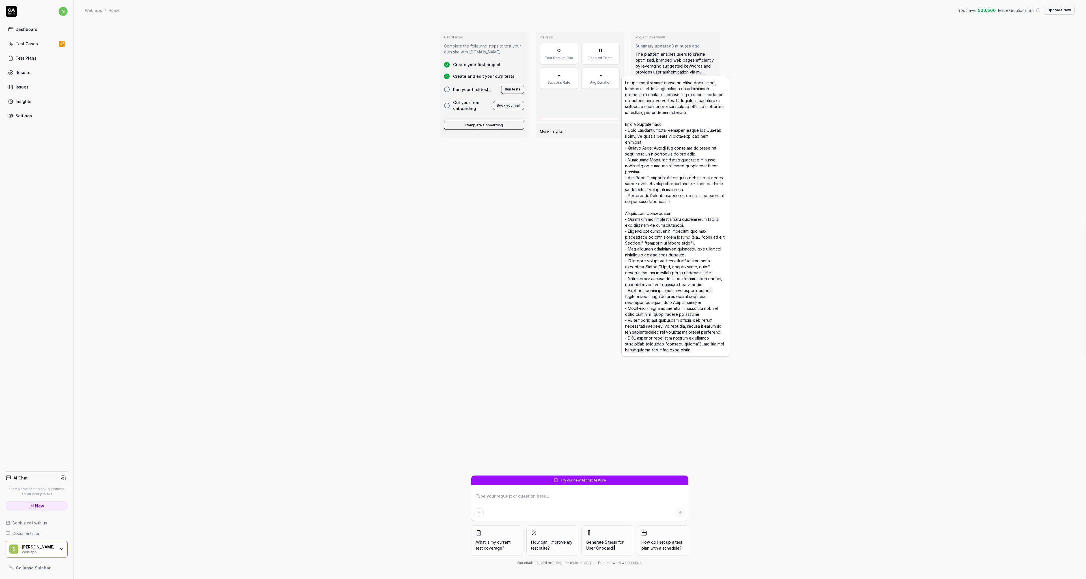
click at [645, 65] on div "The platform enables users to create optimized, branded web pages efficiently b…" at bounding box center [675, 63] width 80 height 24
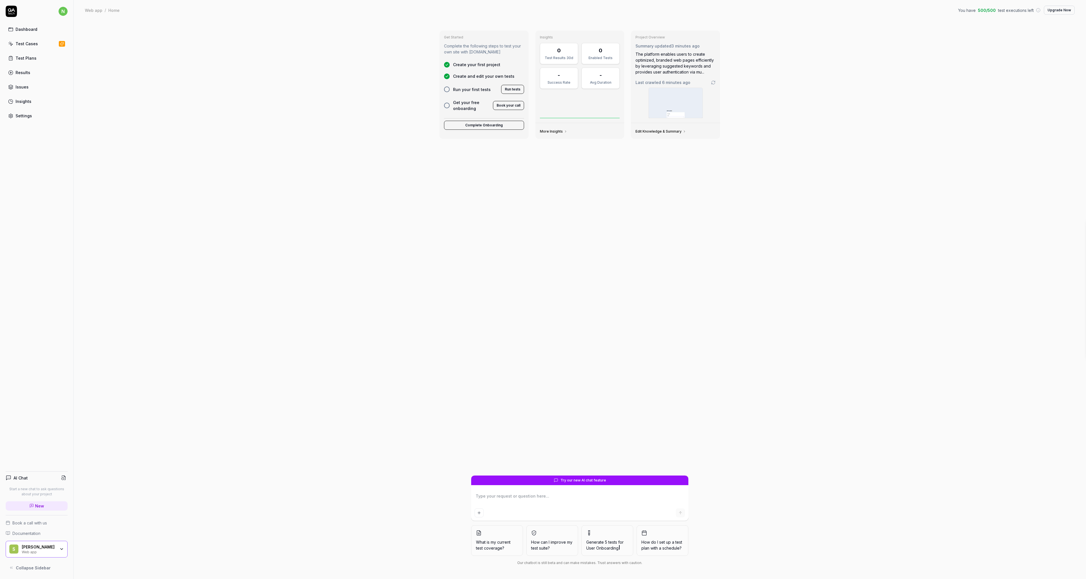
click at [664, 66] on div "The platform enables users to create optimized, branded web pages efficiently b…" at bounding box center [675, 63] width 80 height 24
click at [23, 86] on div "Issues" at bounding box center [22, 87] width 13 height 6
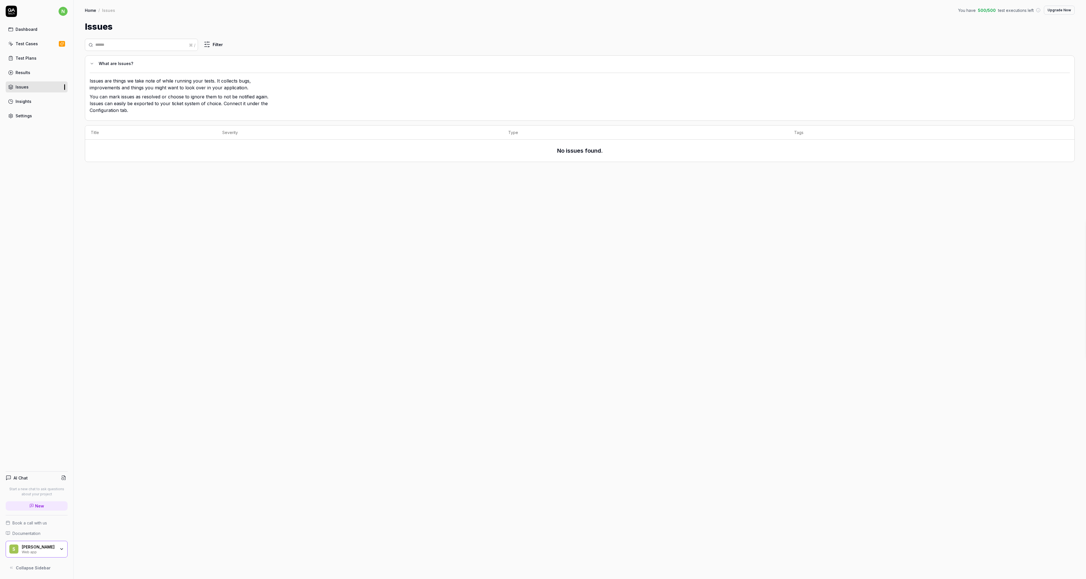
click at [16, 118] on div "Settings" at bounding box center [24, 116] width 16 height 6
click at [20, 98] on div "Insights" at bounding box center [24, 101] width 16 height 6
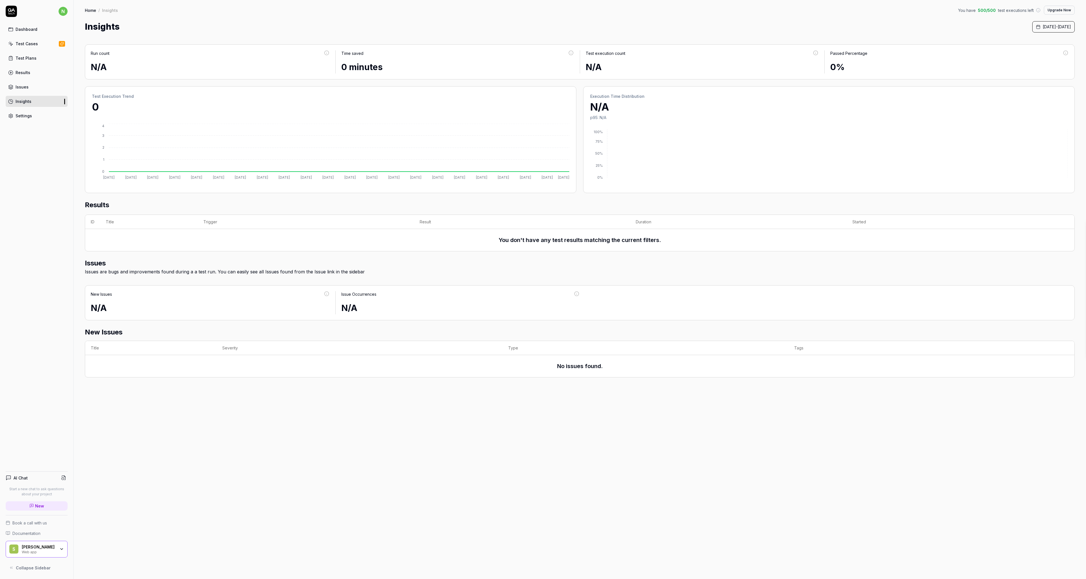
click at [14, 116] on link "Settings" at bounding box center [37, 115] width 62 height 11
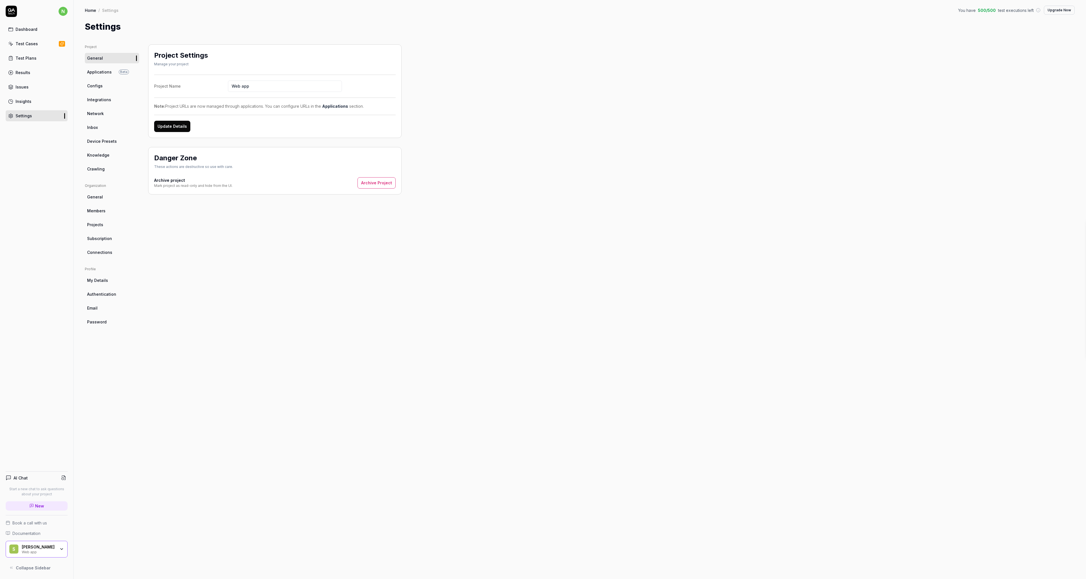
click at [109, 170] on link "Crawling" at bounding box center [112, 169] width 54 height 10
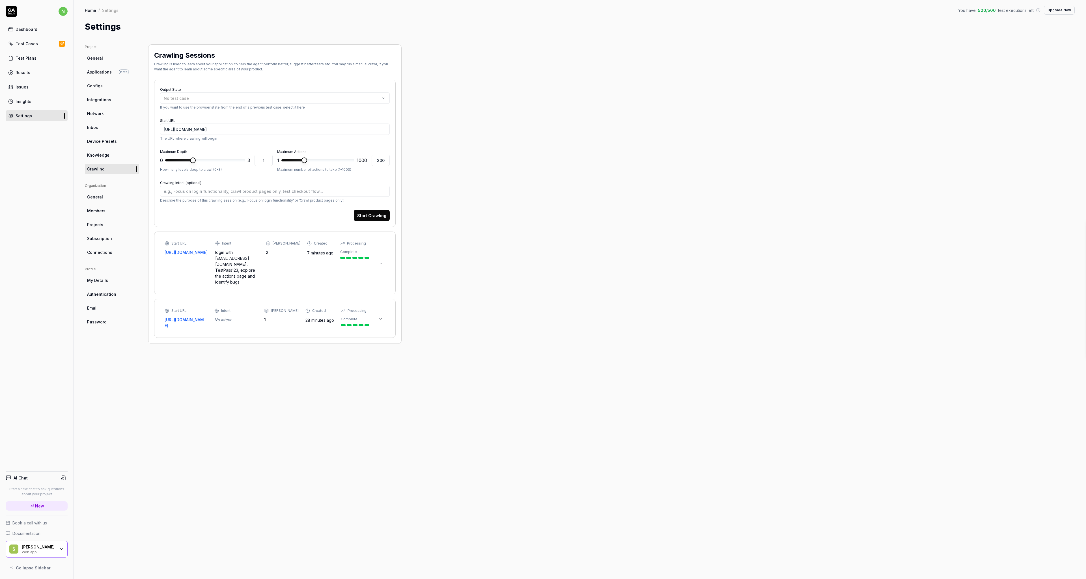
click at [302, 268] on div "Start URL [URL][DOMAIN_NAME] Intent login with [EMAIL_ADDRESS][DOMAIN_NAME], Te…" at bounding box center [267, 263] width 205 height 44
click at [324, 304] on div "/login Source action: n/a Depth: 0 Found actions: 8" at bounding box center [295, 314] width 184 height 21
click at [176, 301] on span "Show all" at bounding box center [174, 304] width 16 height 6
click at [269, 304] on div "/login Source action: n/a Depth: 0 Found actions: 8" at bounding box center [295, 314] width 184 height 21
click at [273, 360] on div "Start URL [URL][DOMAIN_NAME] Intent login with [EMAIL_ADDRESS][DOMAIN_NAME], Te…" at bounding box center [274, 302] width 241 height 140
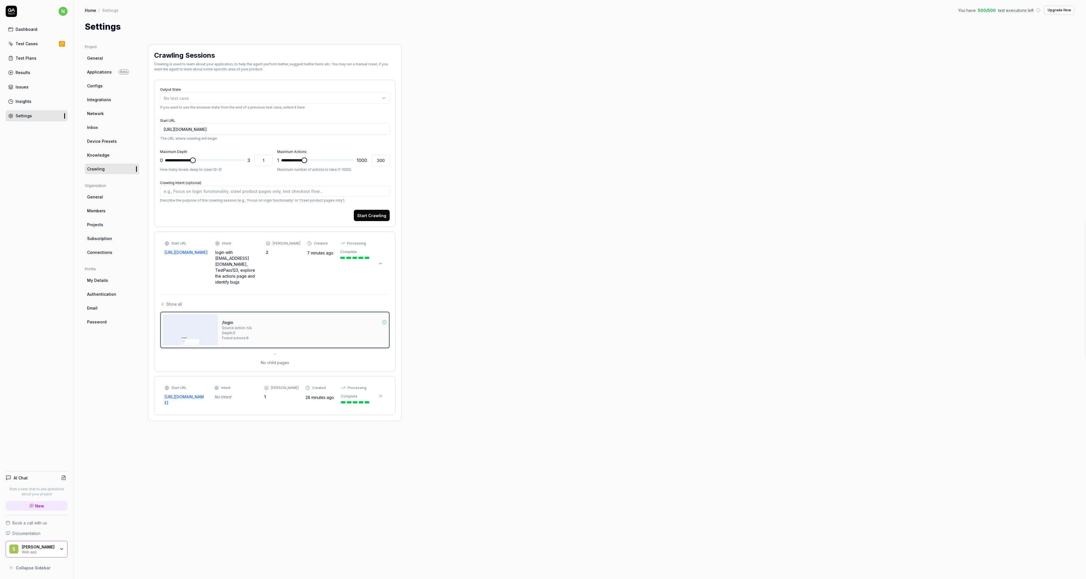
click at [522, 237] on div "Project General Applications Beta Configs Integrations Network Inbox Device Pre…" at bounding box center [580, 305] width 990 height 523
